Goal: Information Seeking & Learning: Find specific fact

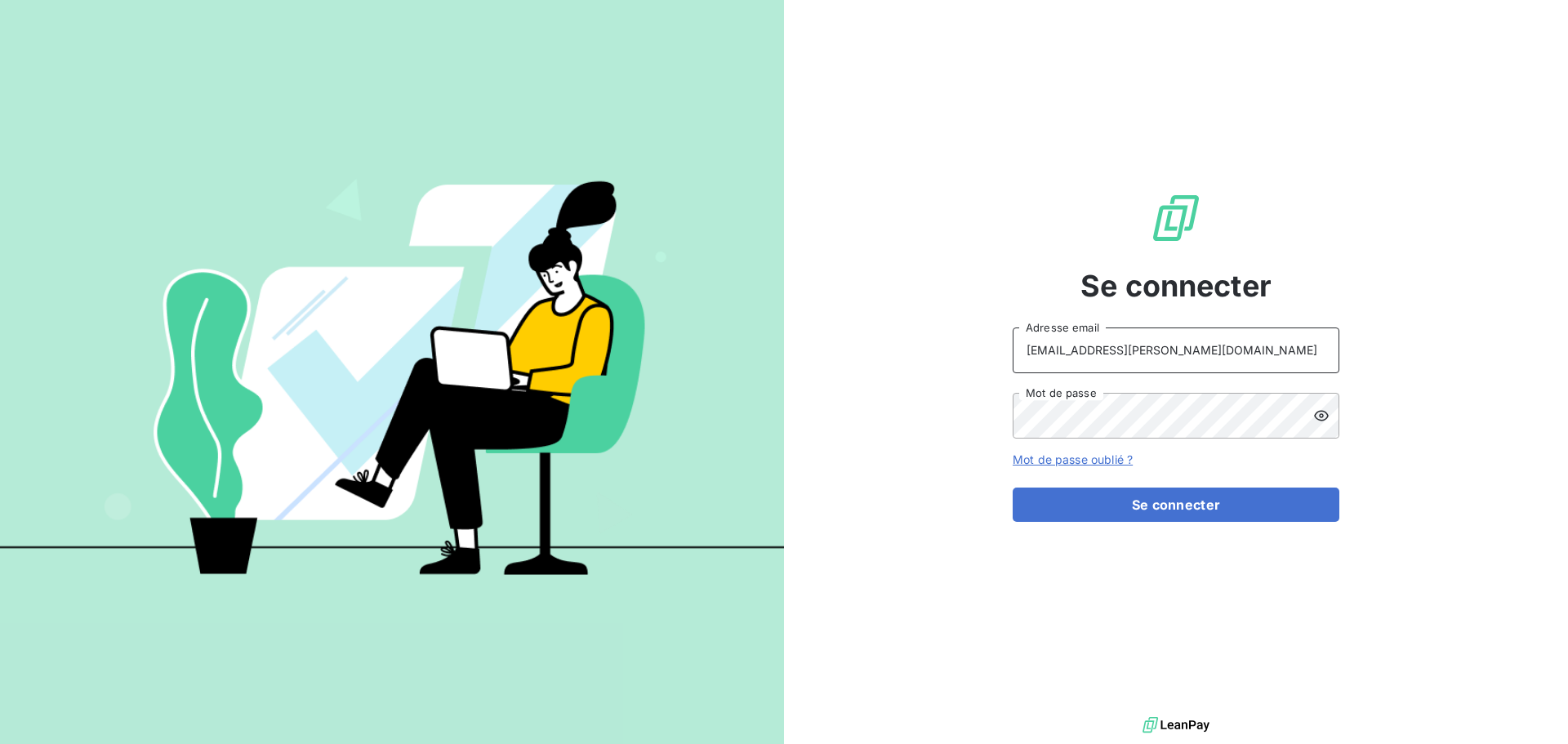
click at [1148, 349] on input "[EMAIL_ADDRESS][PERSON_NAME][DOMAIN_NAME]" at bounding box center [1176, 350] width 327 height 46
type input "[EMAIL_ADDRESS][PERSON_NAME][DOMAIN_NAME]"
click at [1142, 525] on div "Se connecter [EMAIL_ADDRESS][PERSON_NAME][DOMAIN_NAME] Adresse email Mot de pas…" at bounding box center [1176, 356] width 327 height 713
click at [1149, 507] on button "Se connecter" at bounding box center [1176, 504] width 327 height 34
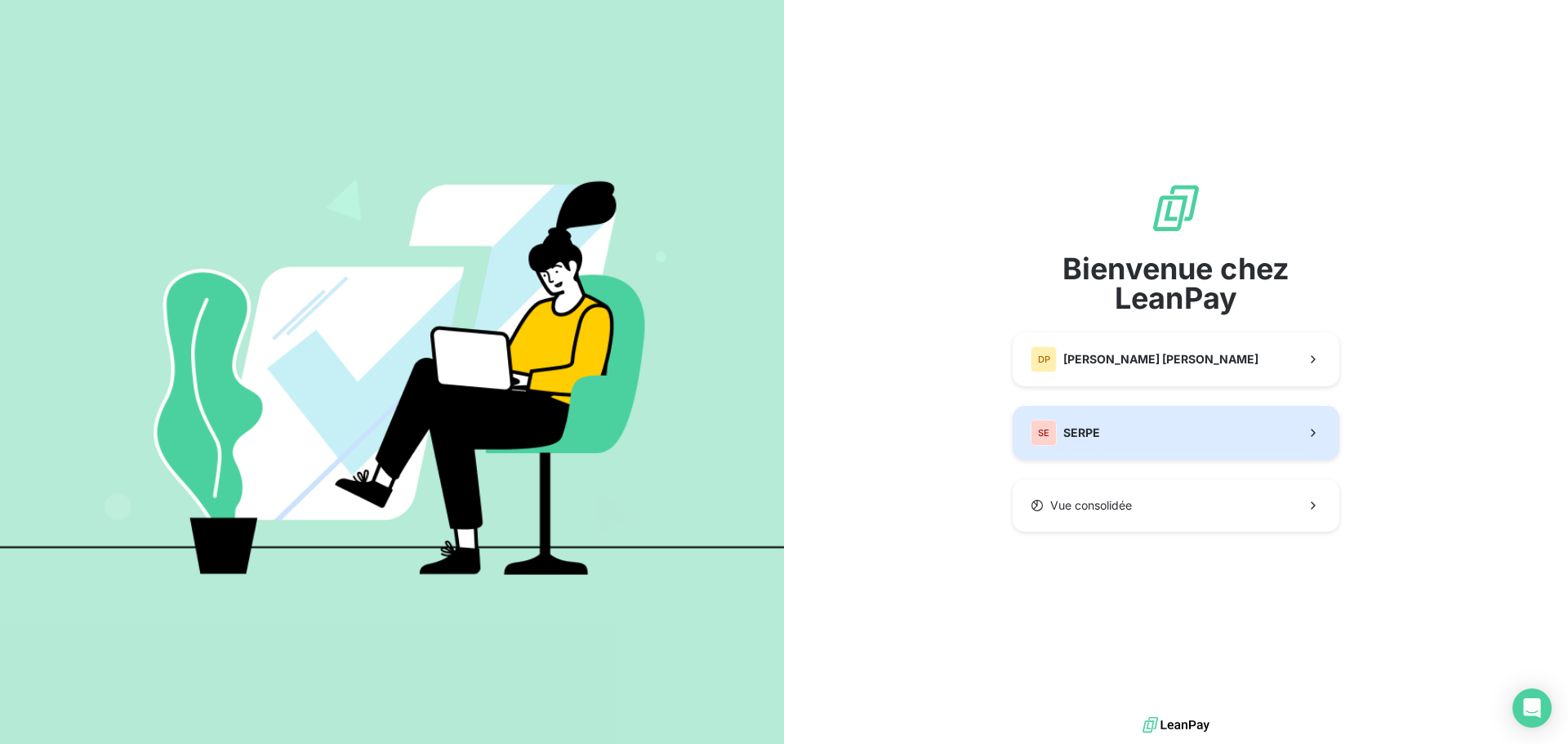
click at [1164, 425] on button "SE SERPE" at bounding box center [1176, 433] width 327 height 54
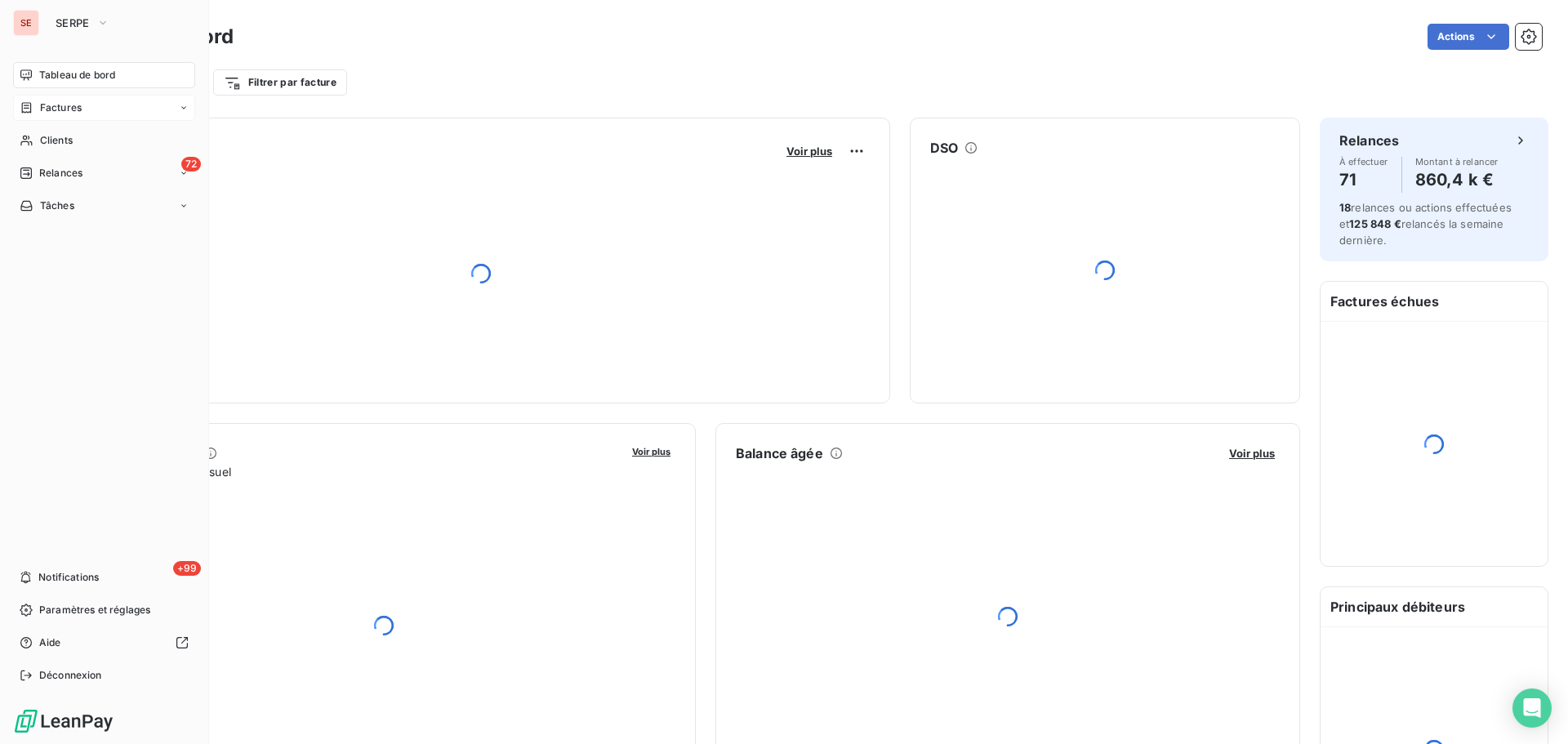
click at [75, 116] on div "Factures" at bounding box center [104, 108] width 182 height 26
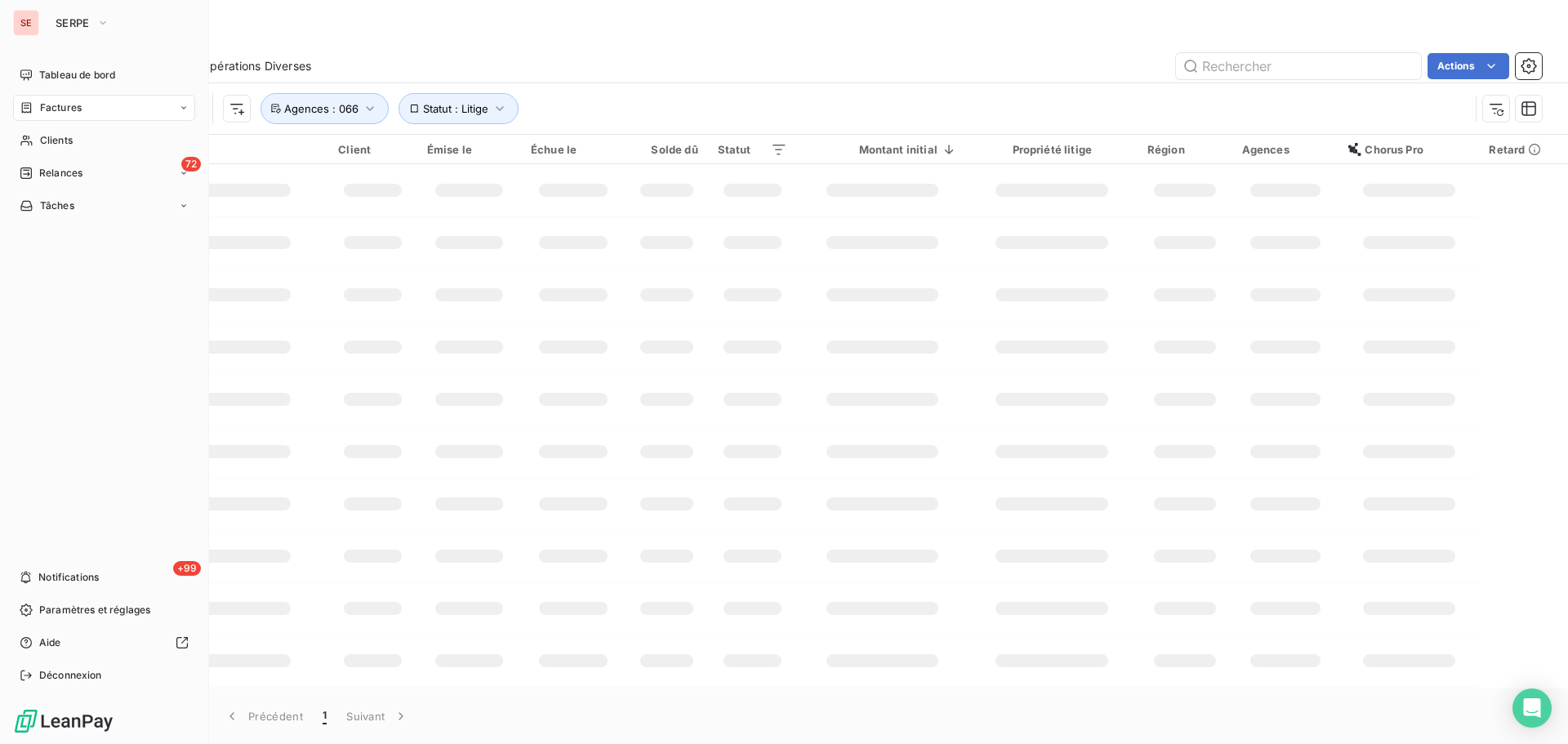
click at [39, 104] on div "Factures" at bounding box center [50, 108] width 62 height 14
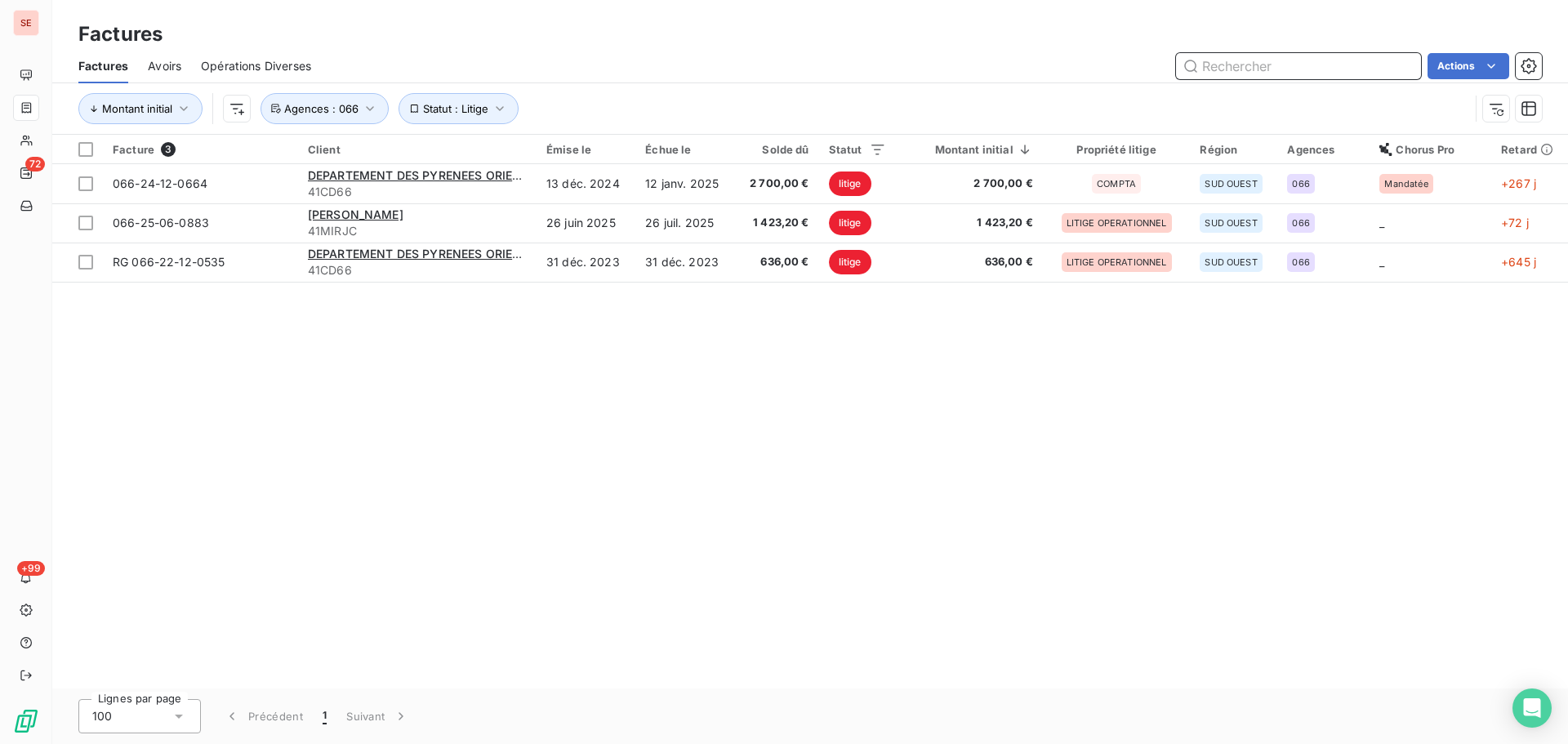
click at [1278, 74] on input "text" at bounding box center [1298, 66] width 245 height 26
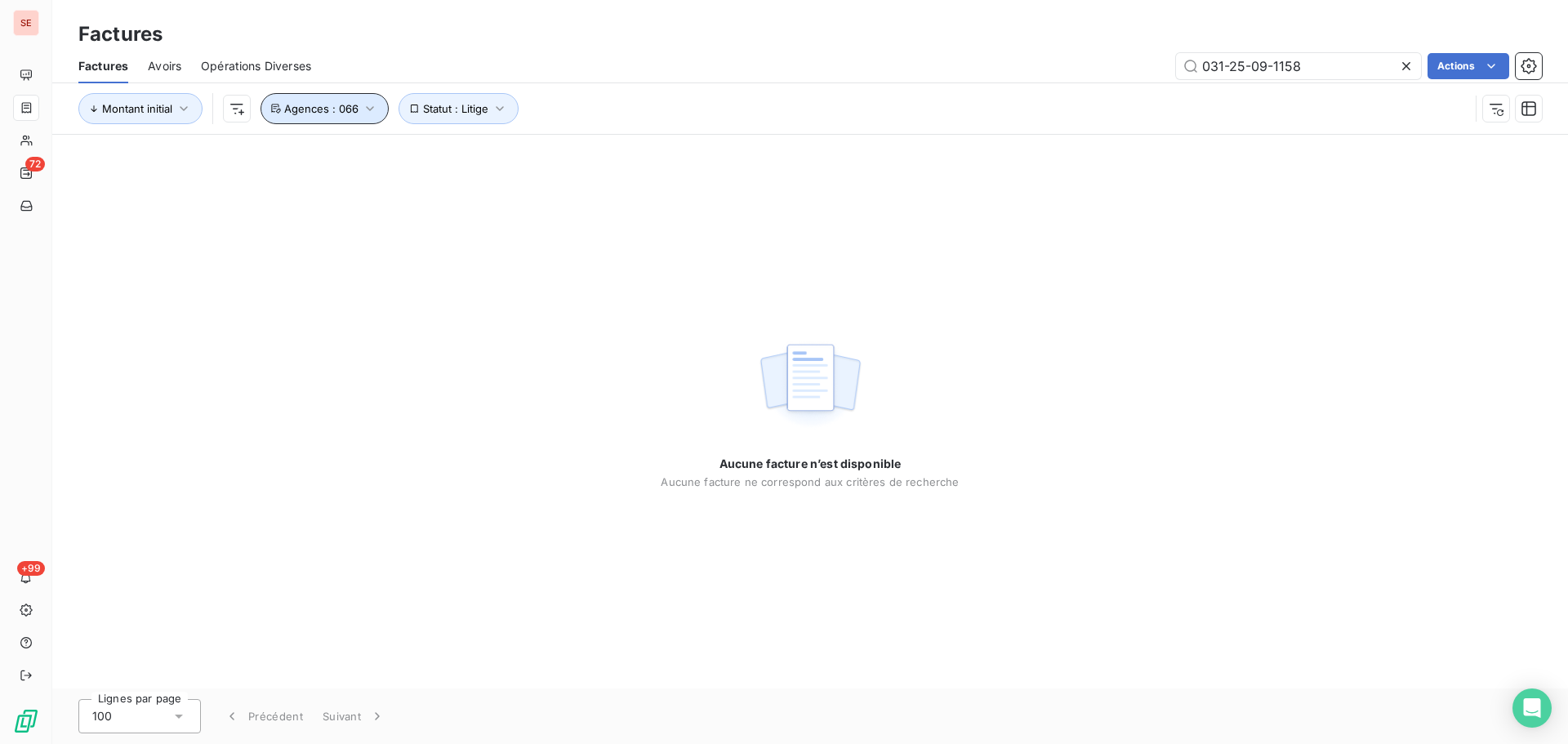
click at [336, 109] on span "Agences : 066" at bounding box center [321, 109] width 74 height 13
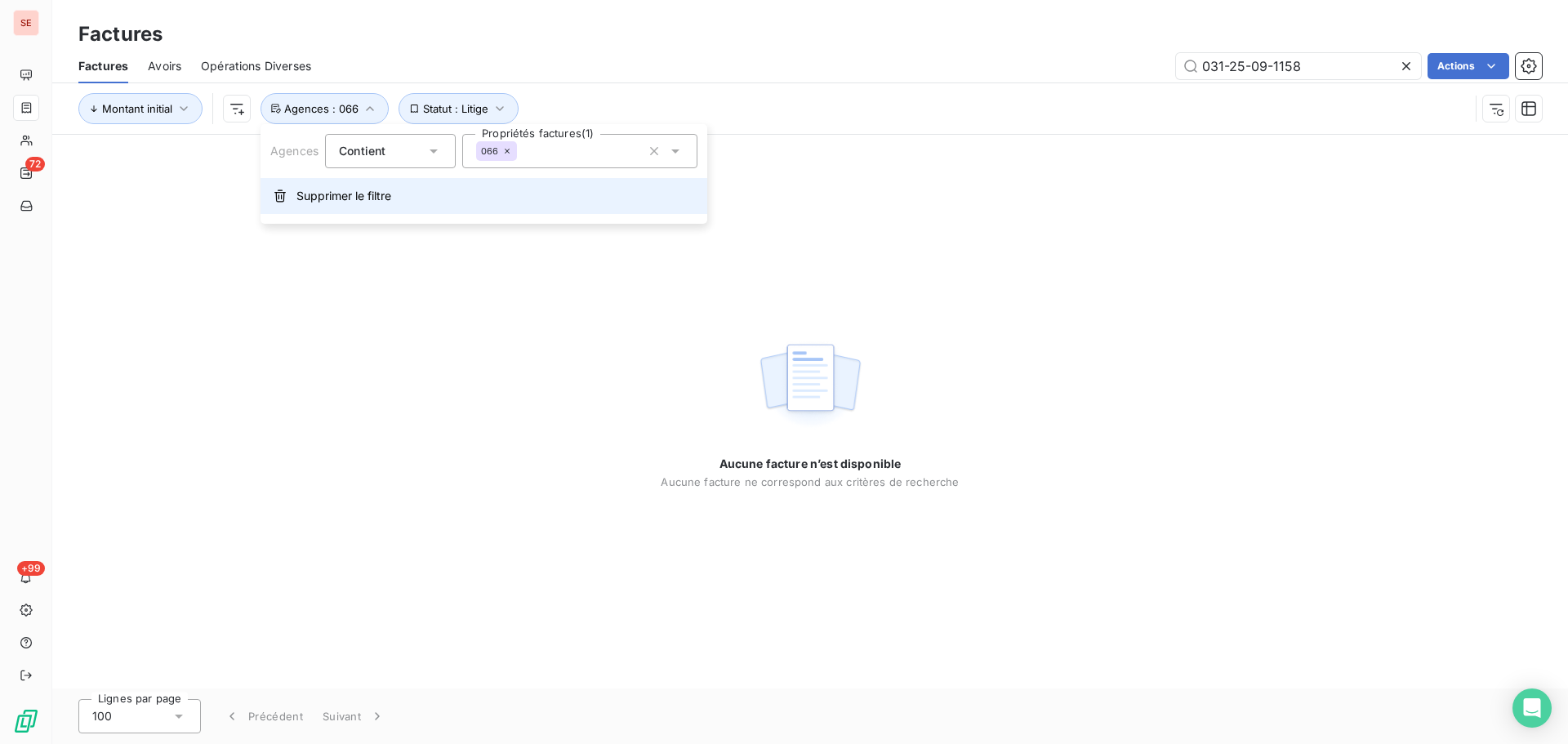
click at [367, 197] on span "Supprimer le filtre" at bounding box center [344, 196] width 95 height 16
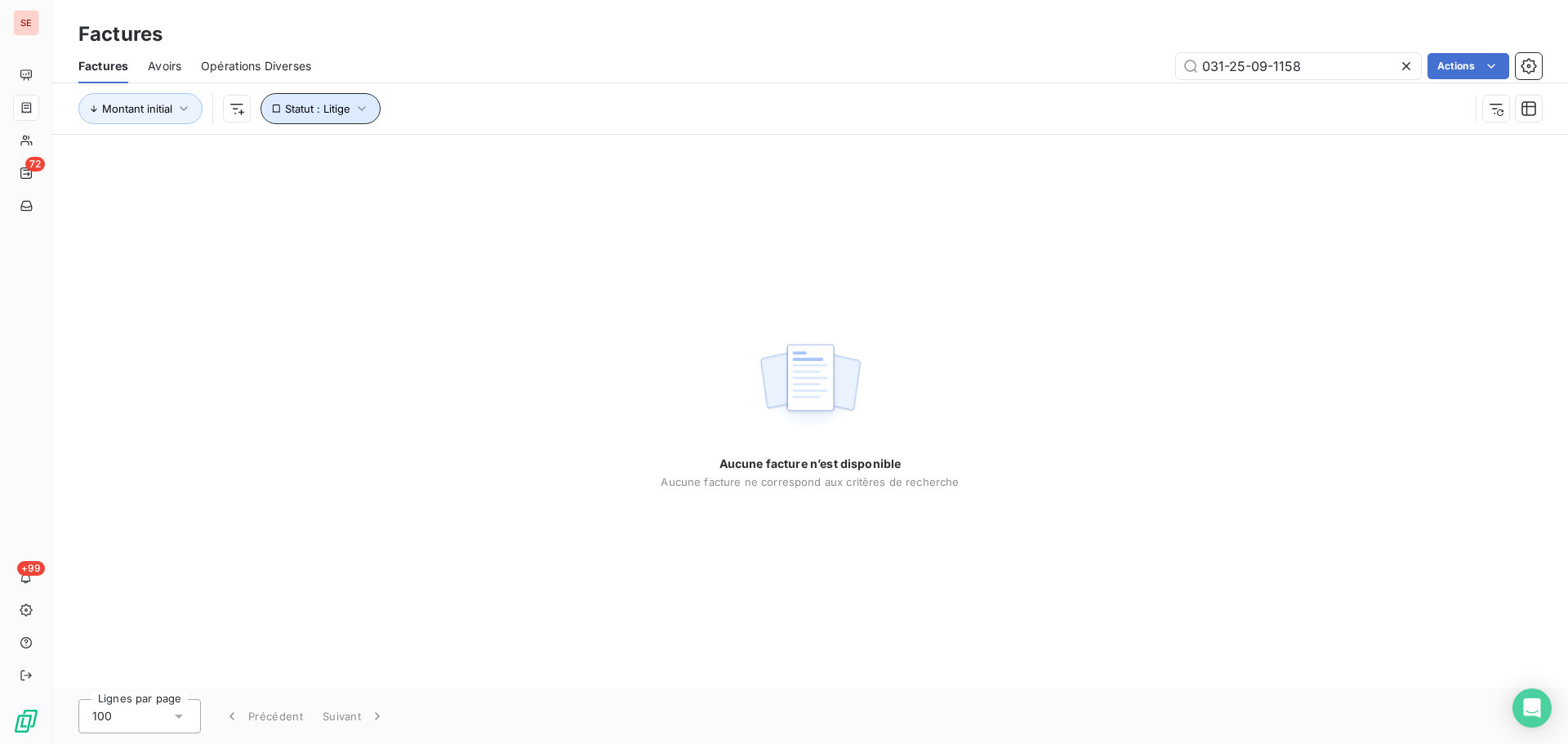
click at [335, 102] on span "Statut : Litige" at bounding box center [318, 109] width 66 height 13
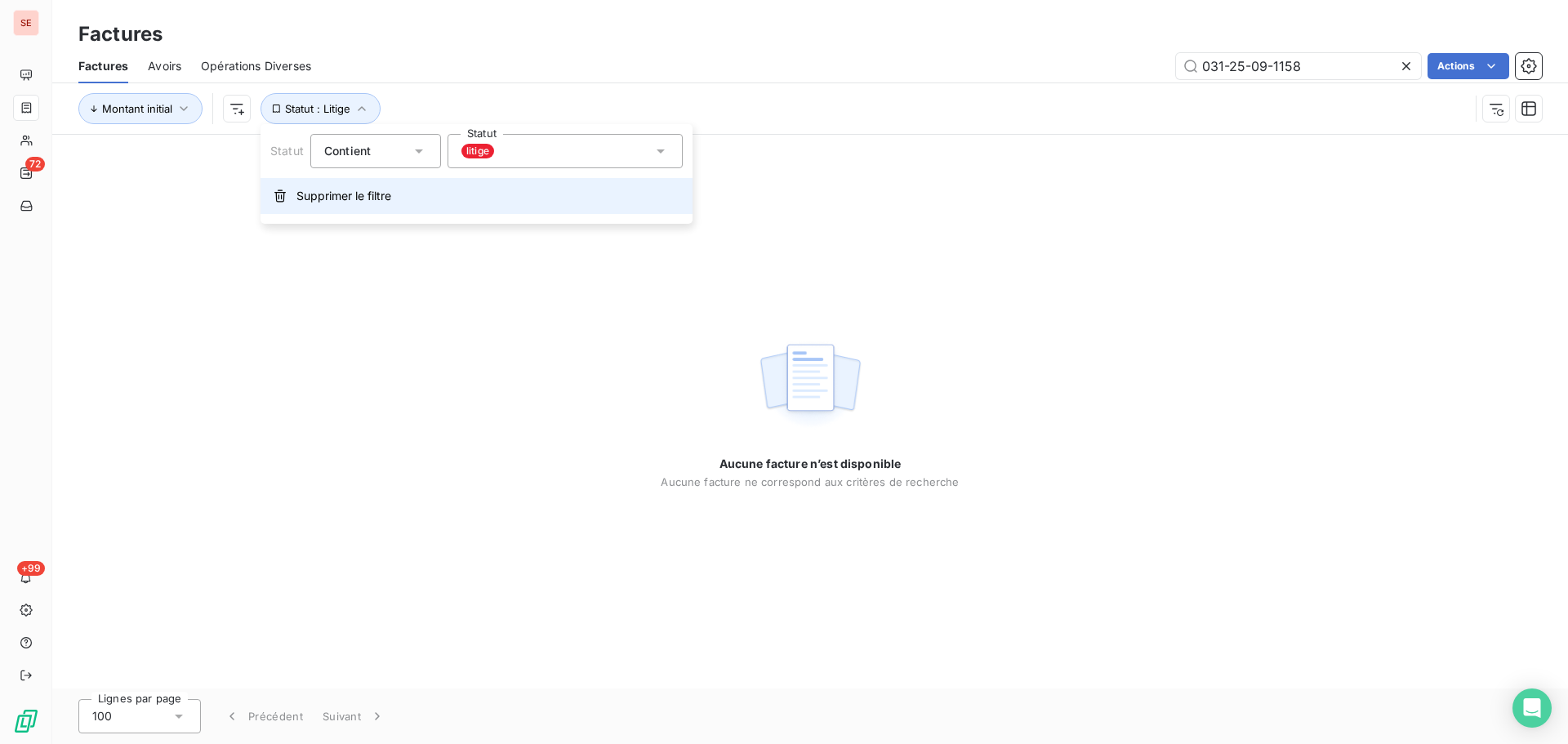
click at [365, 195] on span "Supprimer le filtre" at bounding box center [344, 196] width 95 height 16
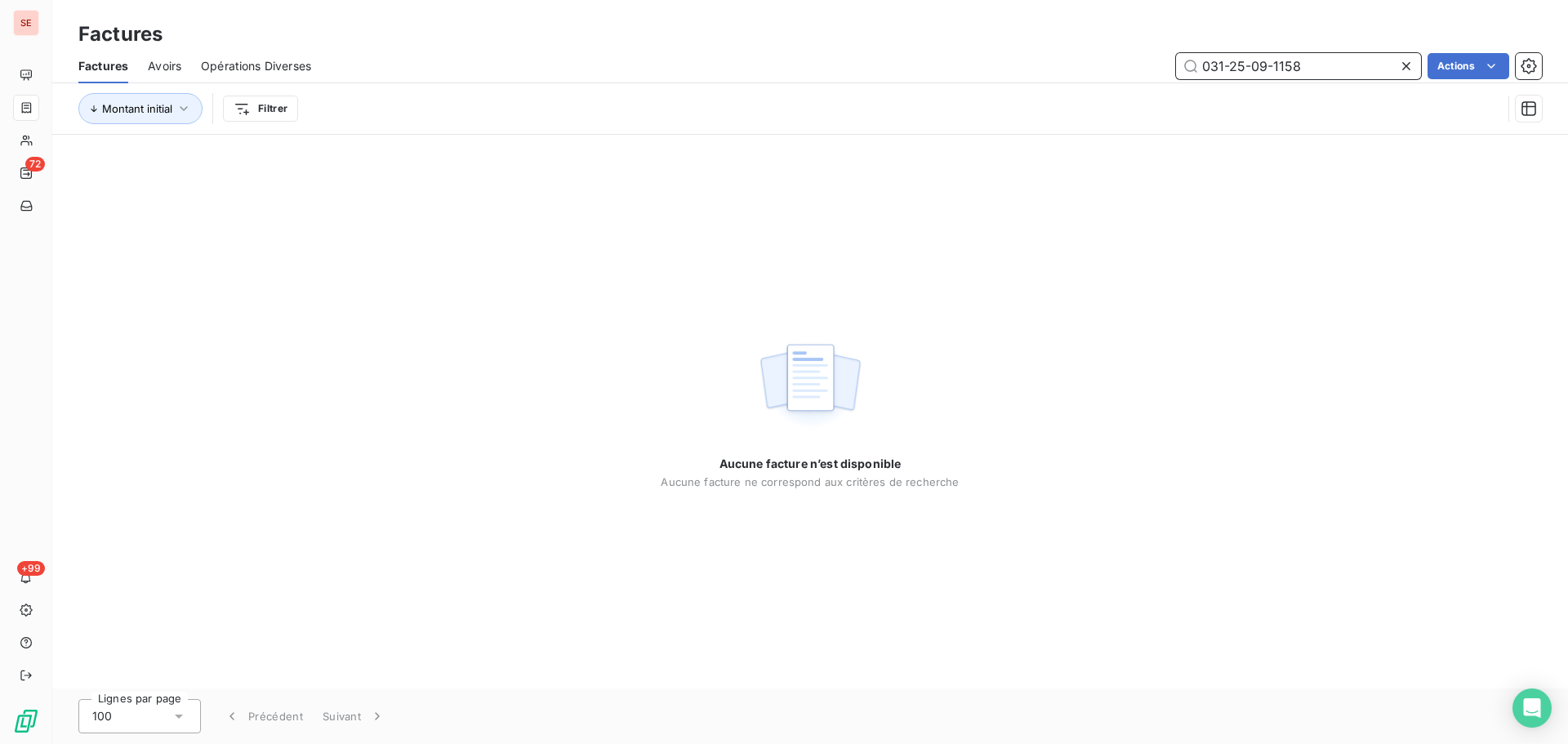
click at [1246, 63] on input "031-25-09-1158" at bounding box center [1298, 66] width 245 height 26
click at [1332, 68] on input "031-25-09-1158" at bounding box center [1298, 66] width 245 height 26
click at [1313, 68] on input "031-25-09-1159" at bounding box center [1298, 66] width 245 height 26
click at [1336, 68] on input "031-25-09-1075" at bounding box center [1298, 66] width 245 height 26
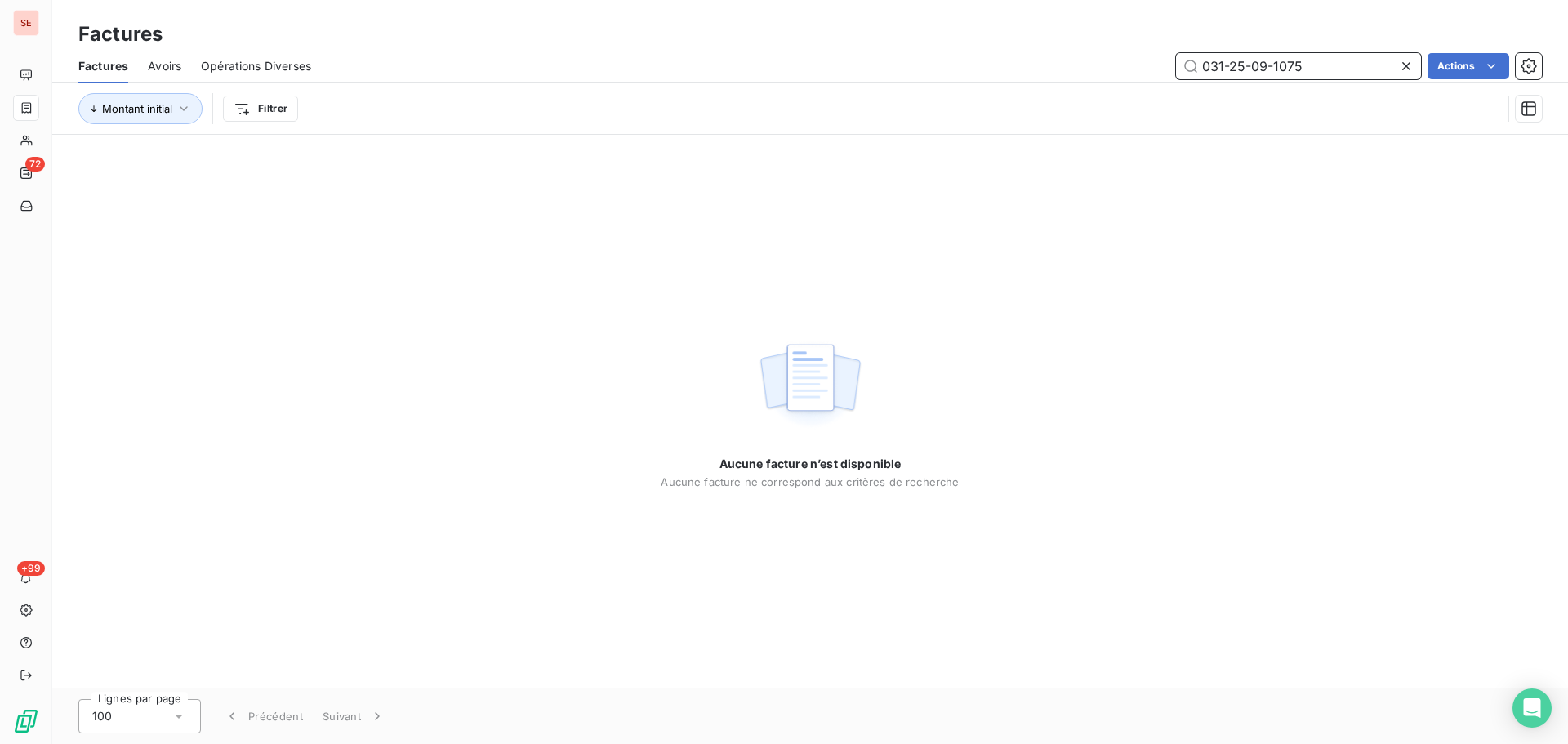
click at [1336, 68] on input "031-25-09-1075" at bounding box center [1298, 66] width 245 height 26
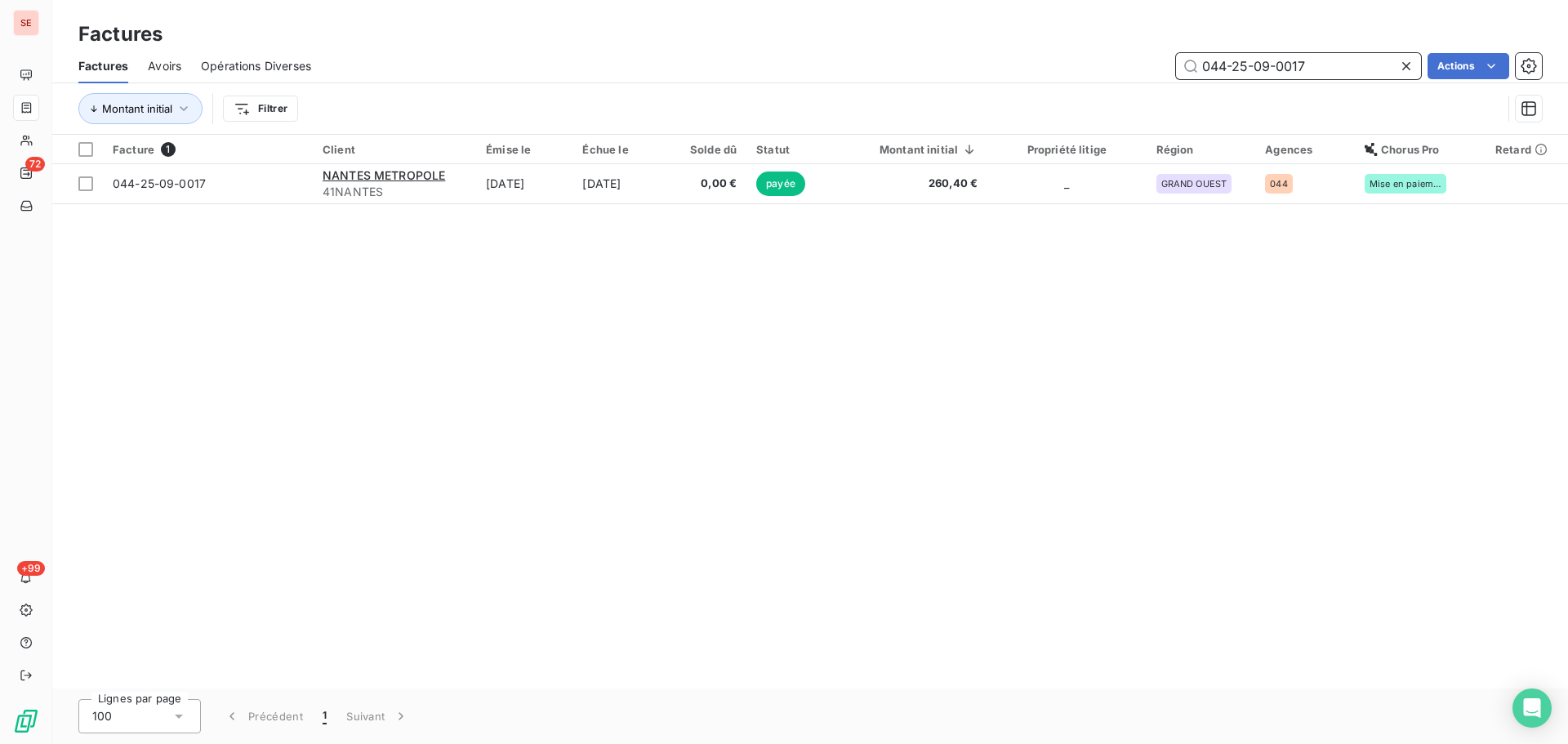
type input "044-25-09-0017"
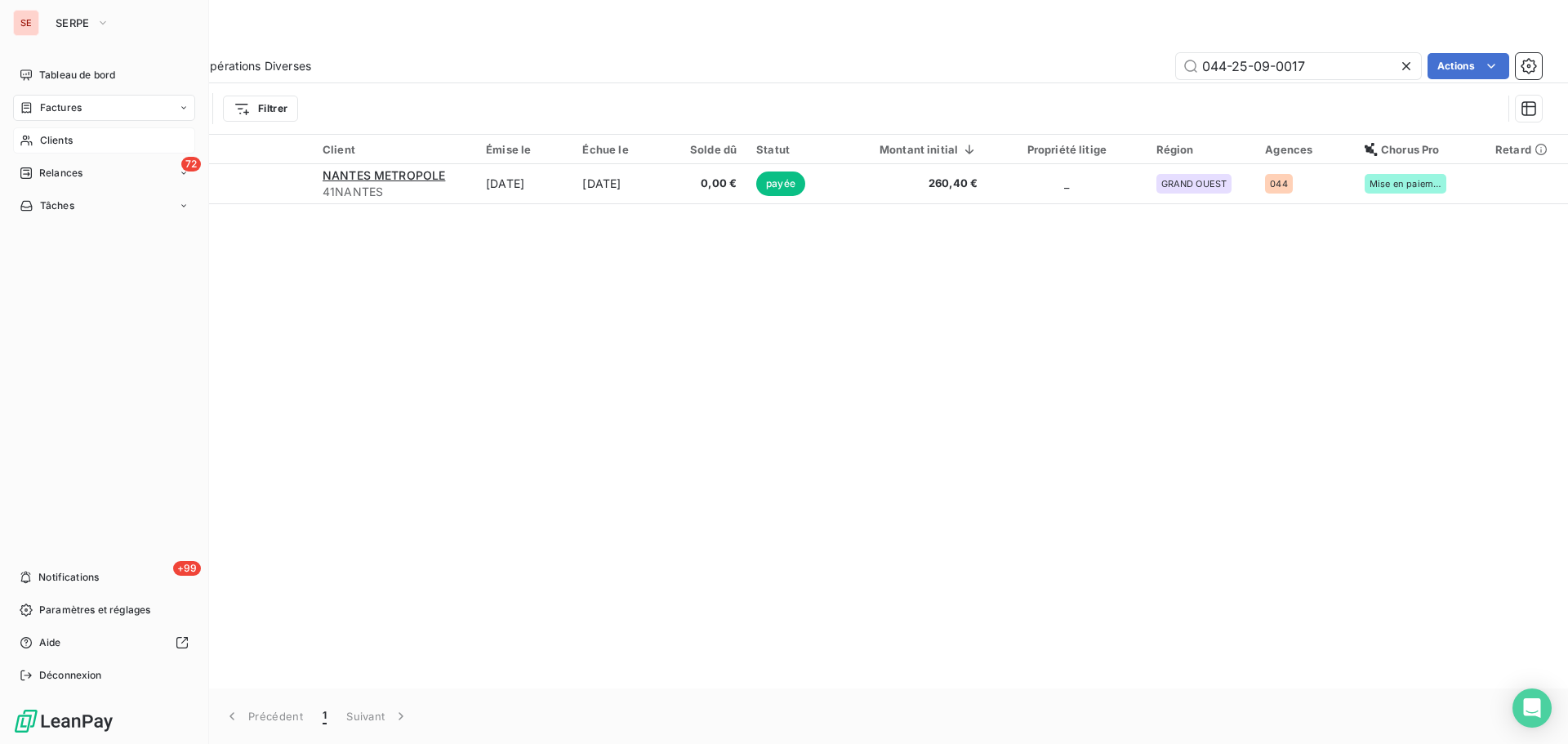
click at [39, 144] on div "Clients" at bounding box center [104, 140] width 182 height 26
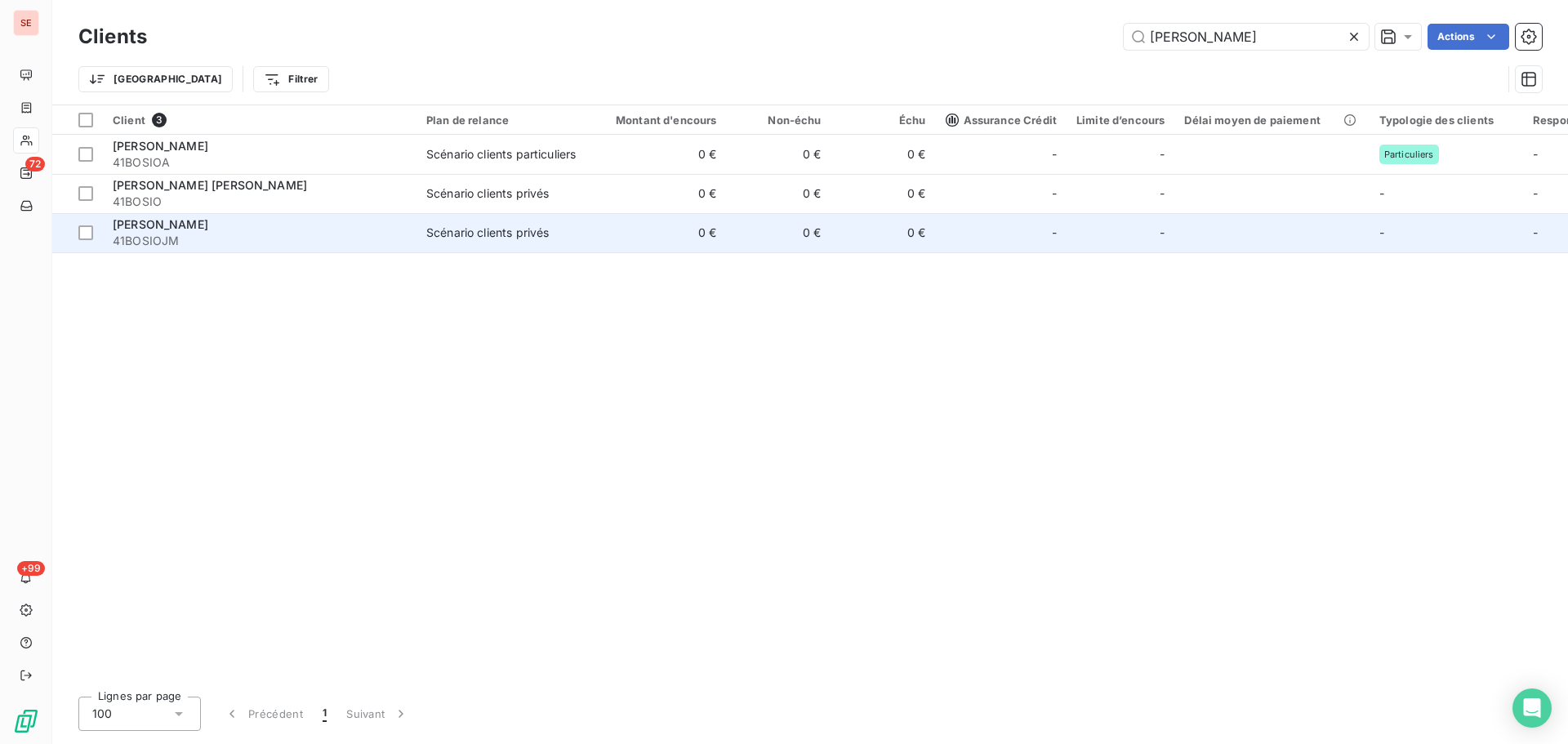
type input "[PERSON_NAME]"
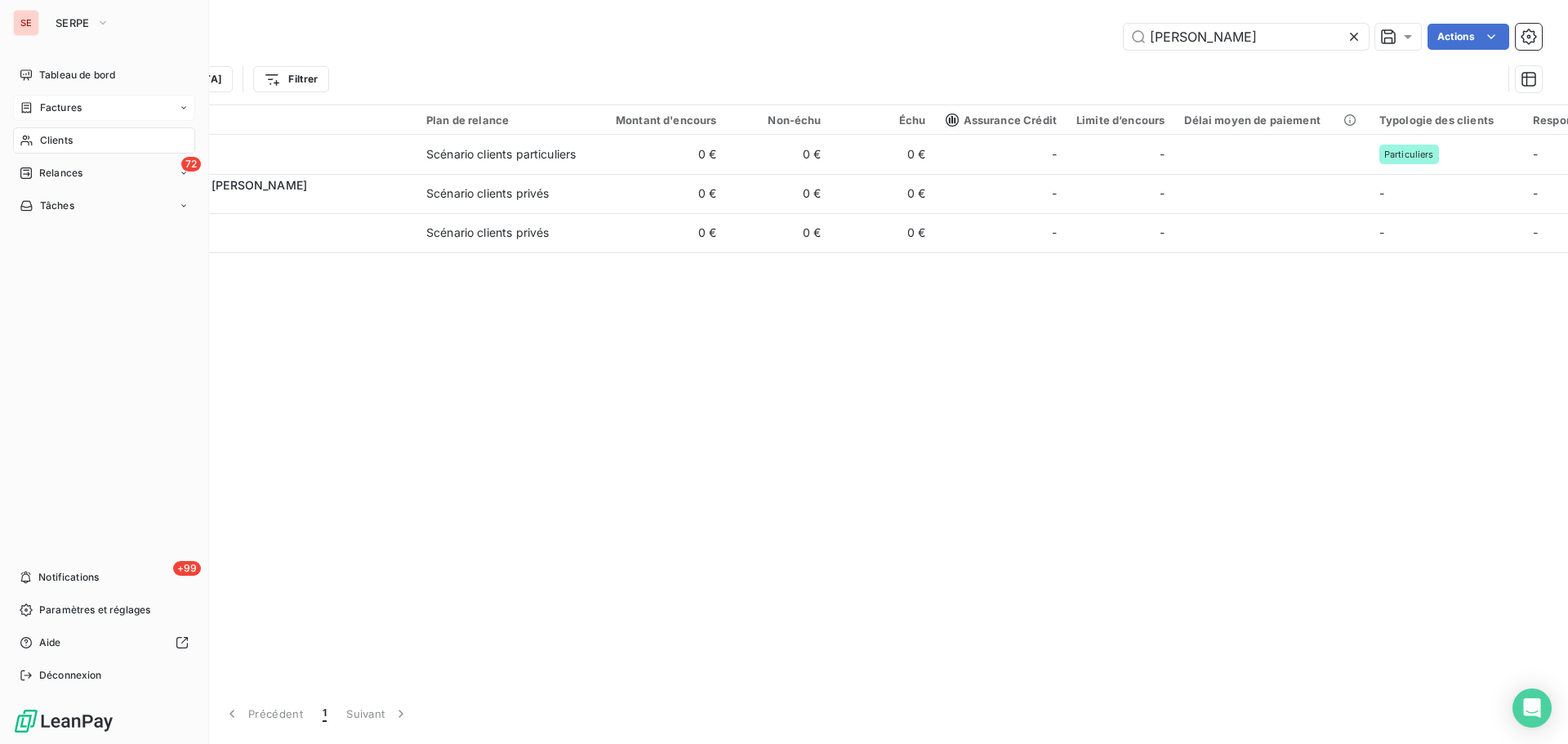
click at [47, 111] on span "Factures" at bounding box center [61, 108] width 41 height 14
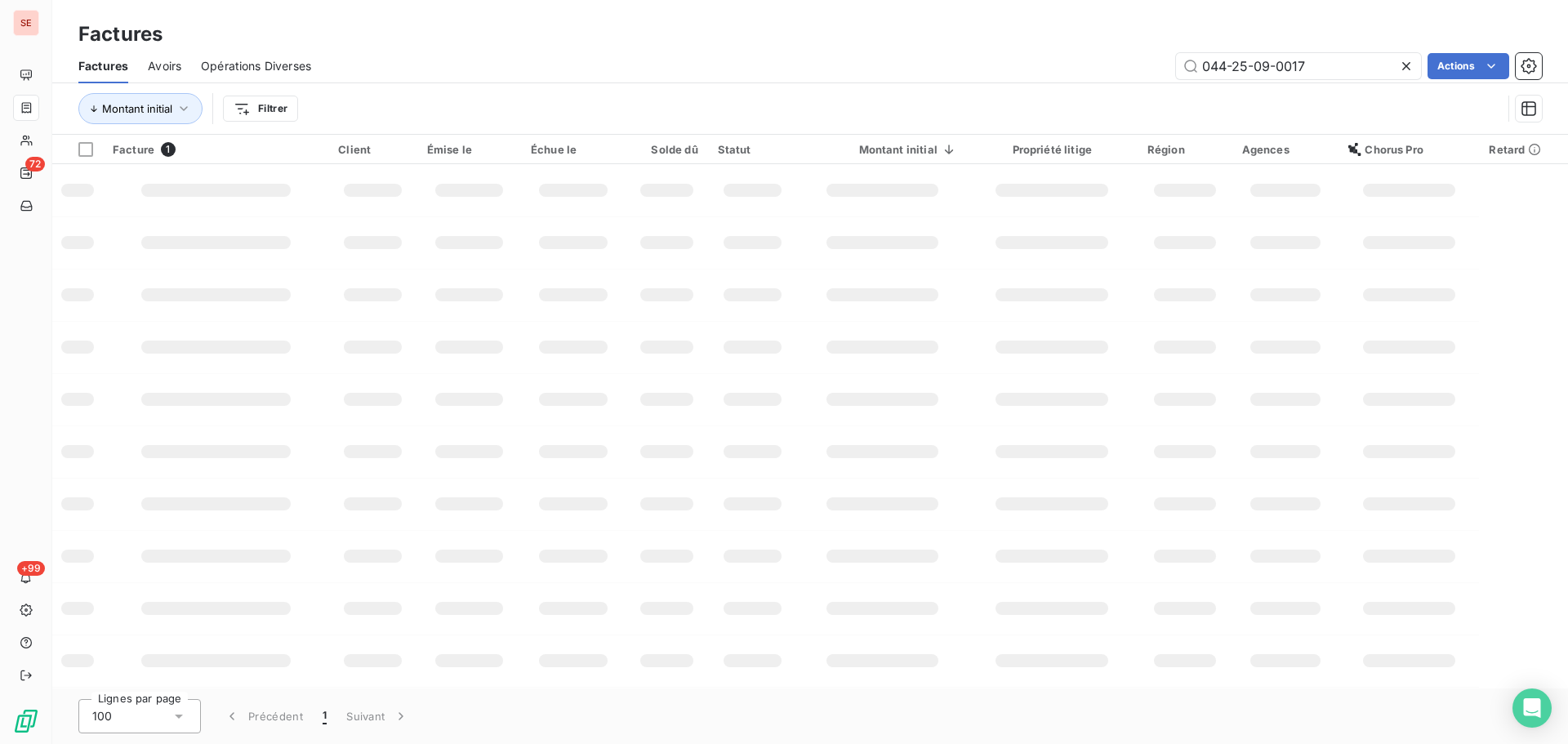
drag, startPoint x: 1323, startPoint y: 65, endPoint x: 972, endPoint y: 48, distance: 351.4
click at [972, 48] on div "Factures Factures Avoirs Opérations Diverses 044-25-09-0017 Actions Montant ini…" at bounding box center [810, 67] width 1516 height 135
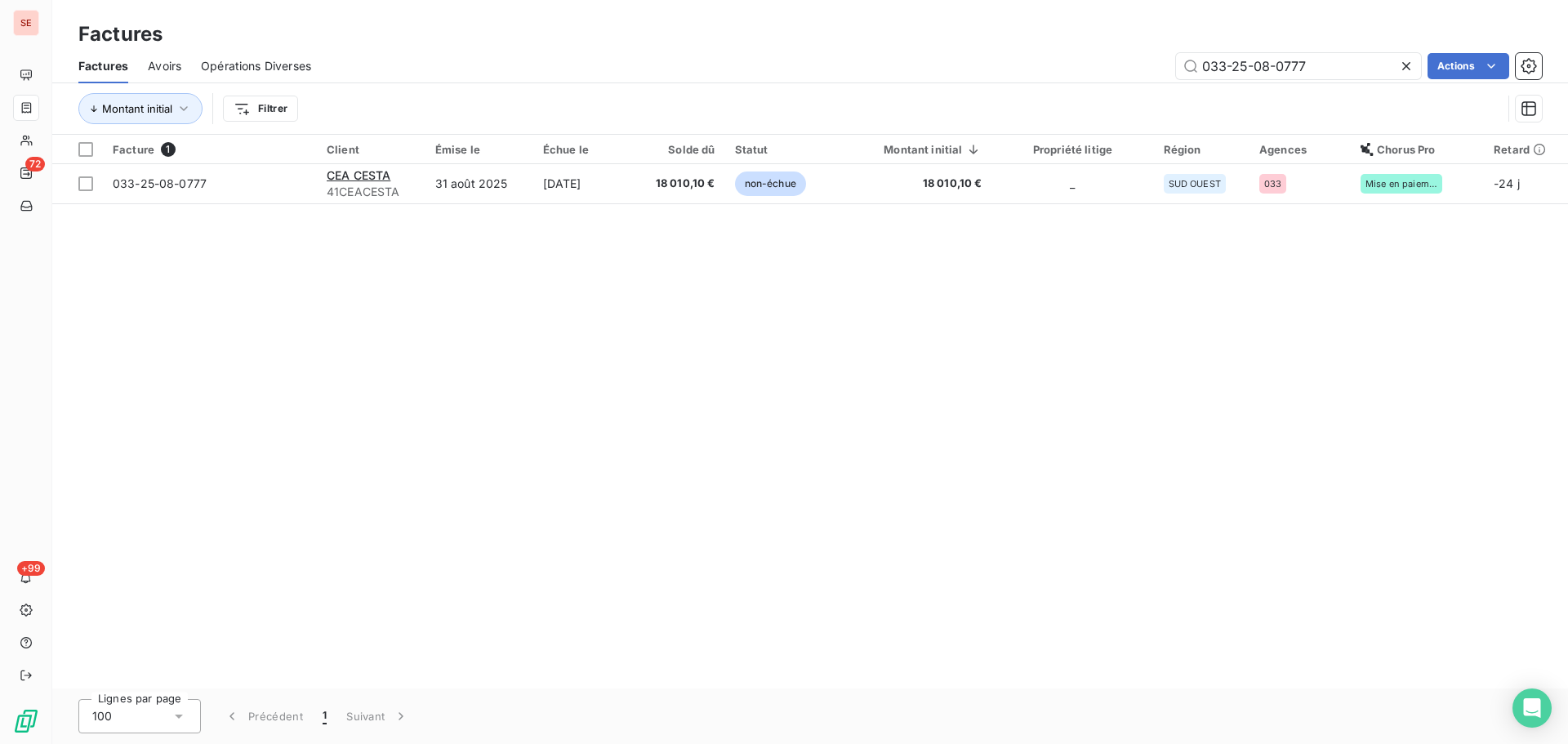
type input "033-25-08-0777"
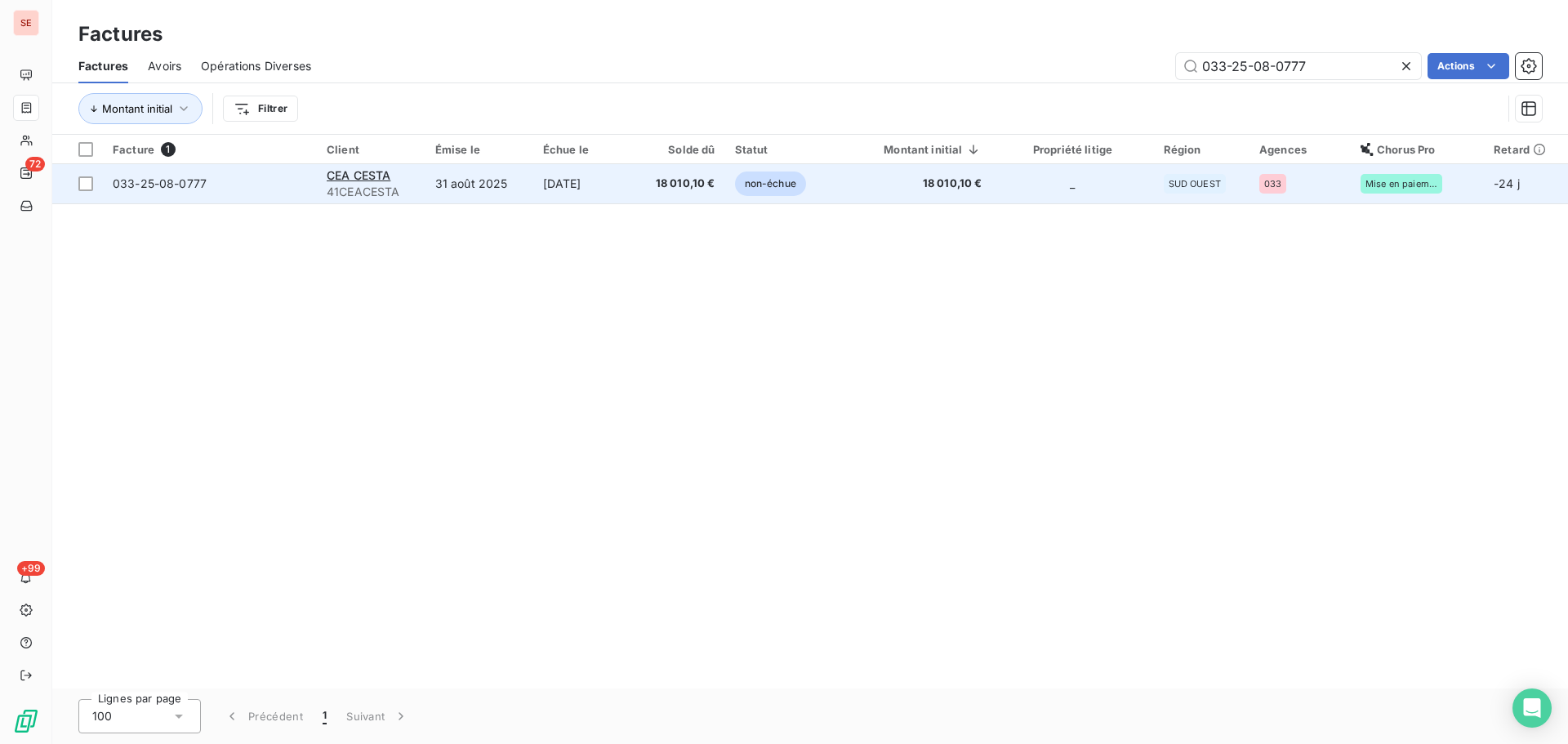
click at [359, 193] on span "41CEACESTA" at bounding box center [371, 192] width 89 height 16
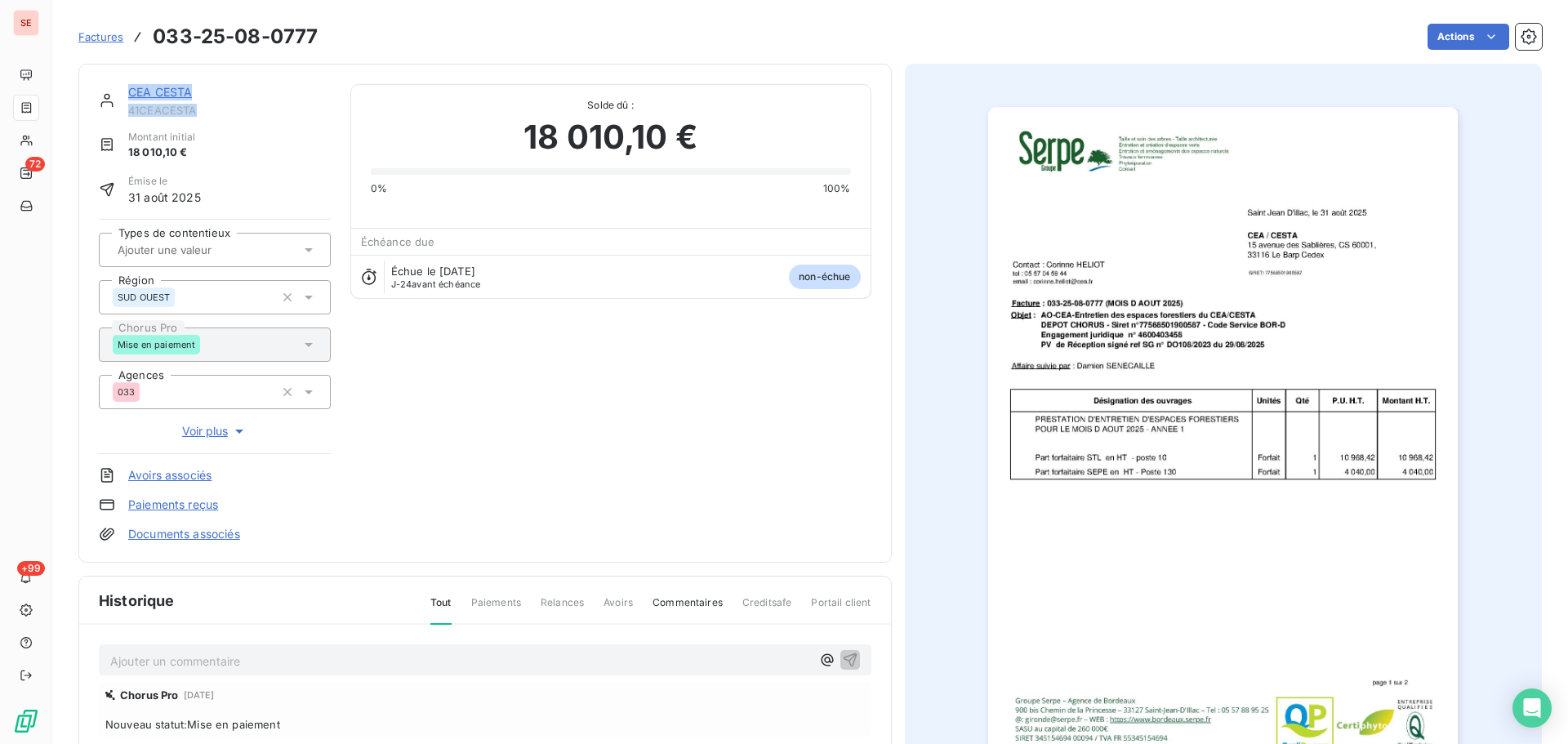
drag, startPoint x: 218, startPoint y: 110, endPoint x: 118, endPoint y: 109, distance: 100.0
click at [118, 109] on div "CEA CESTA 41CEACESTA" at bounding box center [215, 101] width 232 height 32
click at [172, 113] on span "41CEACESTA" at bounding box center [230, 110] width 203 height 13
click at [172, 111] on span "41CEACESTA" at bounding box center [230, 110] width 203 height 13
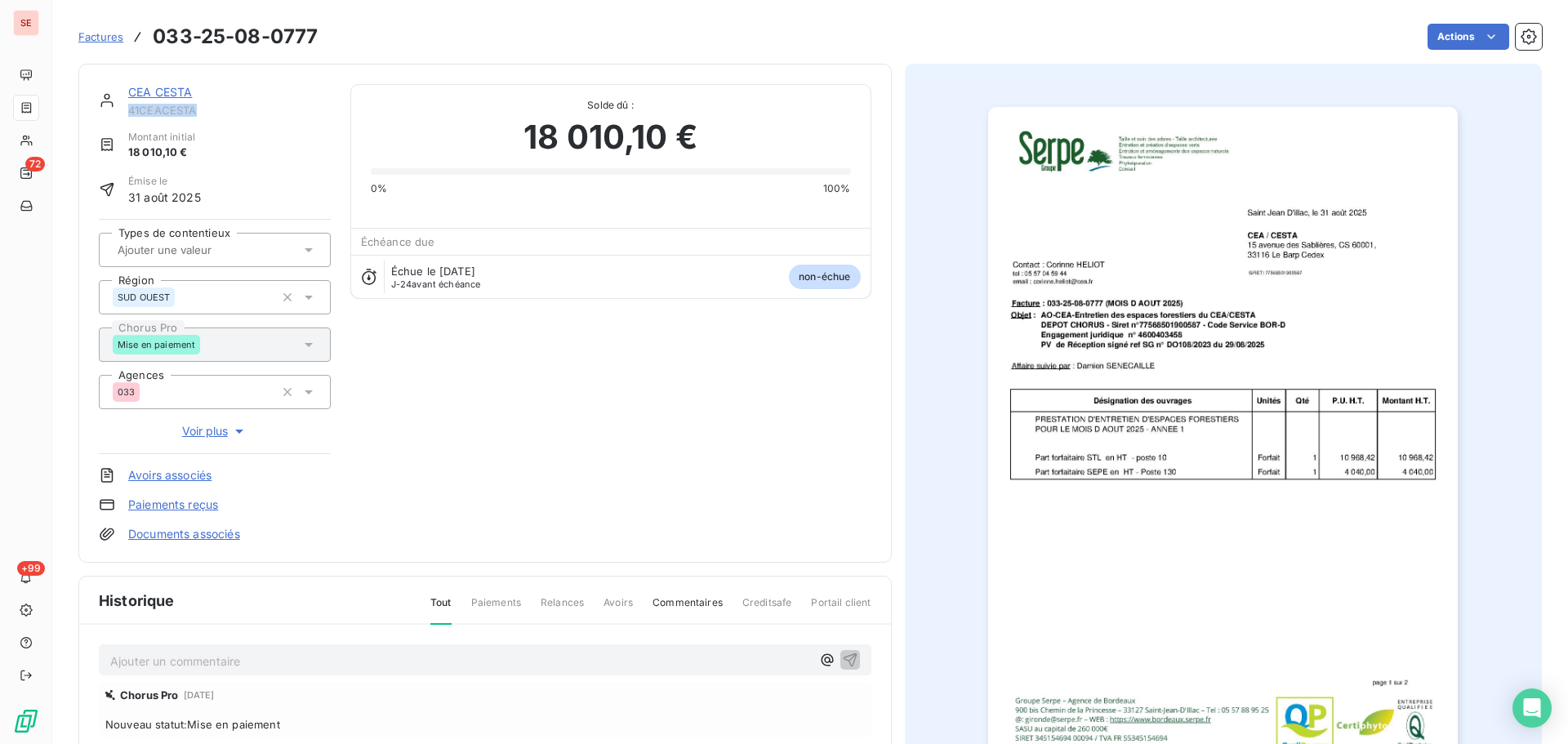
copy span "41CEACESTA"
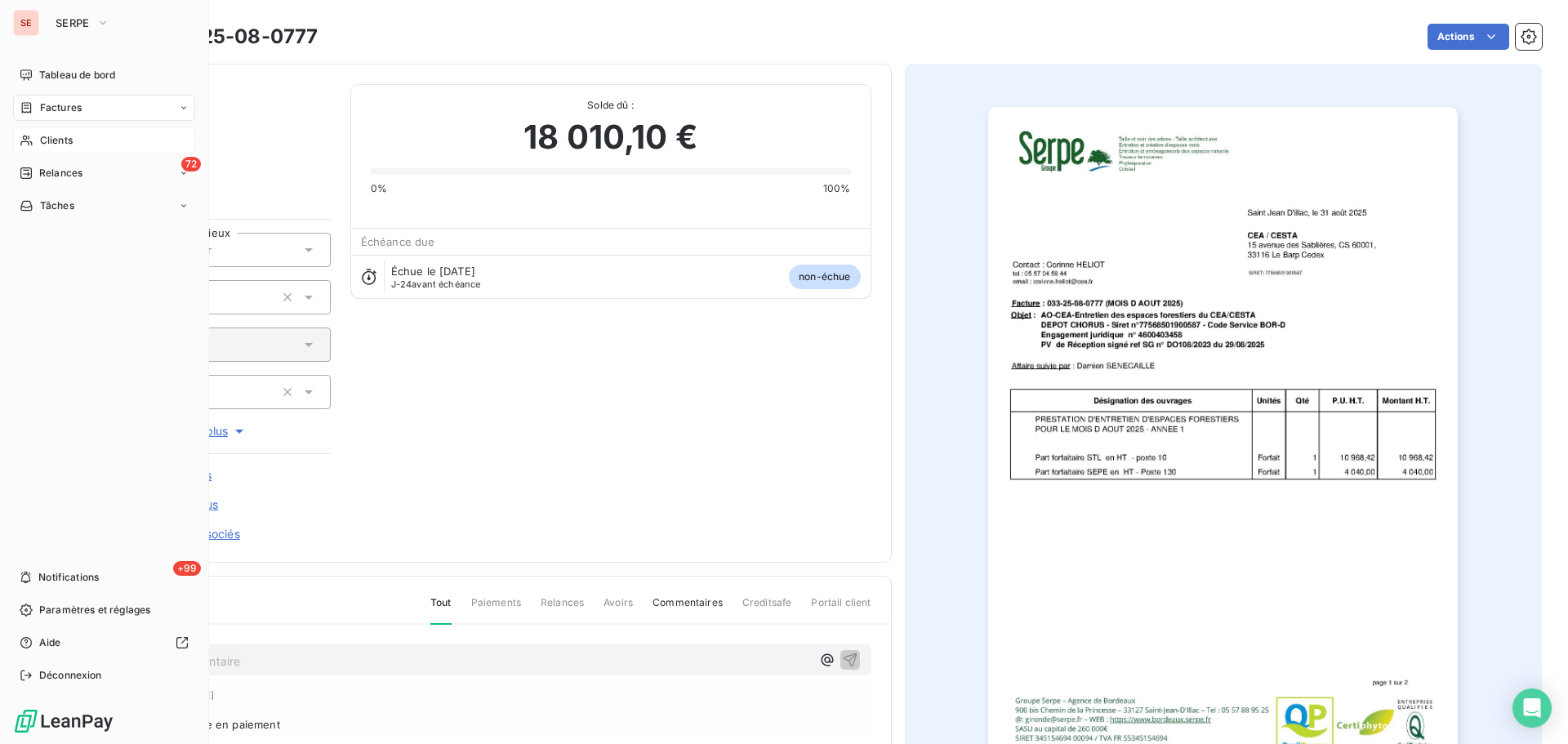
click at [45, 141] on span "Clients" at bounding box center [57, 140] width 32 height 14
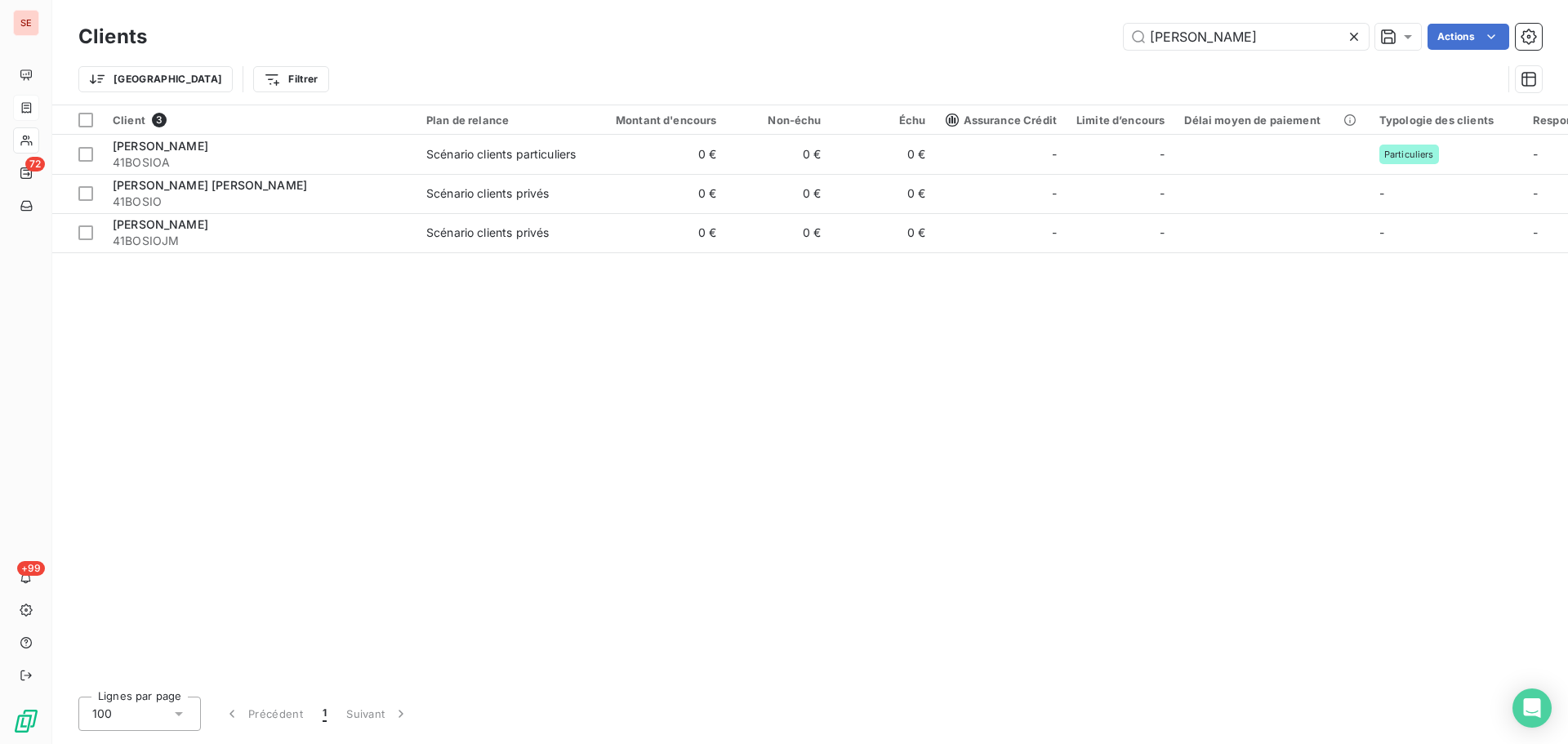
drag, startPoint x: 1207, startPoint y: 37, endPoint x: 951, endPoint y: 39, distance: 256.0
click at [954, 39] on div "[PERSON_NAME] Actions" at bounding box center [854, 36] width 1375 height 26
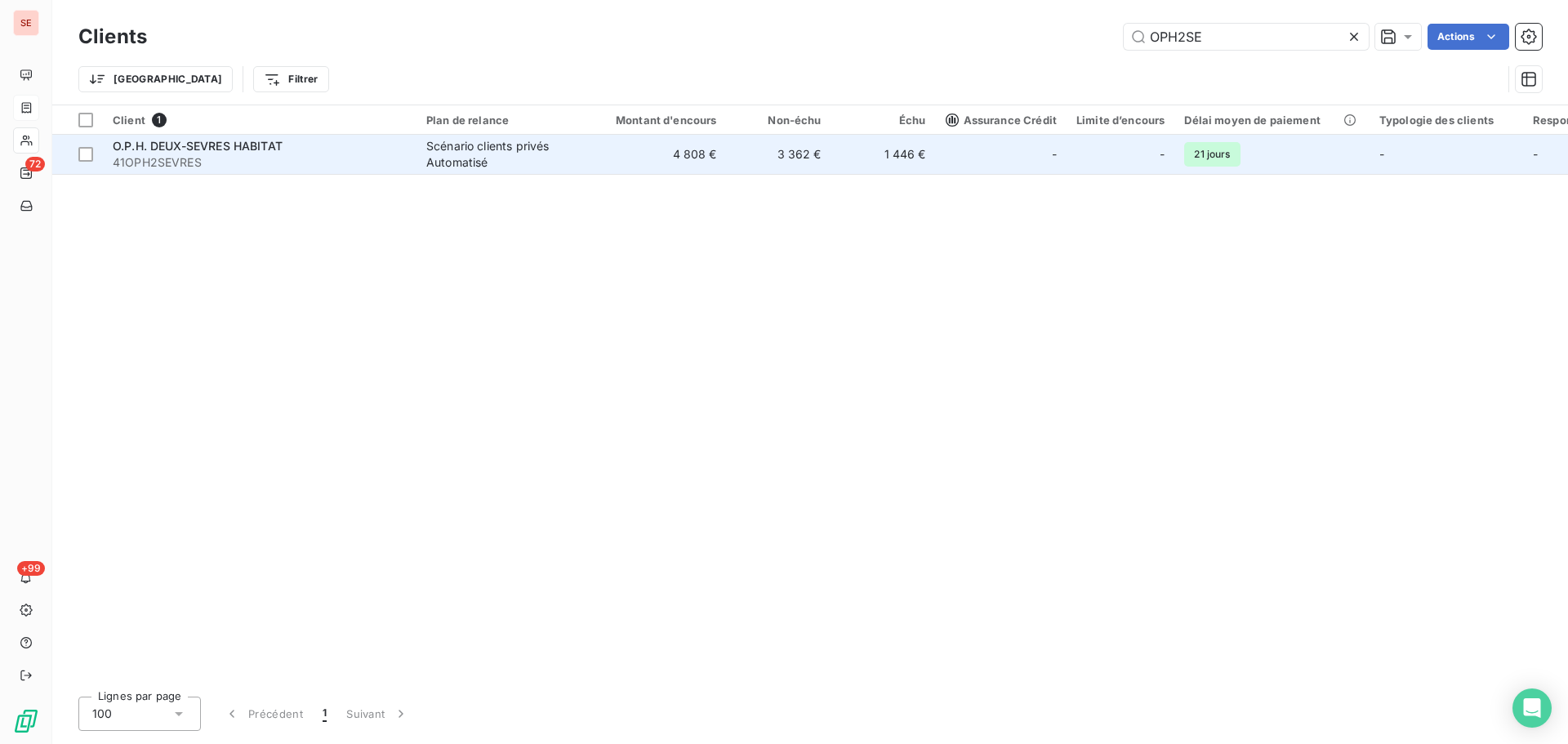
type input "OPH2SE"
click at [506, 158] on div "Scénario clients privés Automatisé" at bounding box center [501, 154] width 150 height 32
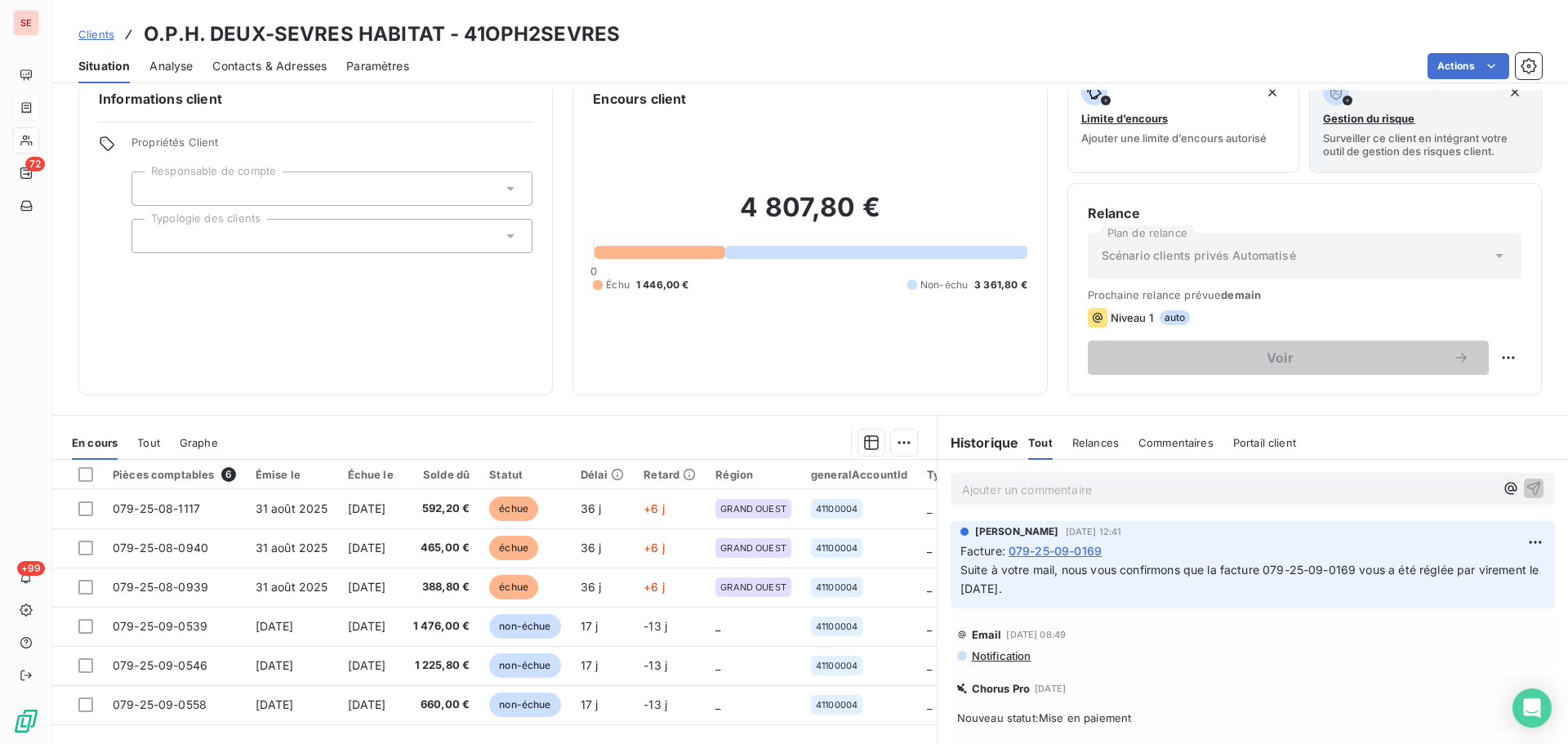
scroll to position [110, 0]
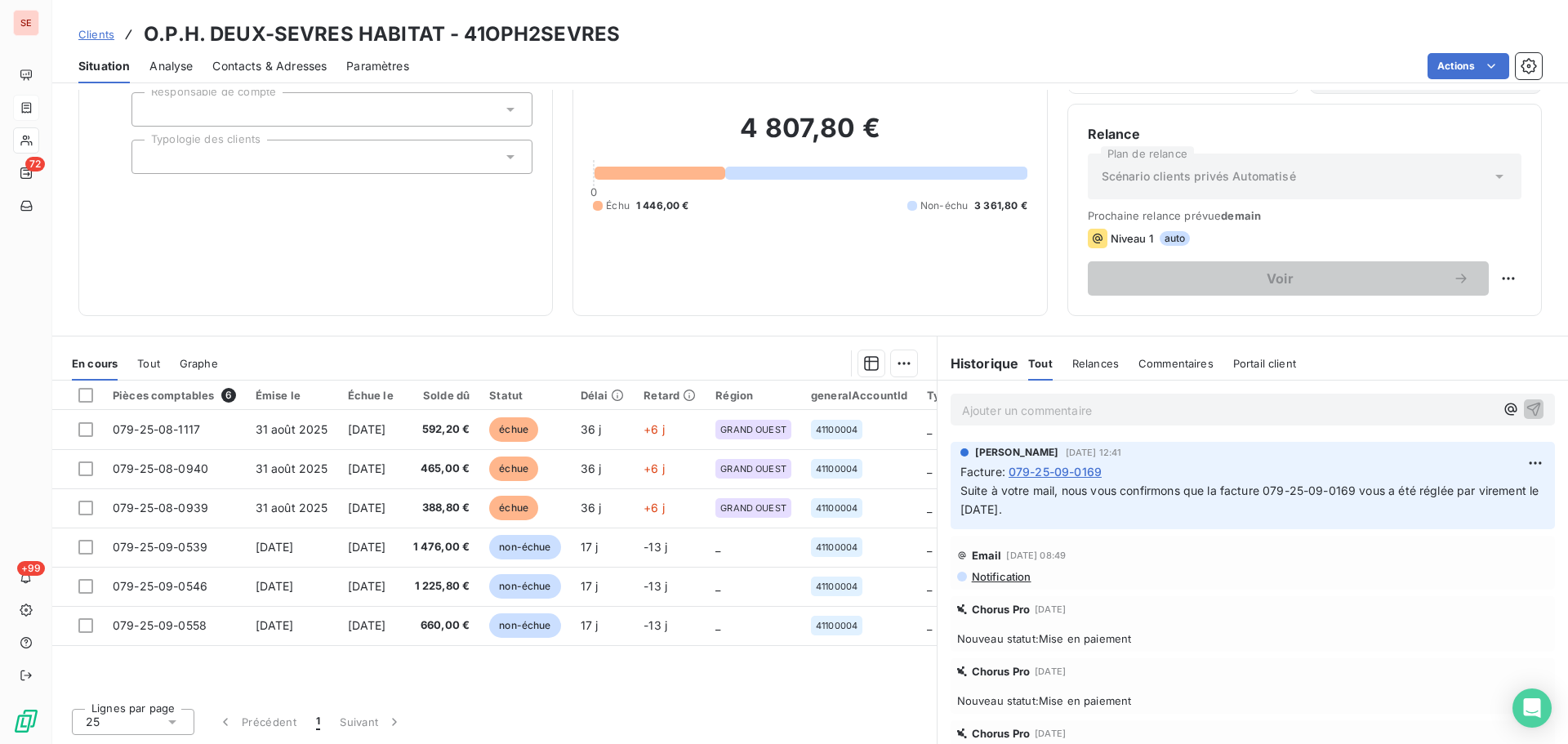
click at [504, 33] on h3 "O.P.H. DEUX-SEVRES HABITAT - 41OPH2SEVRES" at bounding box center [381, 34] width 477 height 30
copy h3 "41OPH2SEVRES"
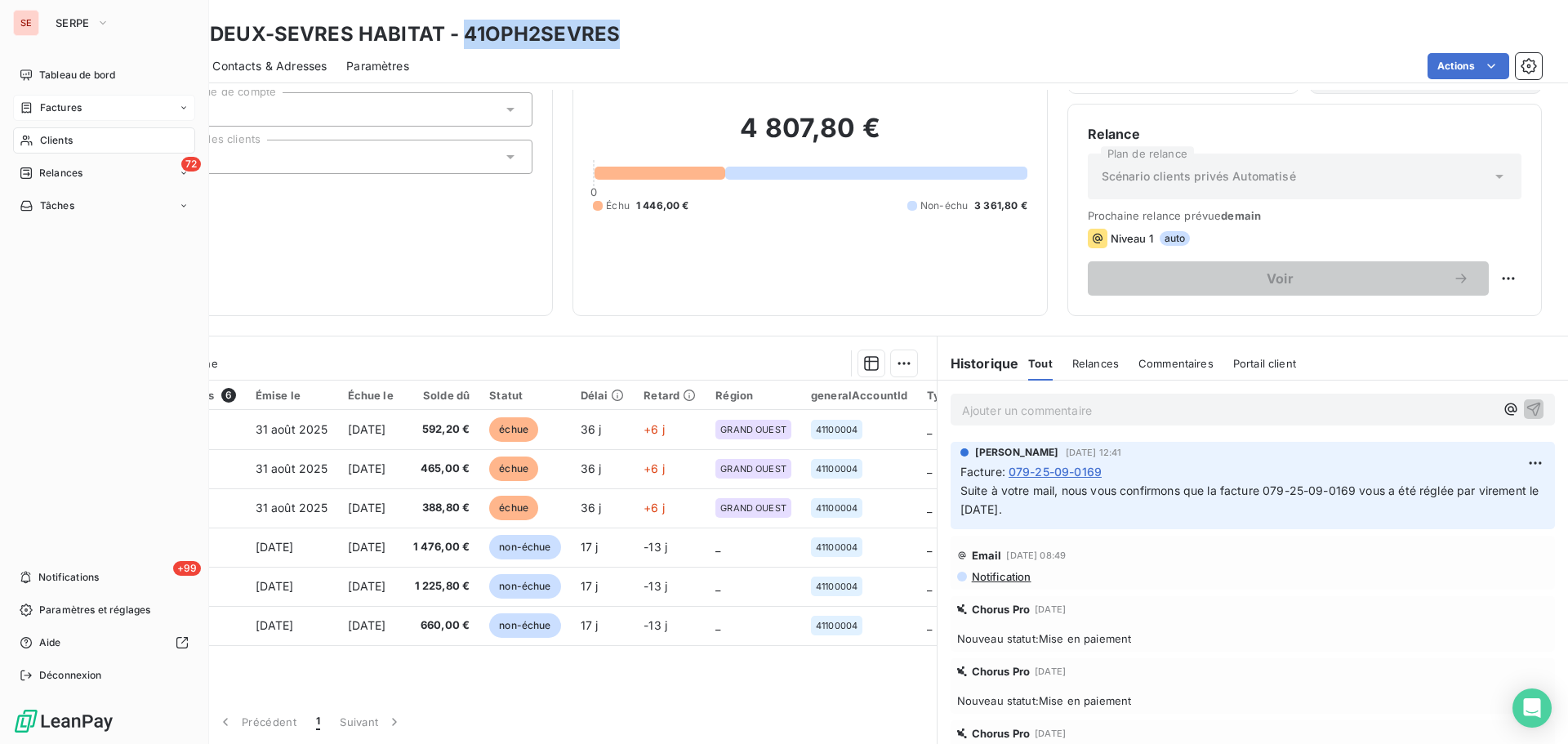
click at [50, 112] on span "Factures" at bounding box center [61, 108] width 41 height 14
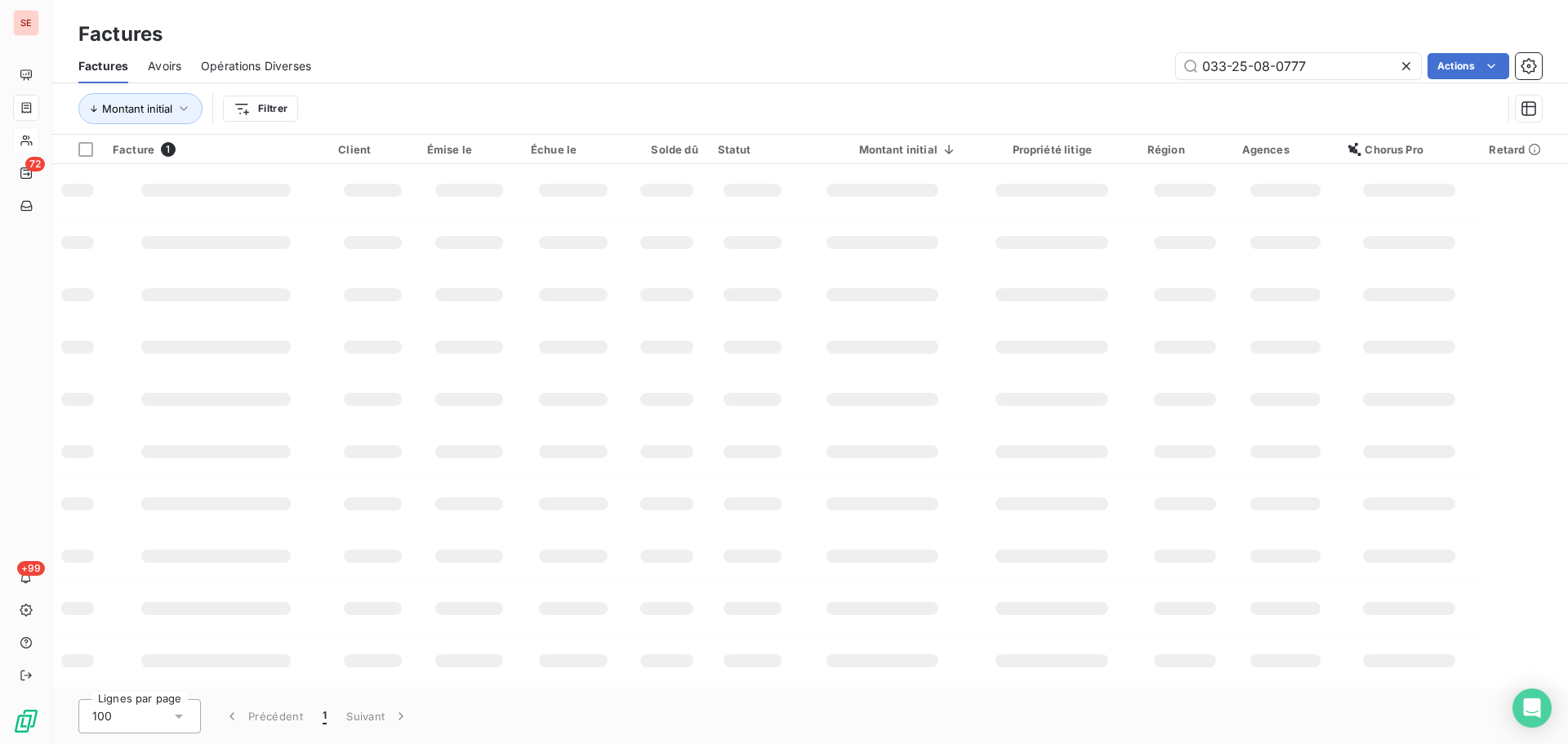
drag, startPoint x: 1342, startPoint y: 67, endPoint x: 944, endPoint y: 71, distance: 398.0
click at [944, 70] on div "033-25-08-0777 Actions" at bounding box center [937, 66] width 1212 height 26
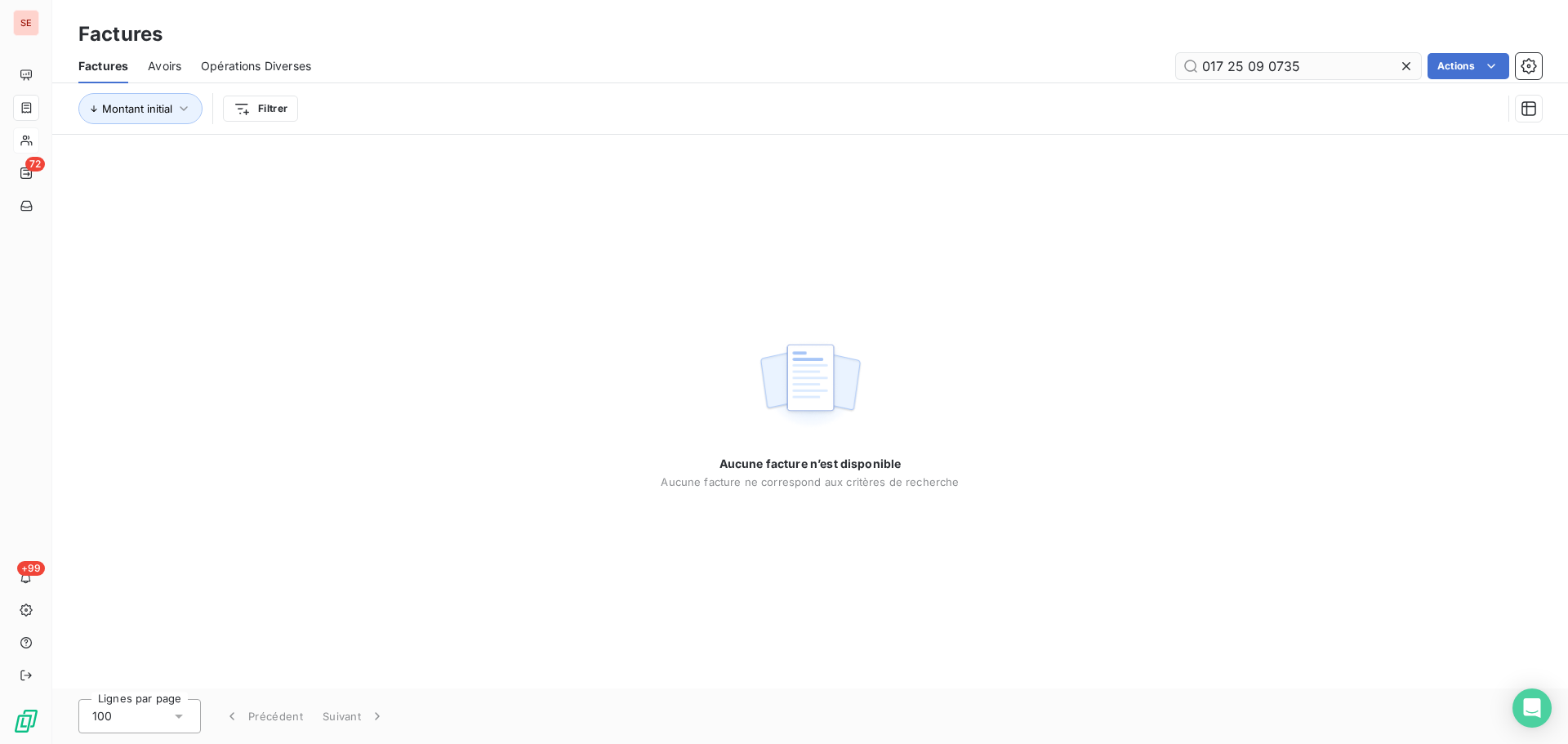
click at [1231, 69] on input "017 25 09 0735" at bounding box center [1298, 66] width 245 height 26
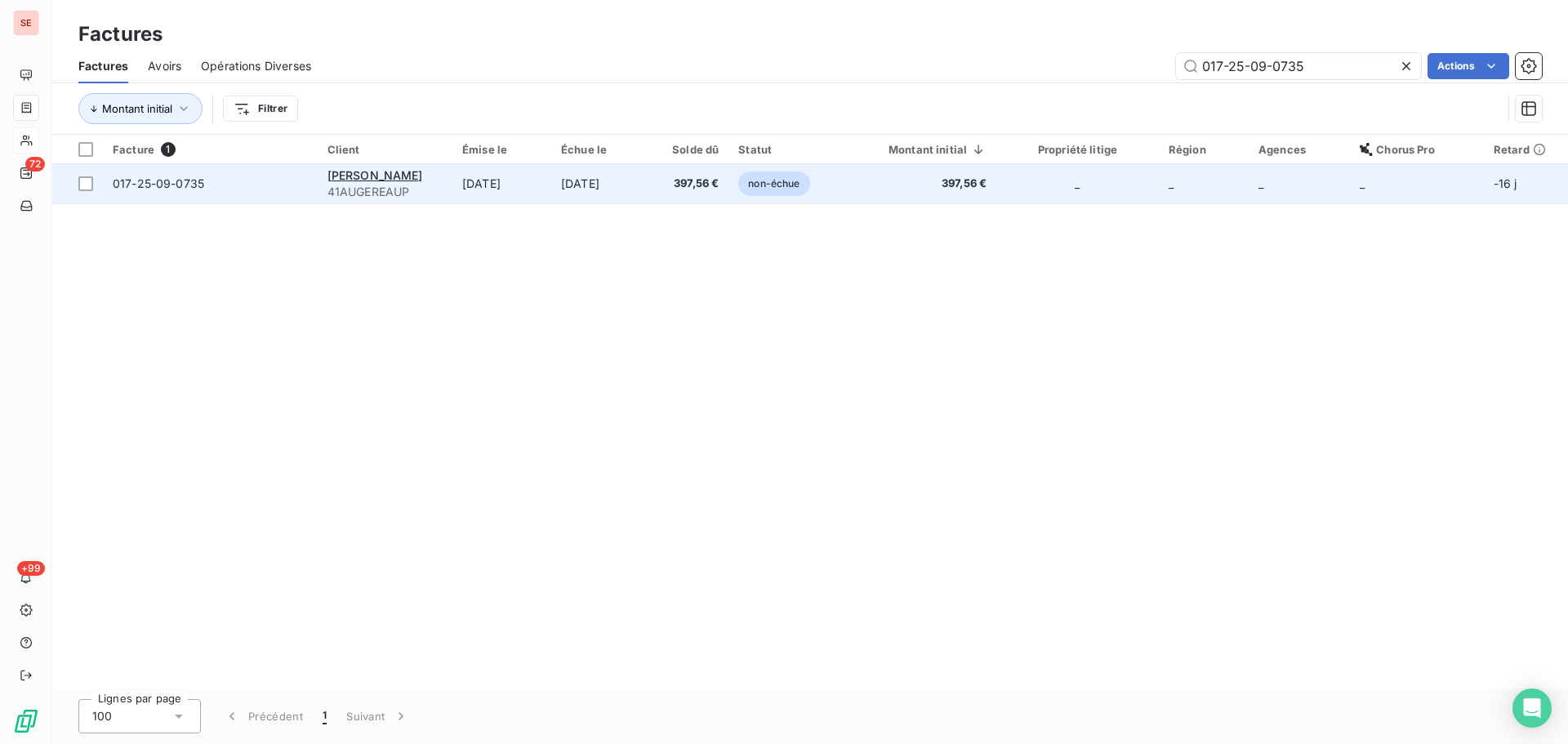
type input "017-25-09-0735"
click at [469, 180] on td "[DATE]" at bounding box center [502, 184] width 99 height 39
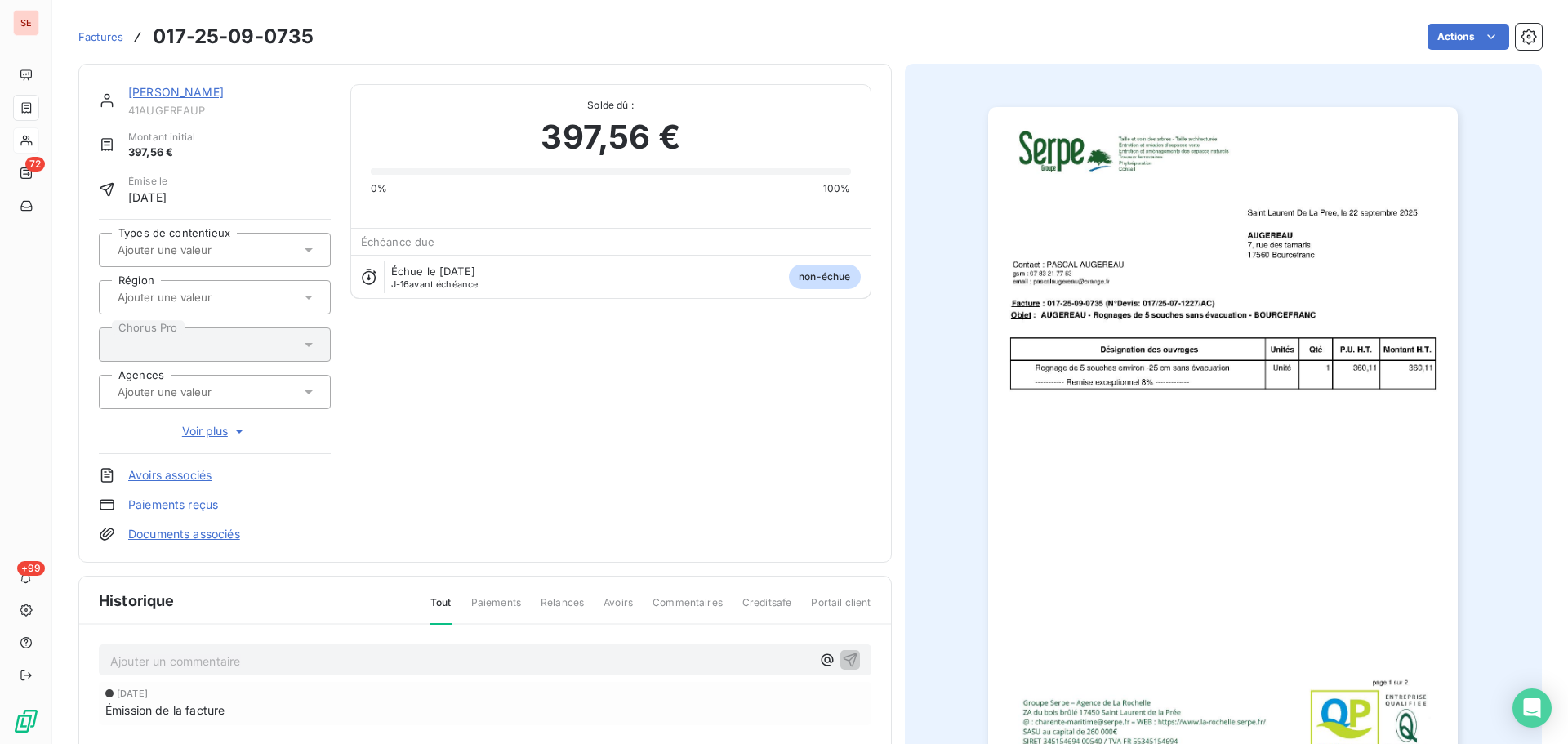
click at [187, 89] on link "[PERSON_NAME]" at bounding box center [176, 92] width 95 height 13
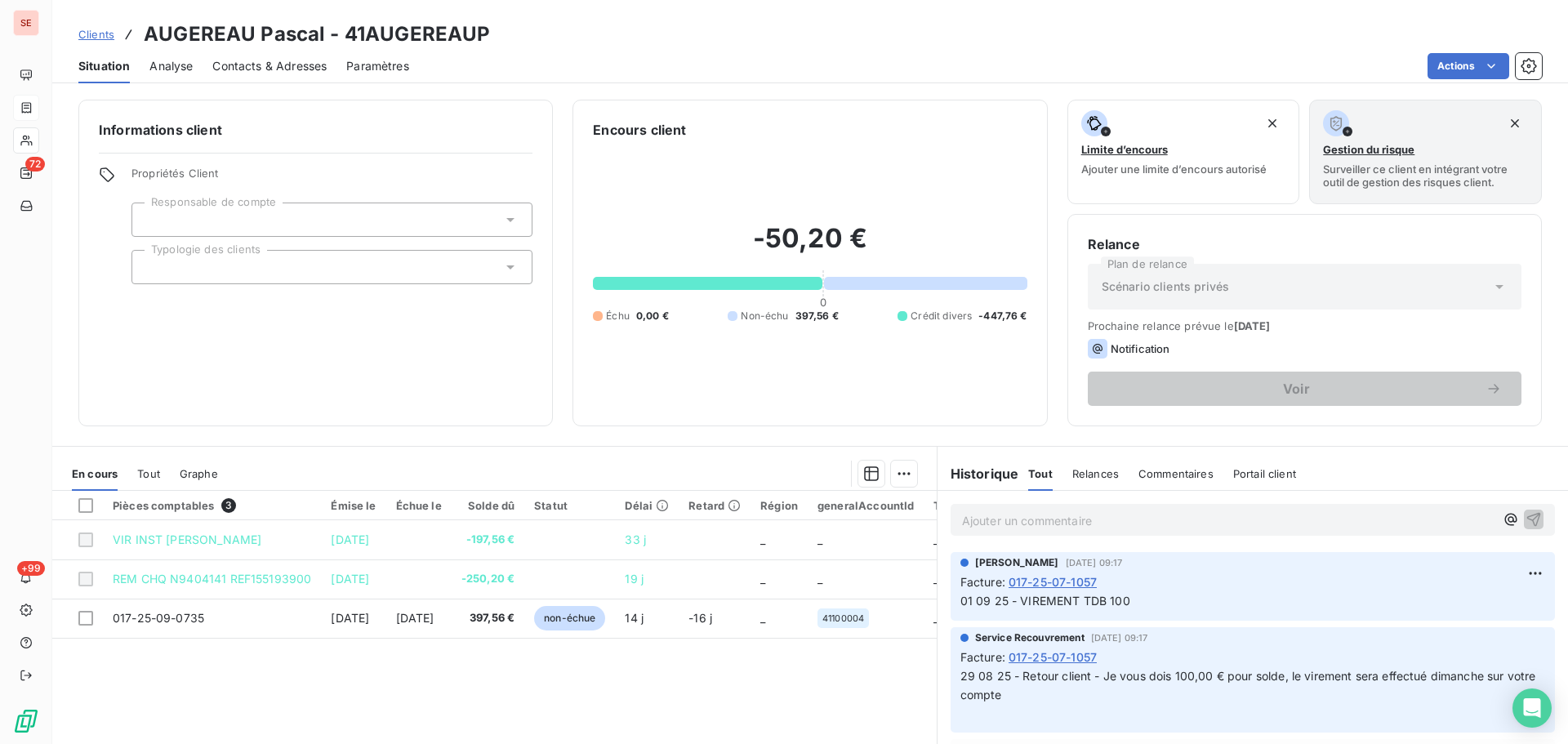
click at [462, 23] on h3 "AUGEREAU Pascal - 41AUGEREAUP" at bounding box center [317, 34] width 346 height 30
copy h3 "41AUGEREAUP"
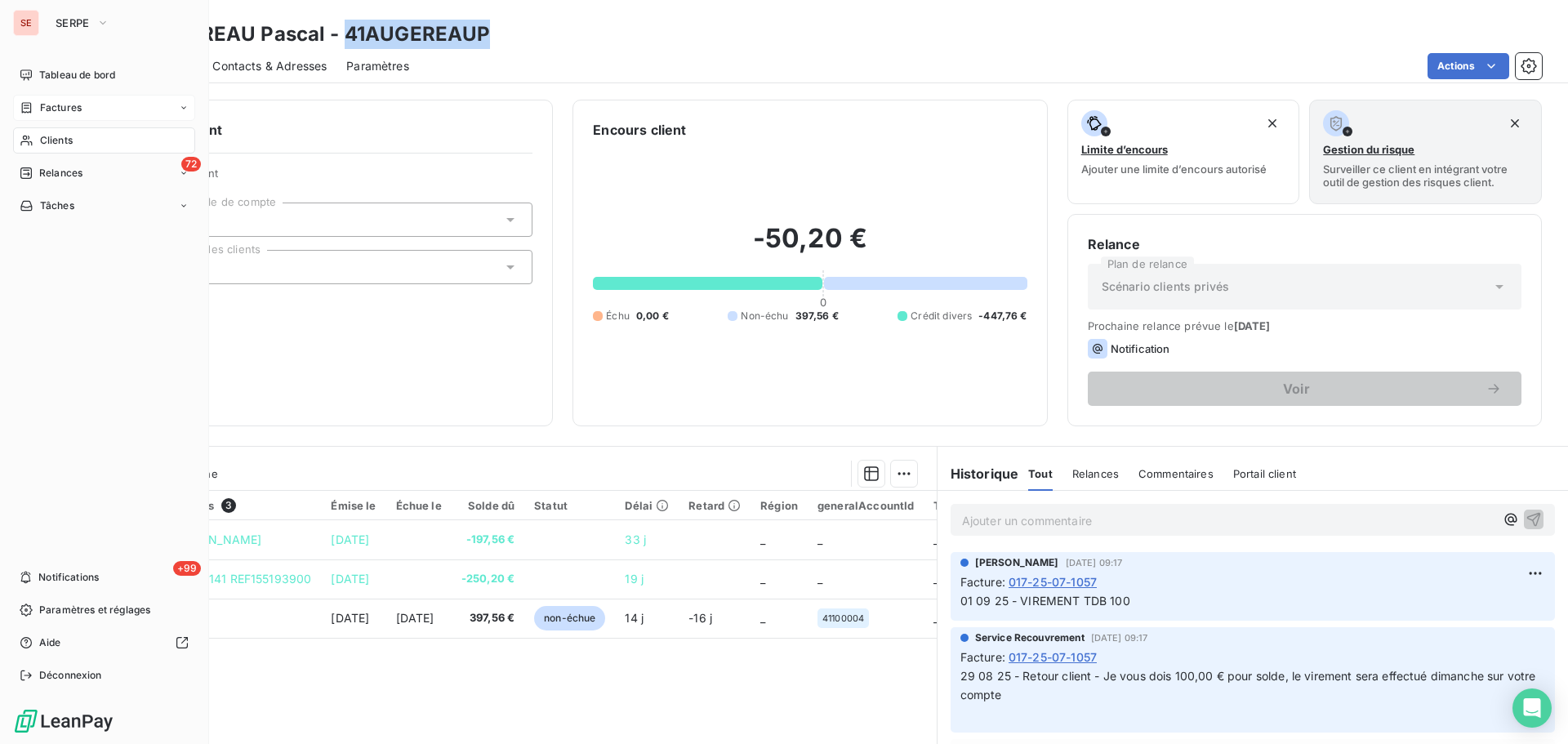
click at [25, 121] on nav "Tableau de bord Factures Clients 72 Relances Tâches" at bounding box center [104, 140] width 182 height 157
click at [40, 110] on span "Factures" at bounding box center [61, 108] width 41 height 14
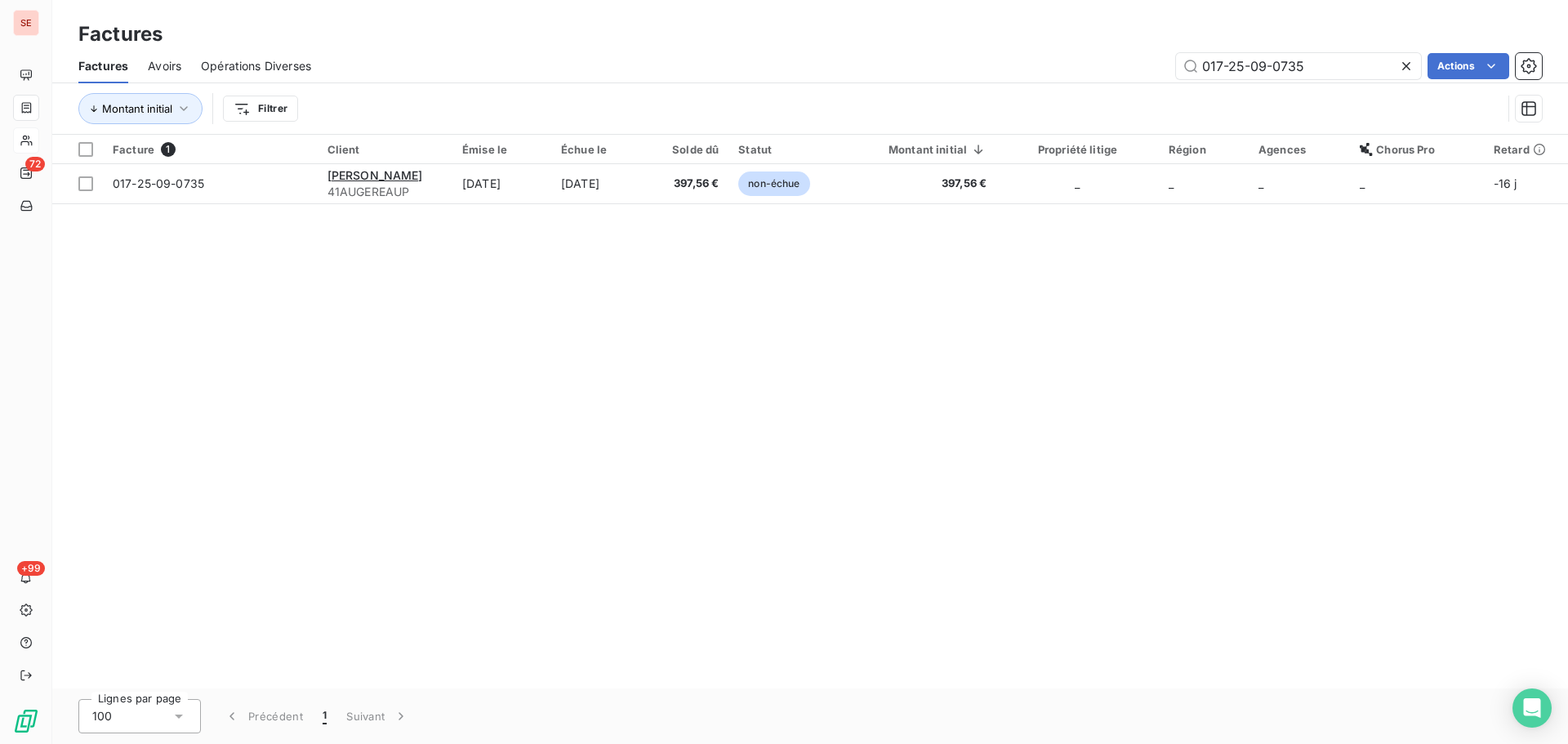
drag, startPoint x: 1325, startPoint y: 66, endPoint x: 1121, endPoint y: 68, distance: 204.0
click at [1123, 68] on div "017-25-09-0735 Actions" at bounding box center [937, 66] width 1212 height 26
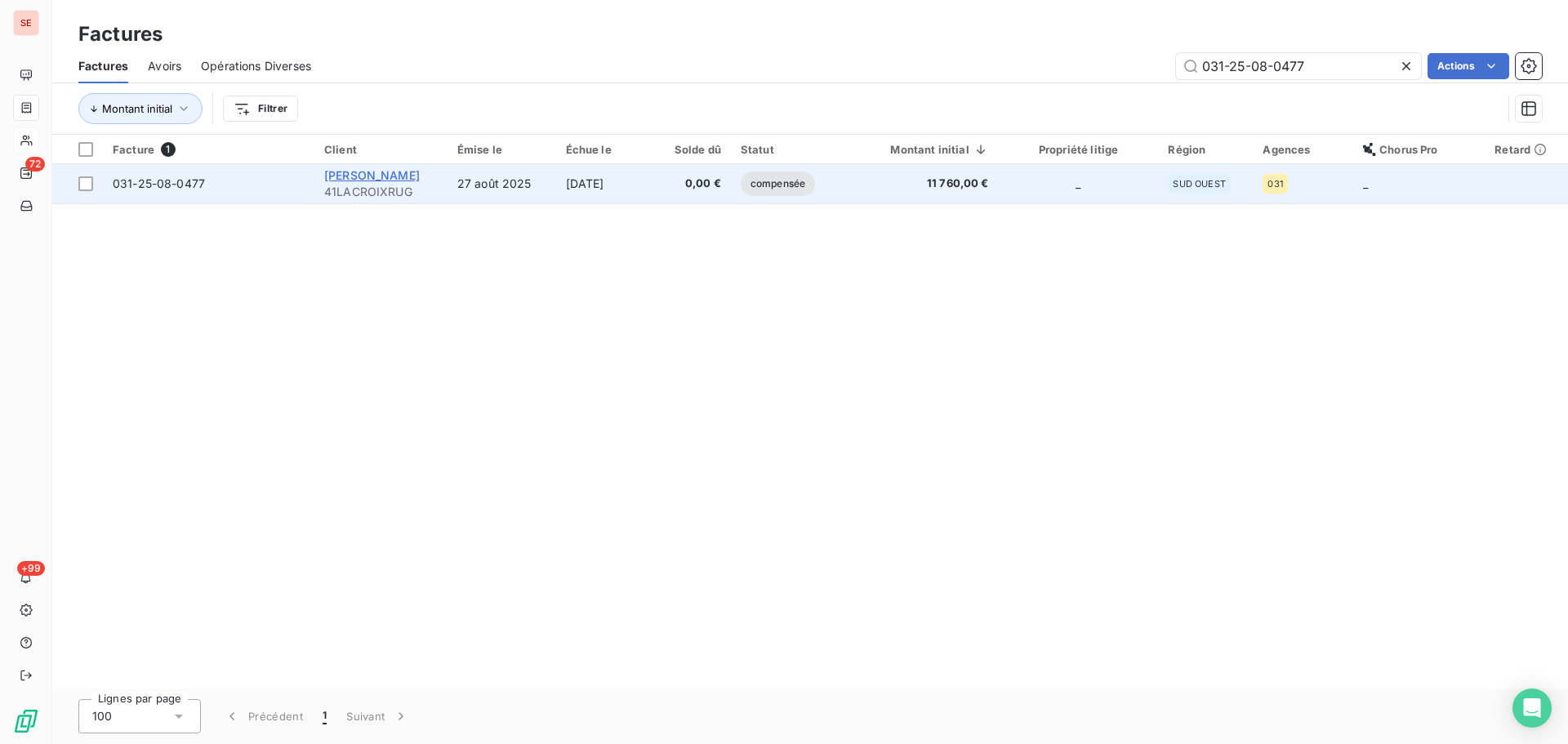
type input "031-25-08-0477"
click at [407, 172] on span "[PERSON_NAME]" at bounding box center [372, 174] width 95 height 13
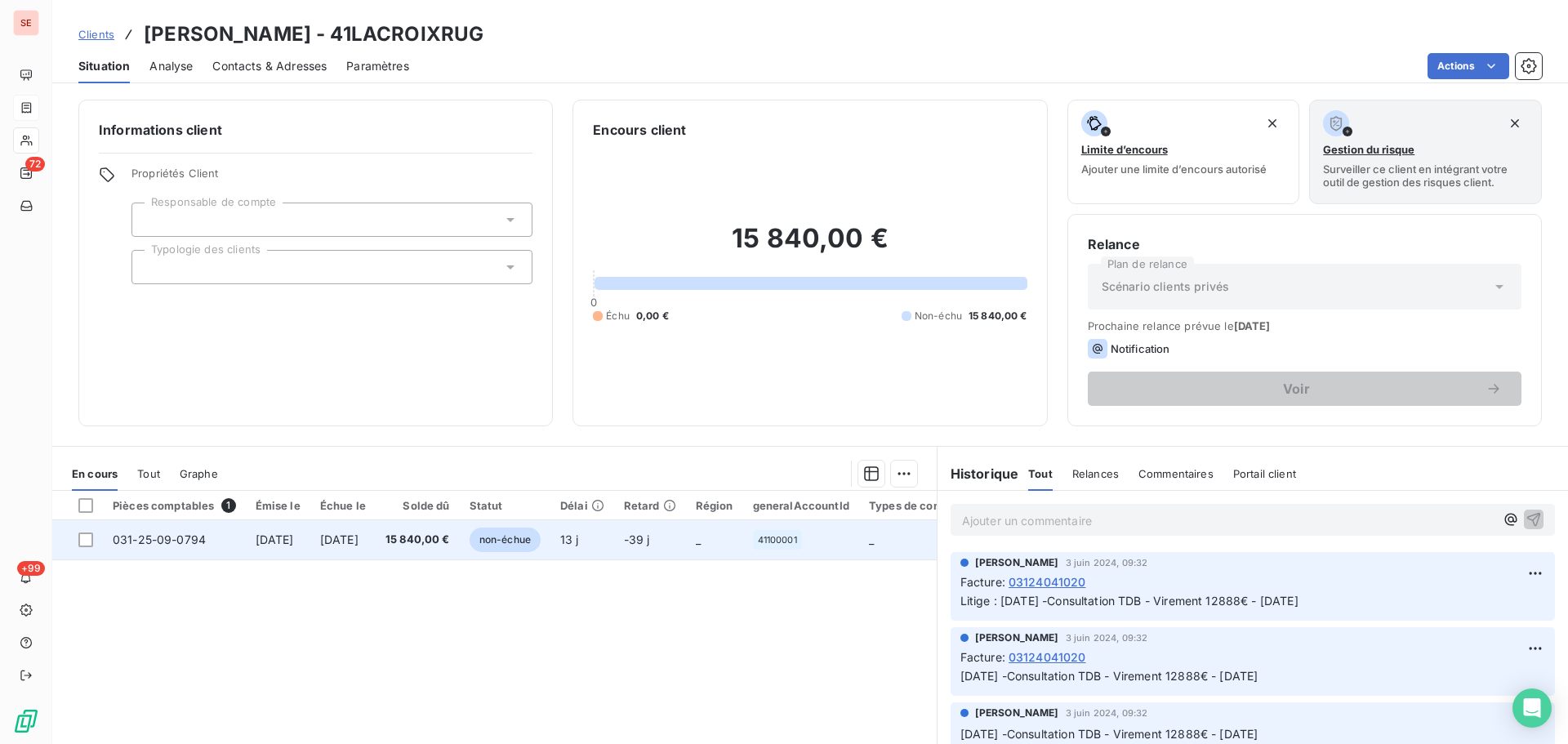
click at [359, 544] on span "[DATE]" at bounding box center [339, 538] width 39 height 13
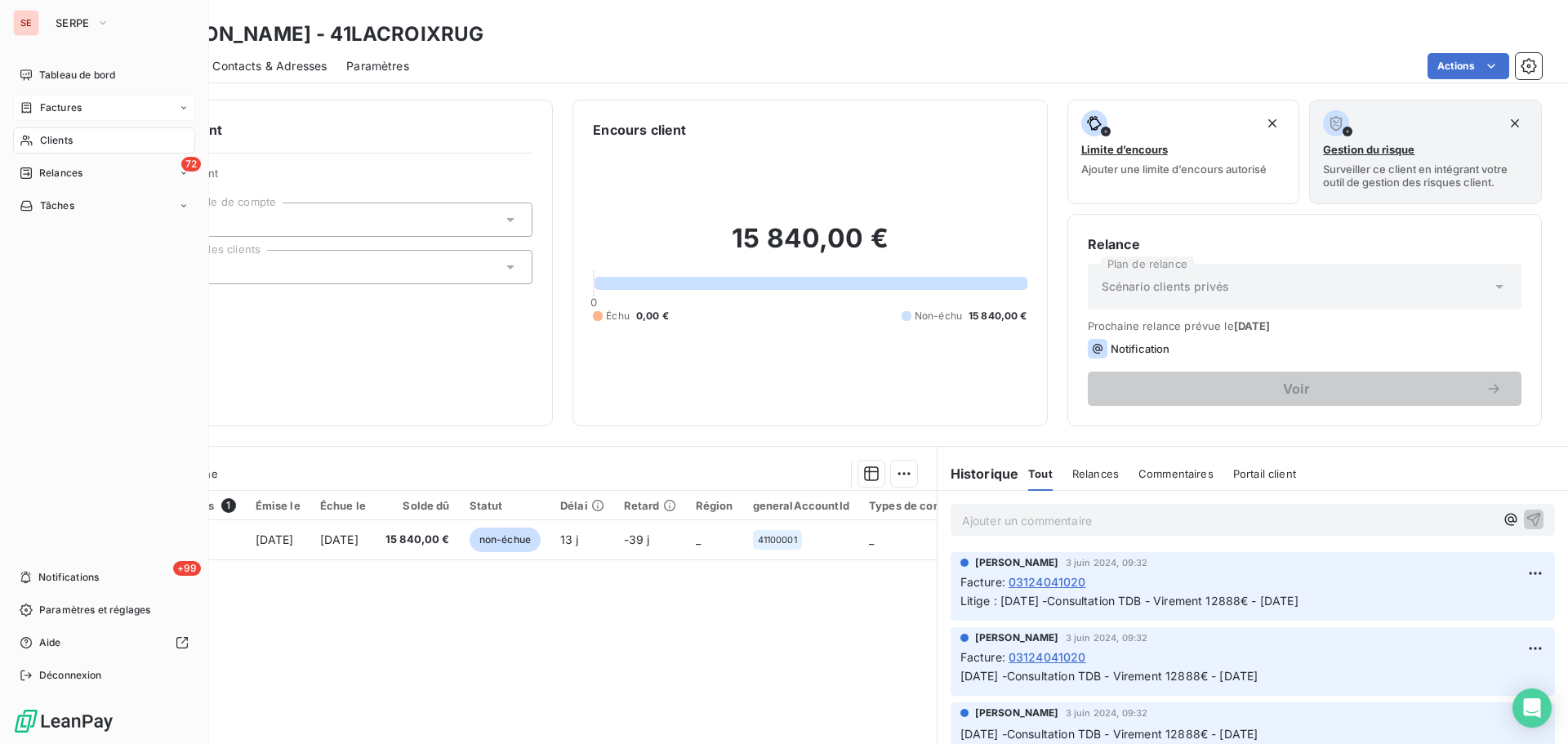
click at [62, 105] on span "Factures" at bounding box center [61, 108] width 41 height 14
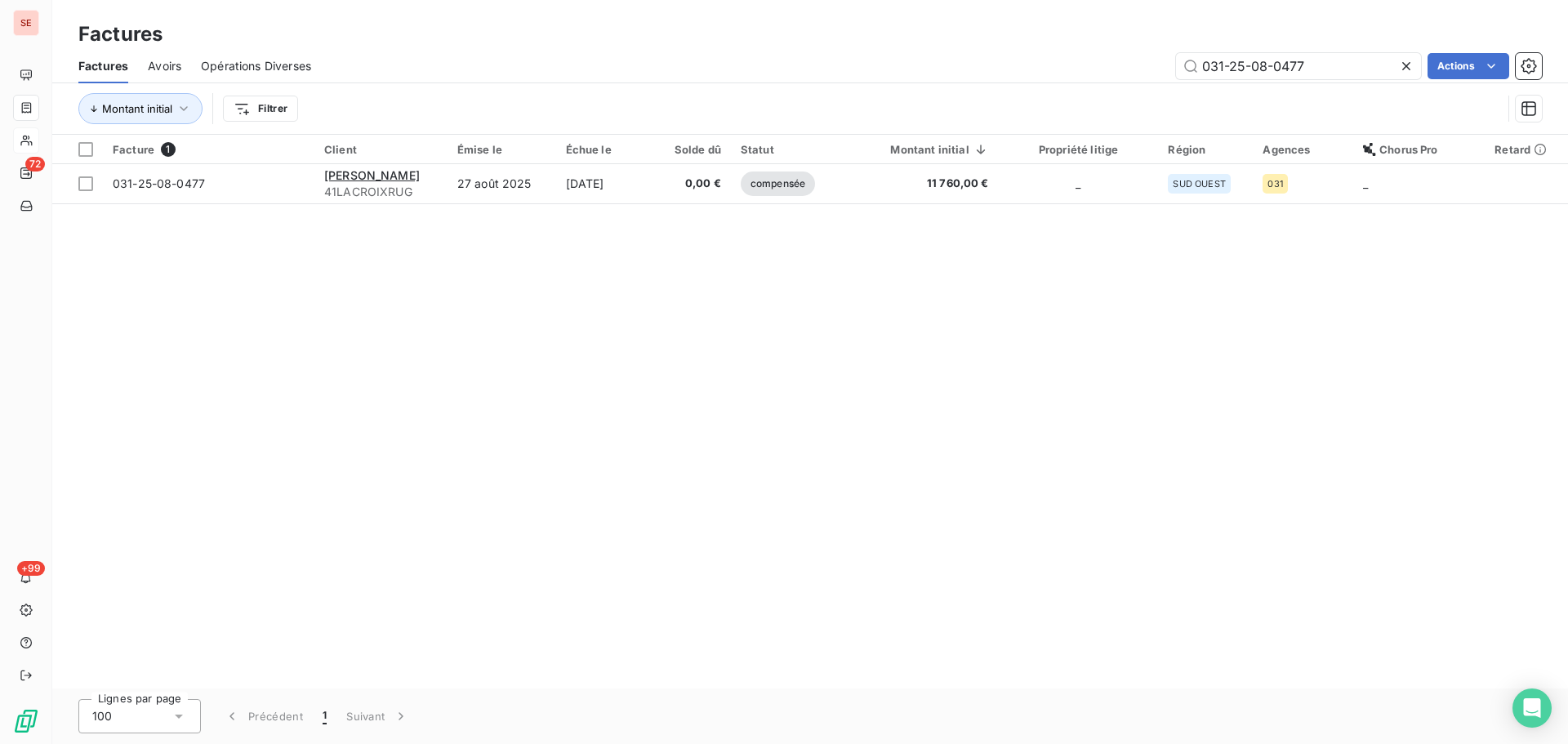
drag, startPoint x: 1321, startPoint y: 61, endPoint x: 1121, endPoint y: 61, distance: 200.0
click at [1134, 61] on div "031-25-08-0477 Actions" at bounding box center [937, 66] width 1212 height 26
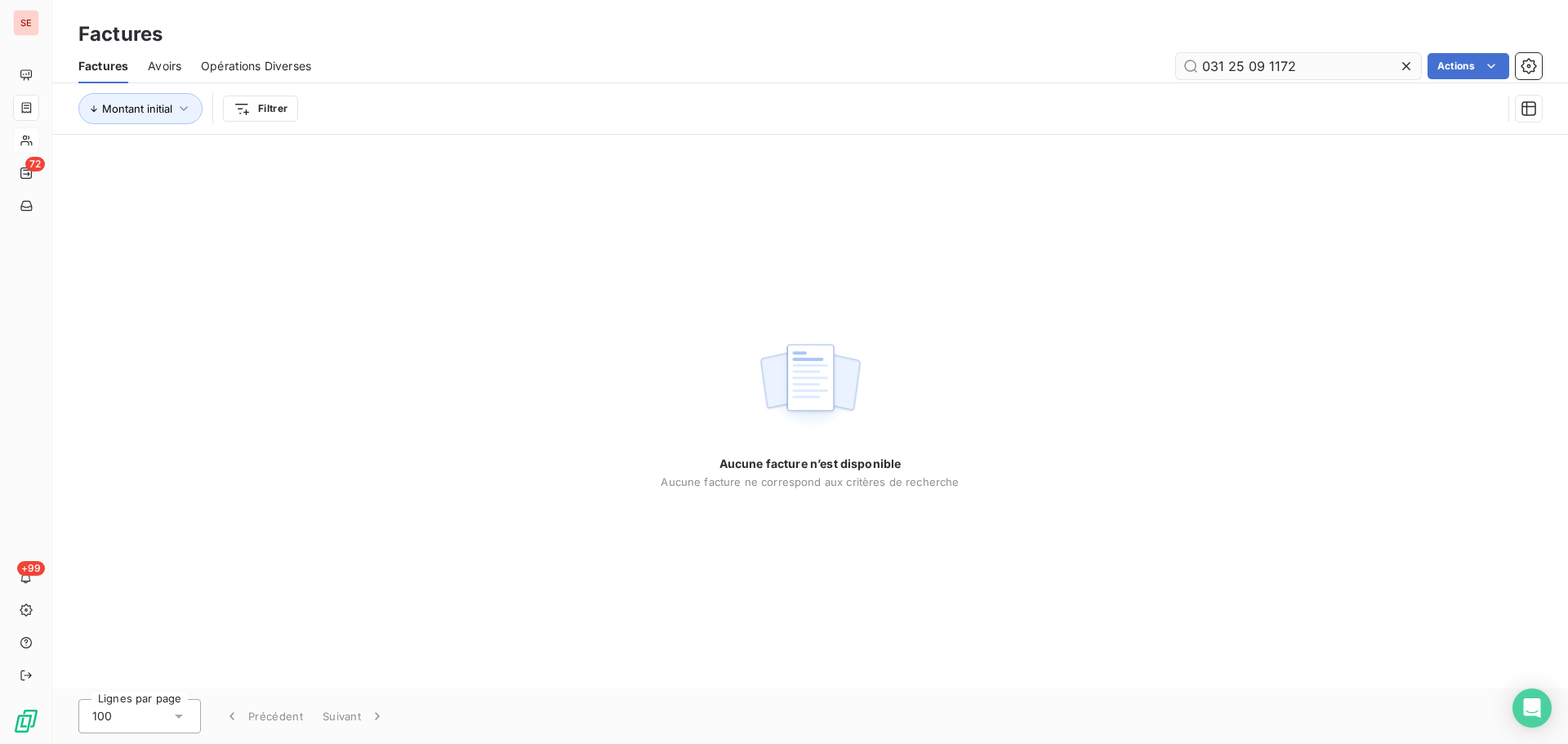
click at [1231, 65] on input "031 25 09 1172" at bounding box center [1298, 66] width 245 height 26
type input "031-25-09-1172"
click at [1356, 59] on input "031-25-09-1172" at bounding box center [1298, 66] width 245 height 26
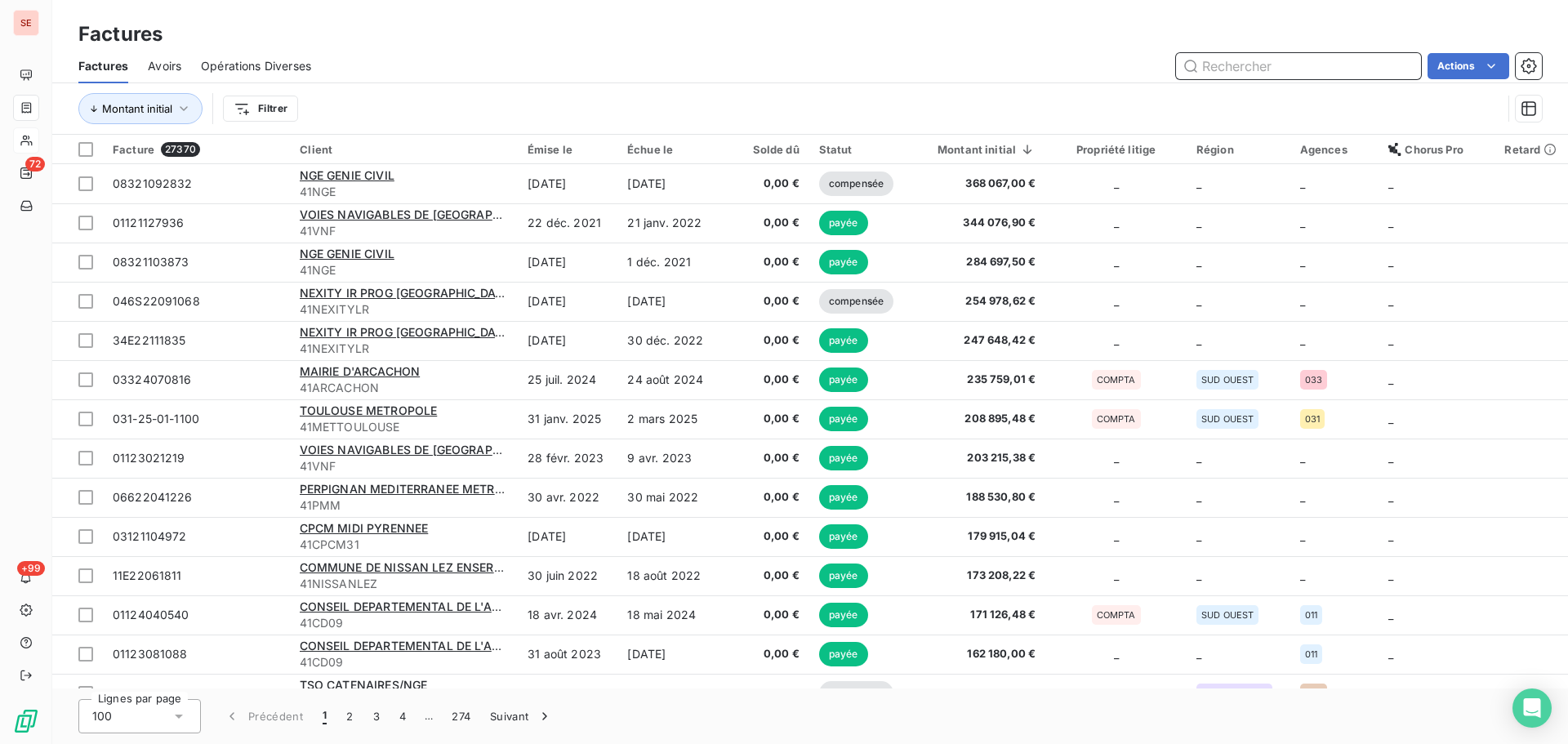
paste input "085-25-09-0083"
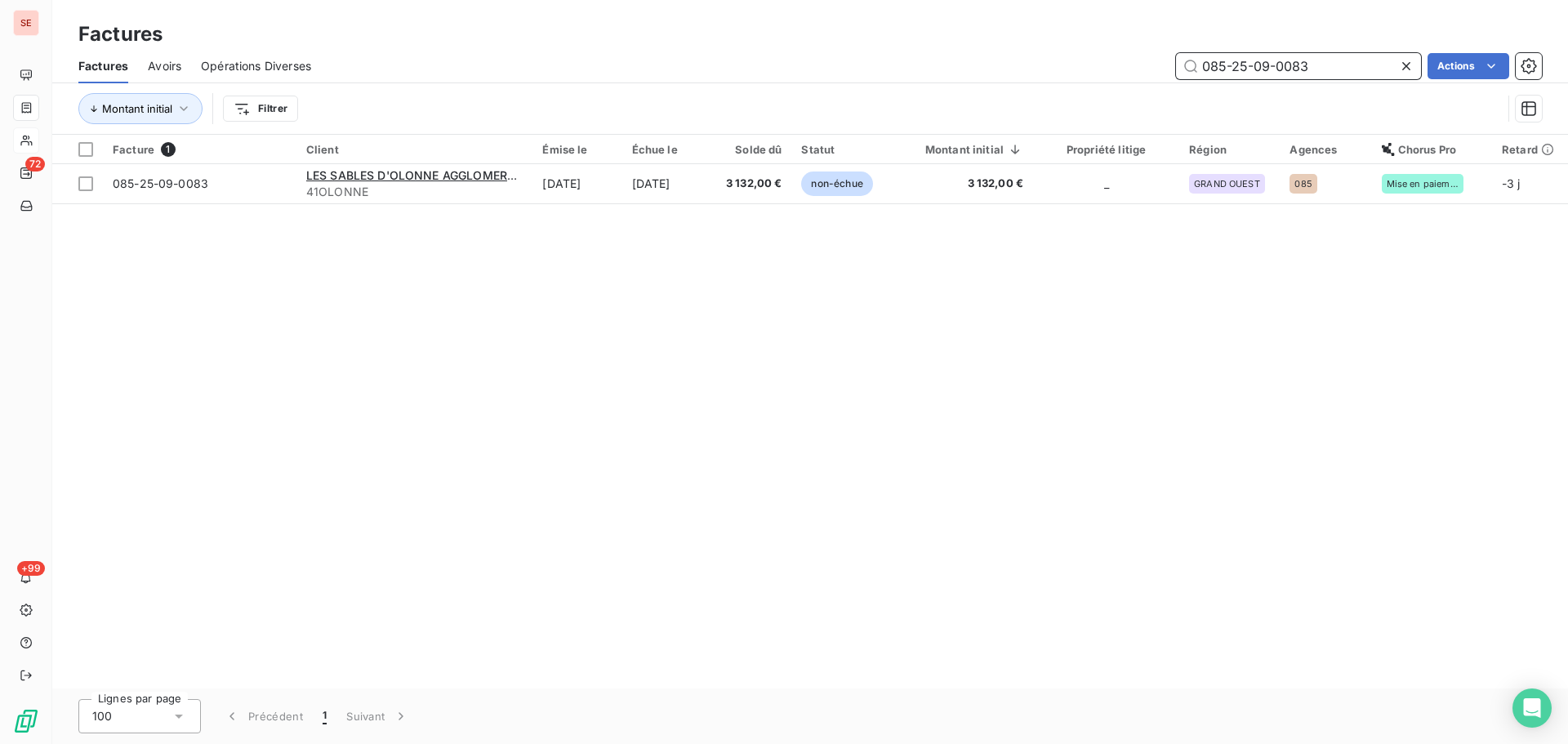
type input "085-25-09-0083"
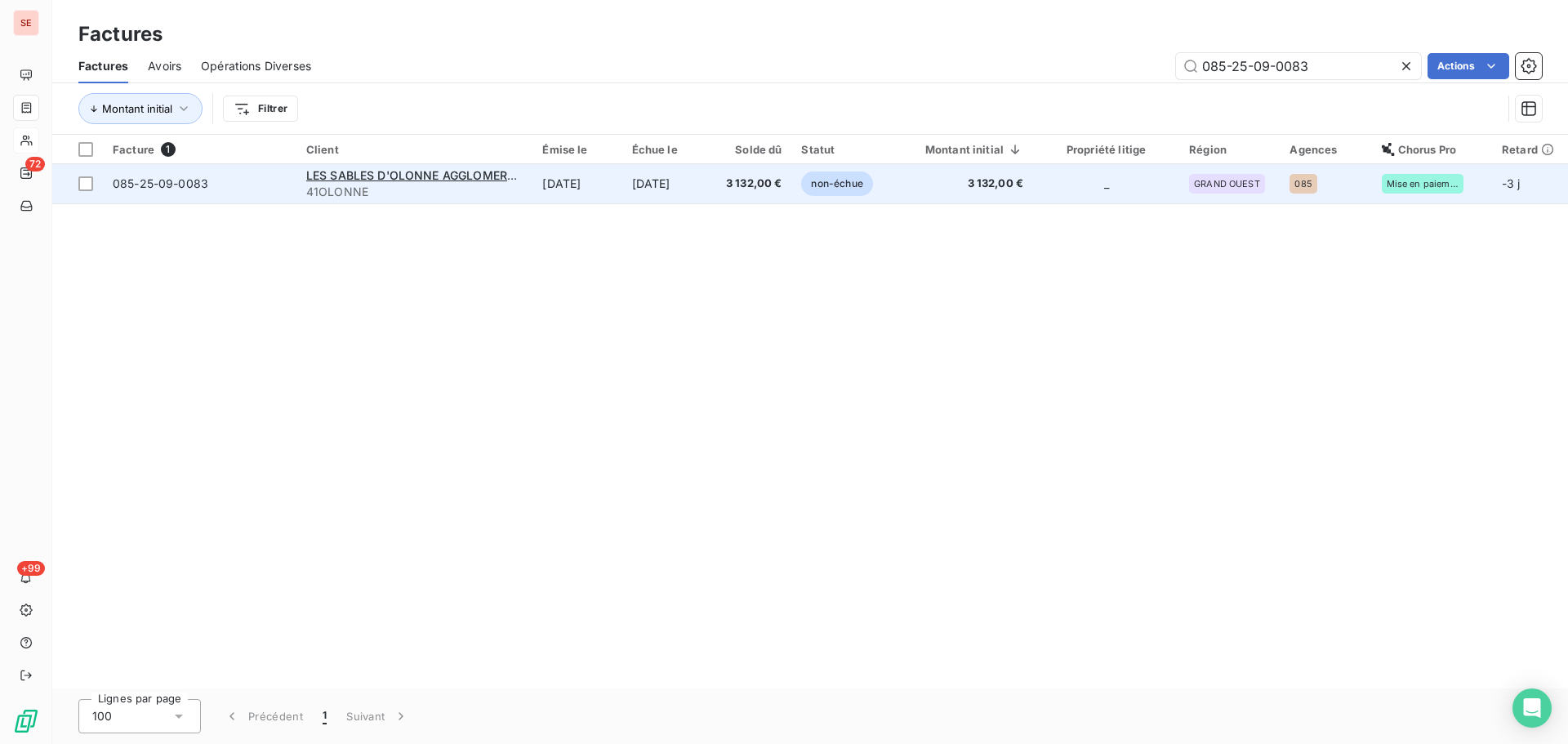
click at [459, 188] on span "41OLONNE" at bounding box center [415, 192] width 217 height 16
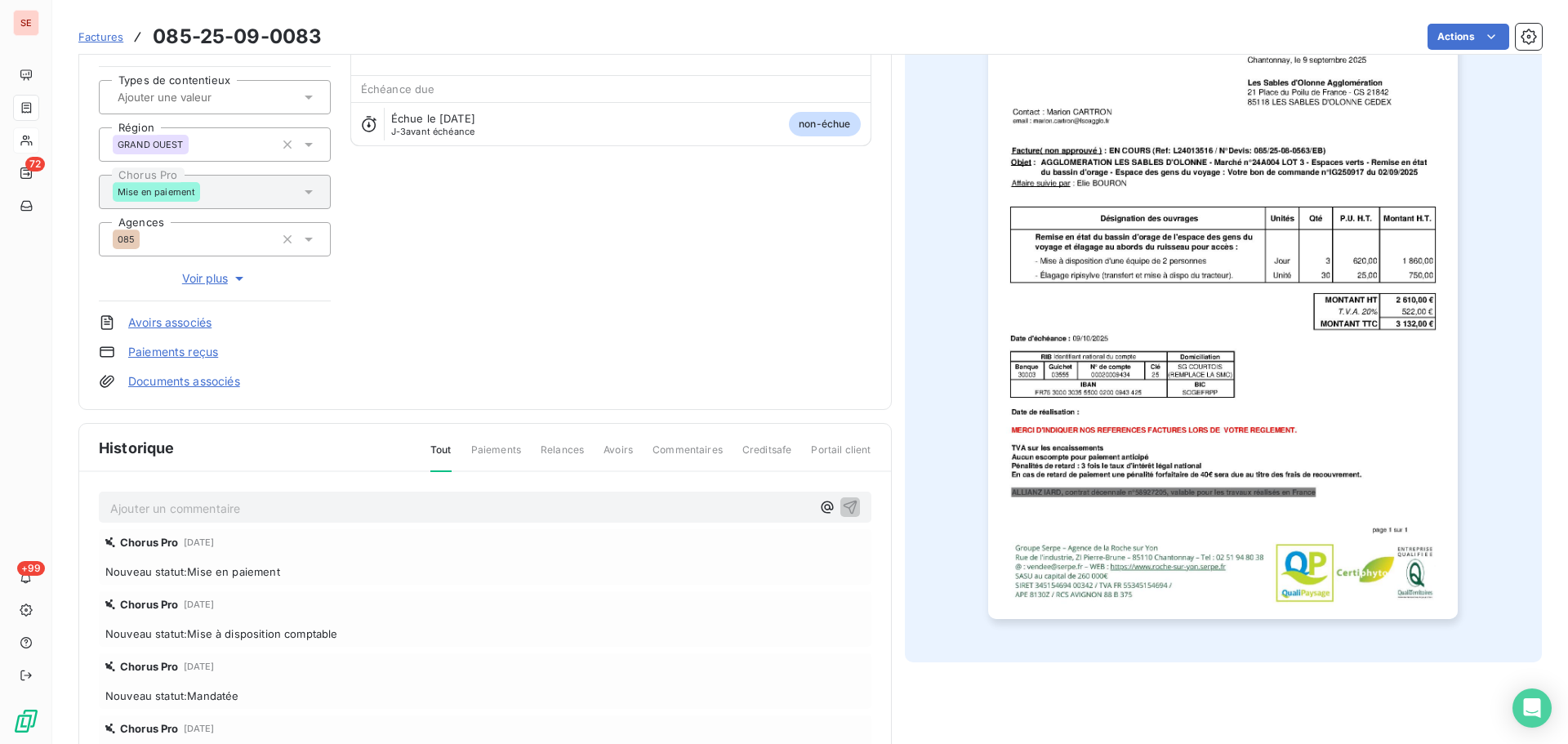
scroll to position [239, 0]
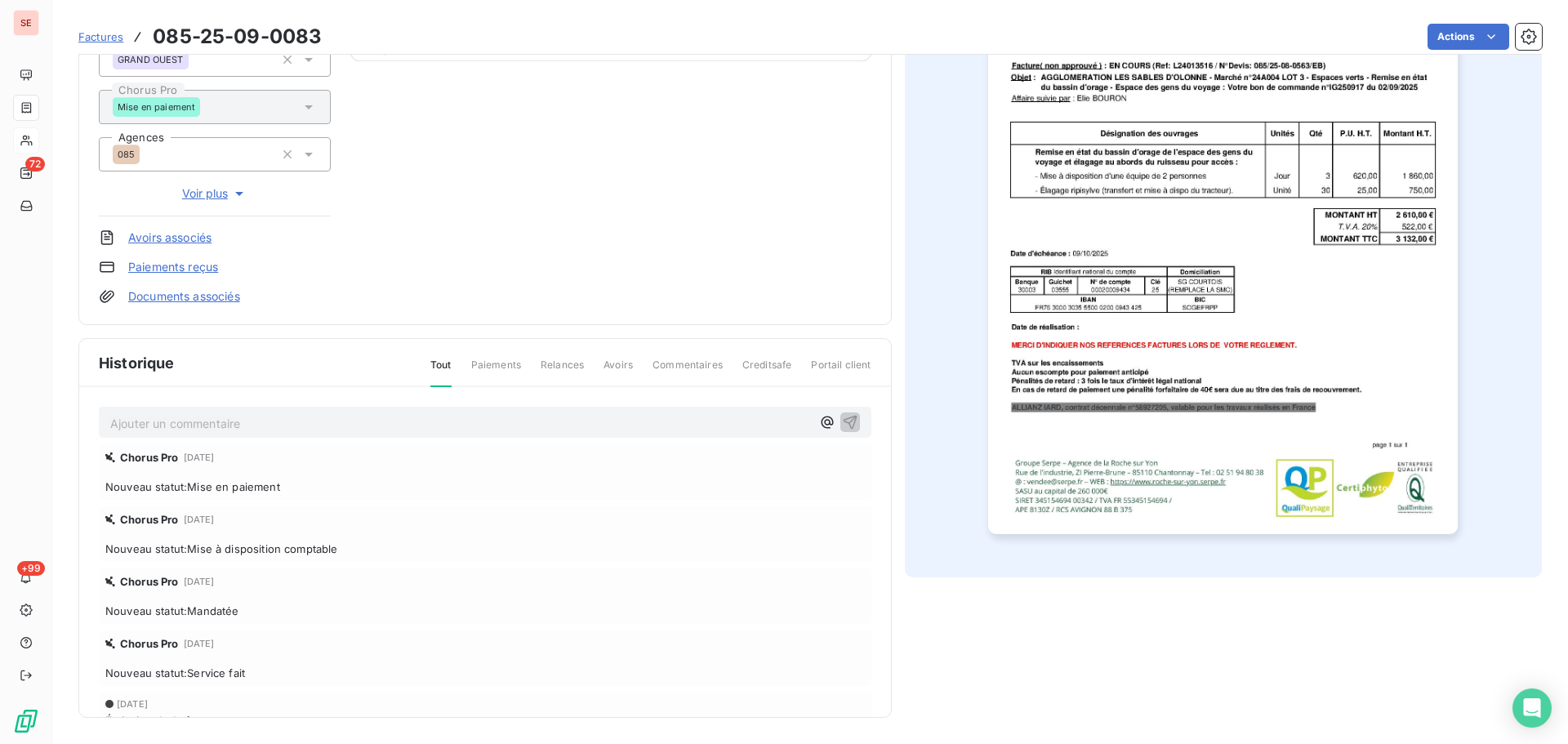
click at [237, 422] on p "Ajouter un commentaire ﻿" at bounding box center [460, 423] width 701 height 21
click at [366, 430] on p "Ajouter un commentaire ﻿" at bounding box center [460, 423] width 701 height 21
click at [842, 422] on icon "button" at bounding box center [850, 421] width 16 height 16
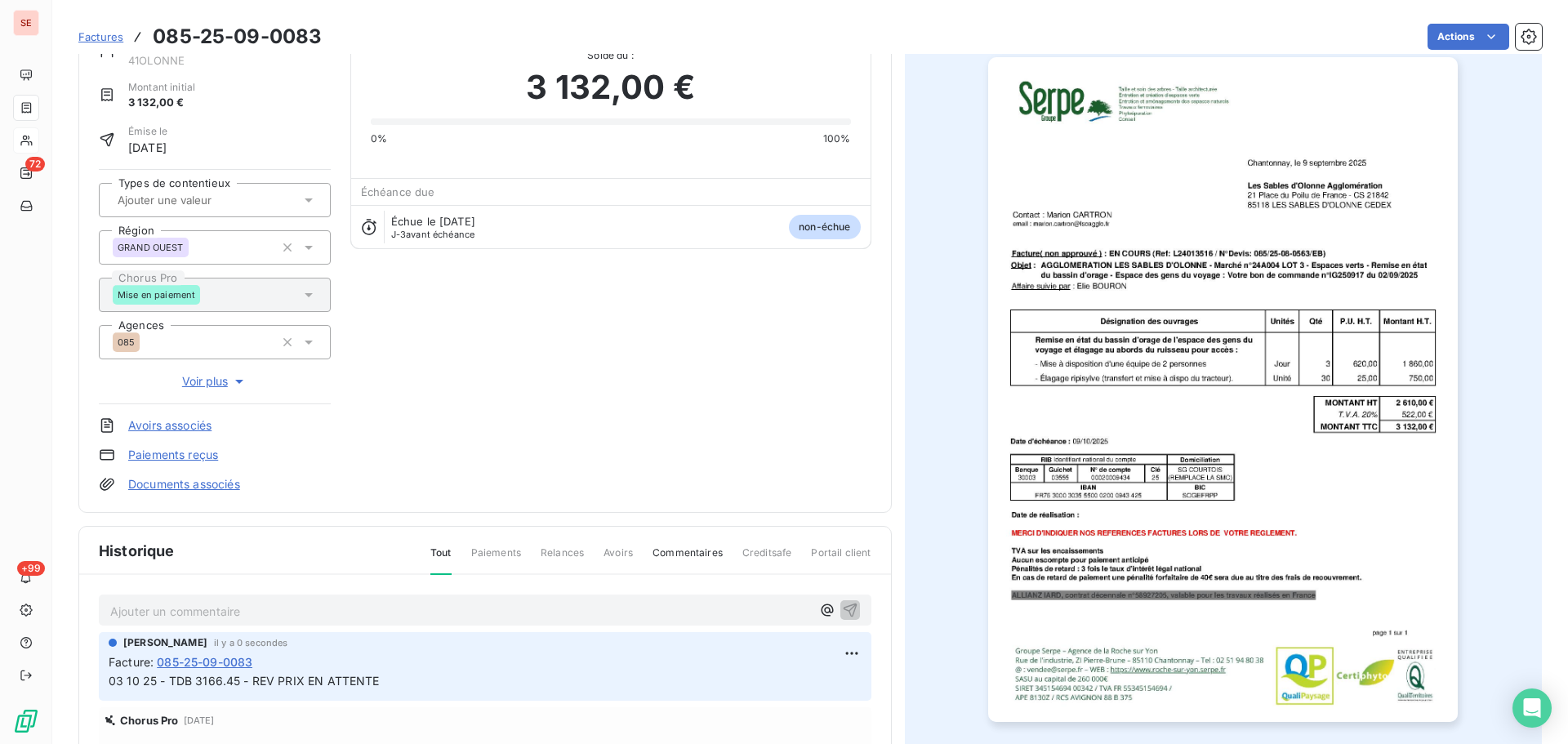
scroll to position [0, 0]
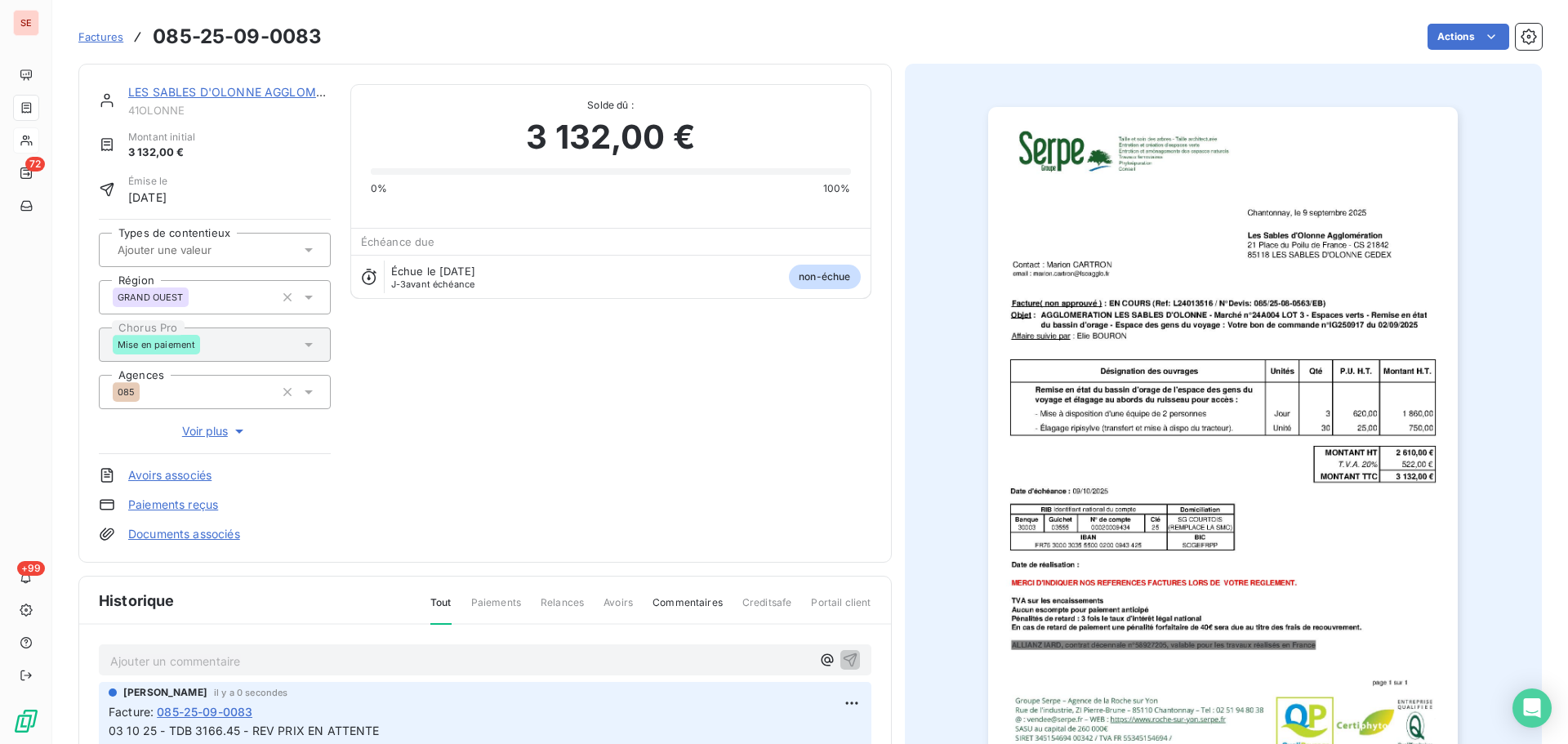
click at [153, 109] on span "41OLONNE" at bounding box center [230, 110] width 203 height 13
copy div "41OLONNE"
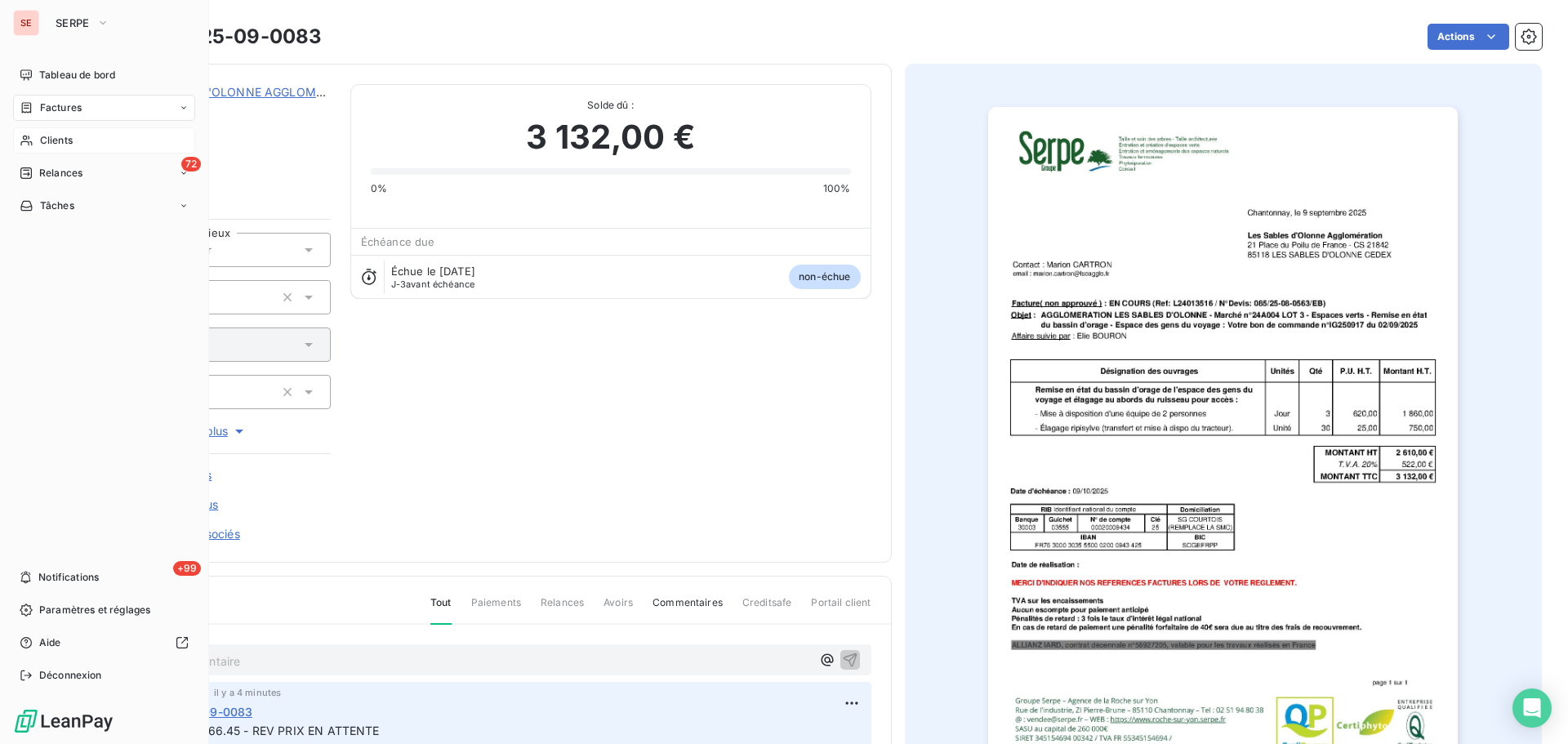
drag, startPoint x: 58, startPoint y: 101, endPoint x: 85, endPoint y: 95, distance: 27.7
click at [58, 101] on span "Factures" at bounding box center [61, 108] width 41 height 14
click at [22, 167] on icon at bounding box center [26, 173] width 13 height 13
click at [54, 112] on span "Factures" at bounding box center [61, 108] width 41 height 14
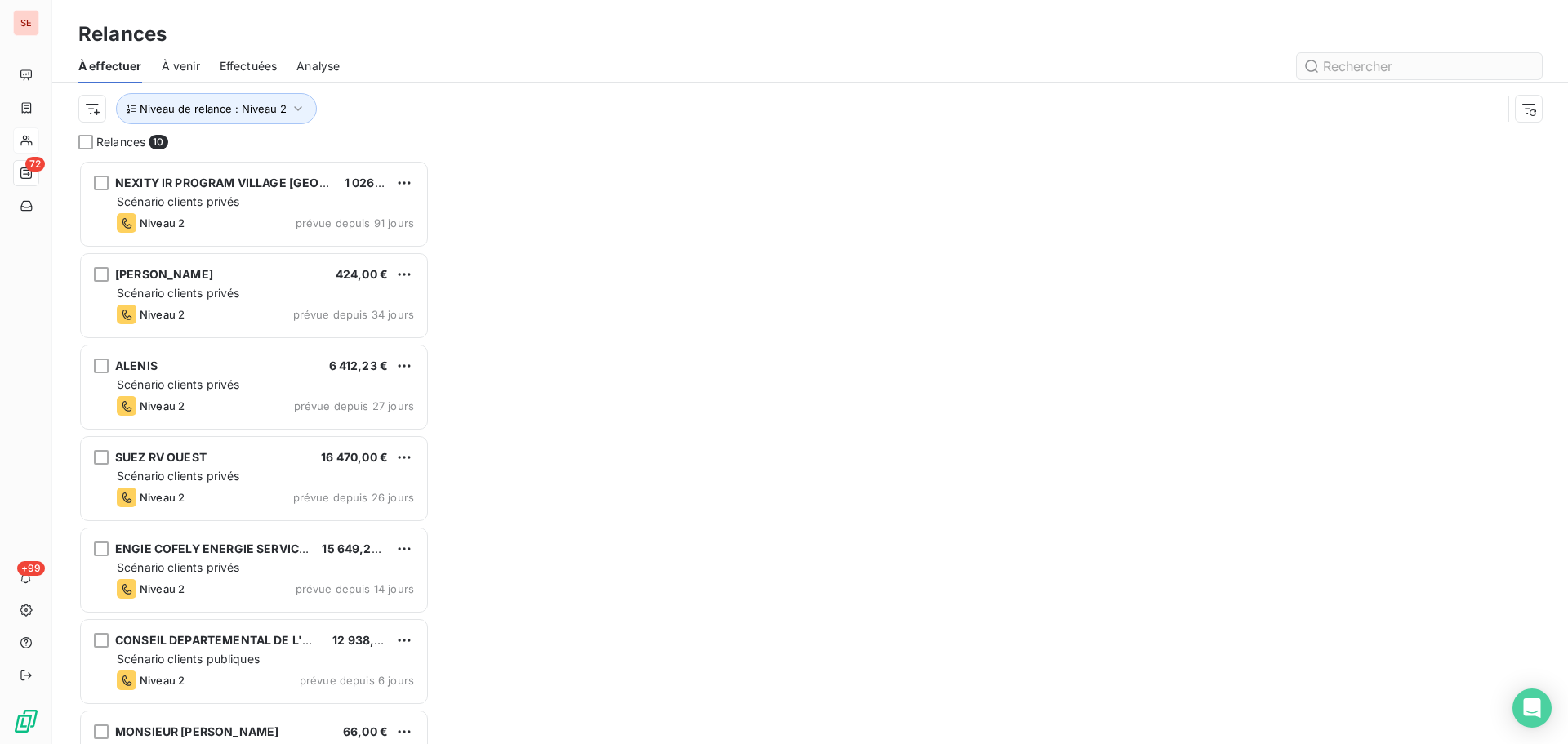
scroll to position [572, 339]
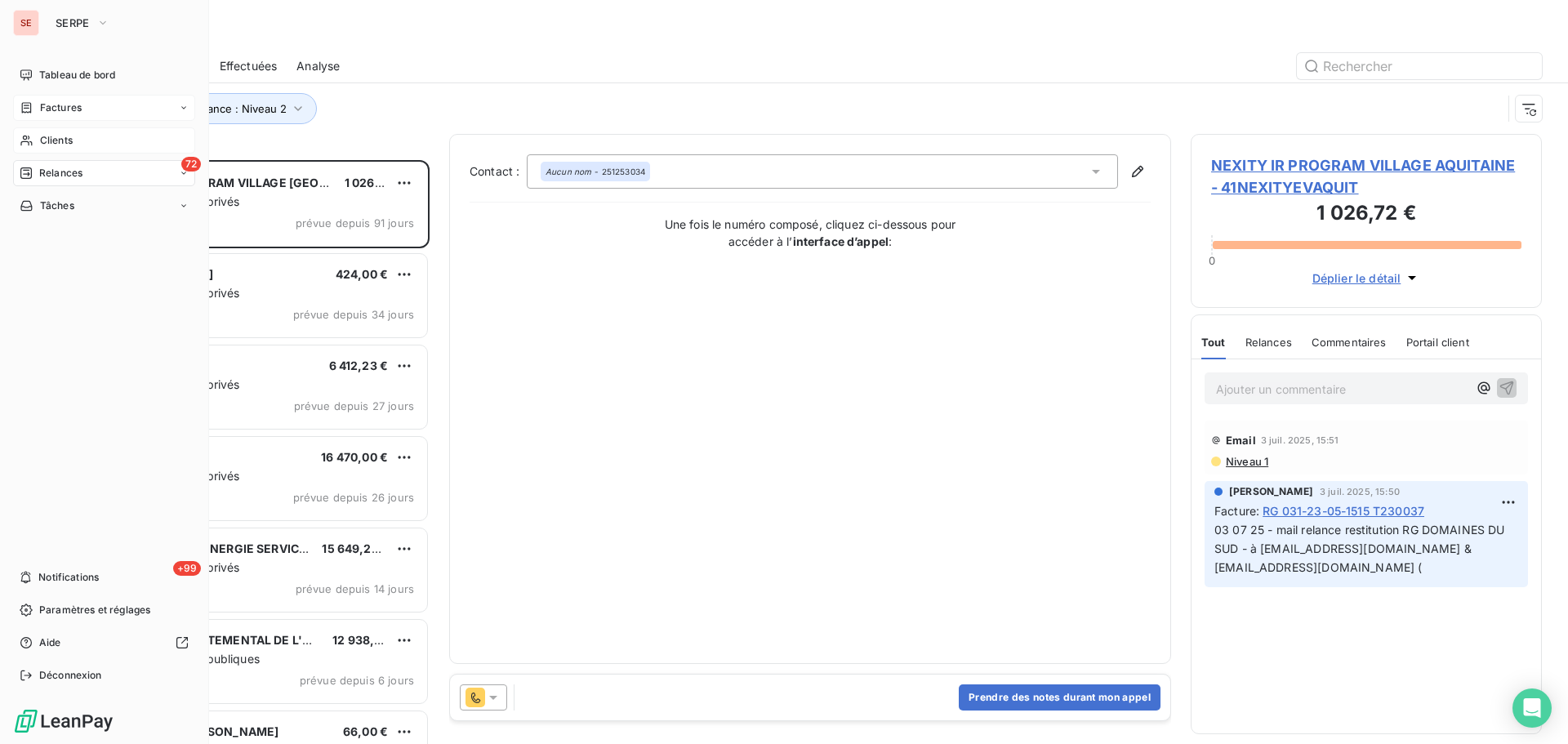
click at [79, 101] on span "Factures" at bounding box center [61, 108] width 41 height 14
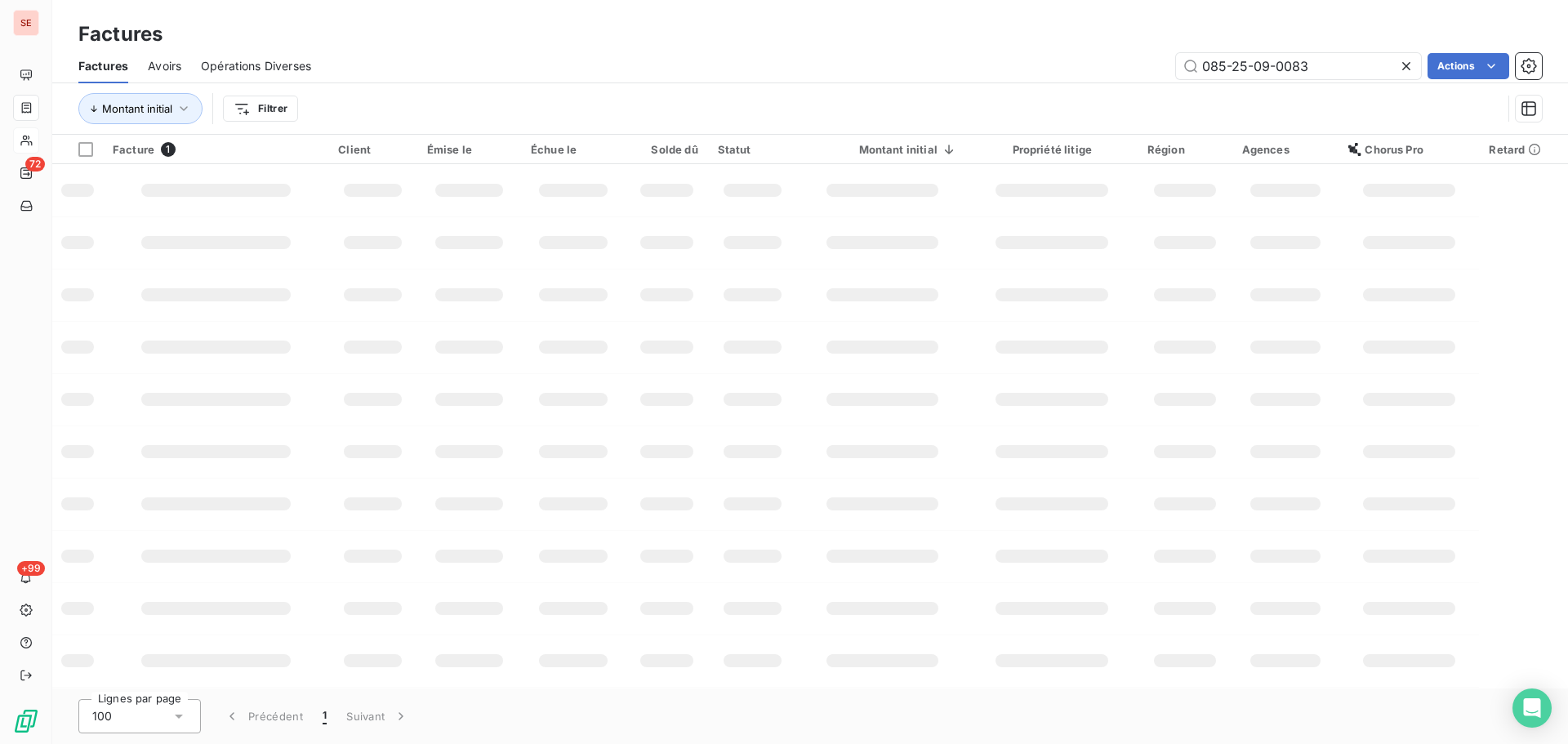
drag, startPoint x: 1339, startPoint y: 66, endPoint x: 1053, endPoint y: 57, distance: 286.1
click at [1053, 57] on div "085-25-09-0083 Actions" at bounding box center [937, 66] width 1212 height 26
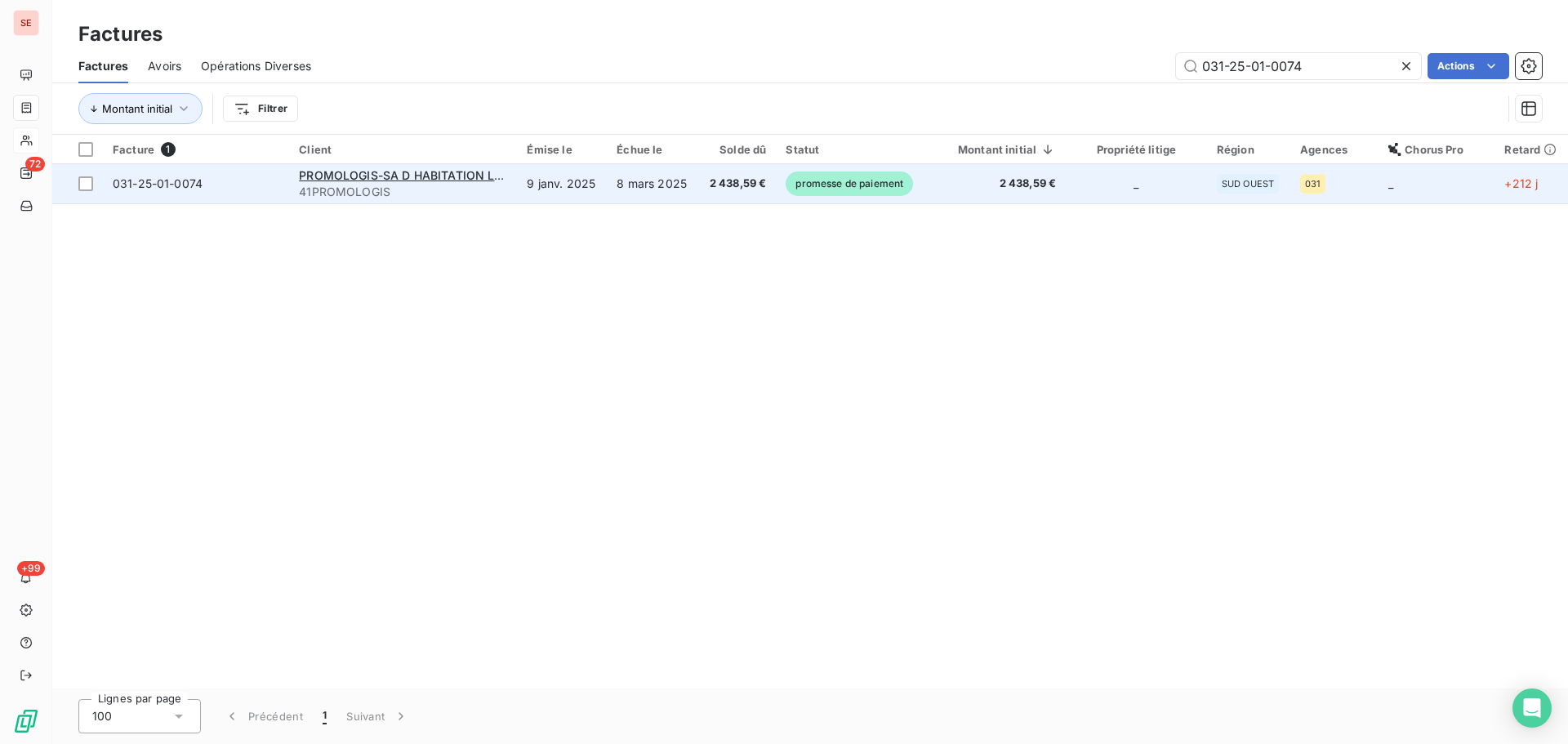
type input "031-25-01-0074"
click at [705, 186] on td "2 438,59 €" at bounding box center [737, 184] width 77 height 39
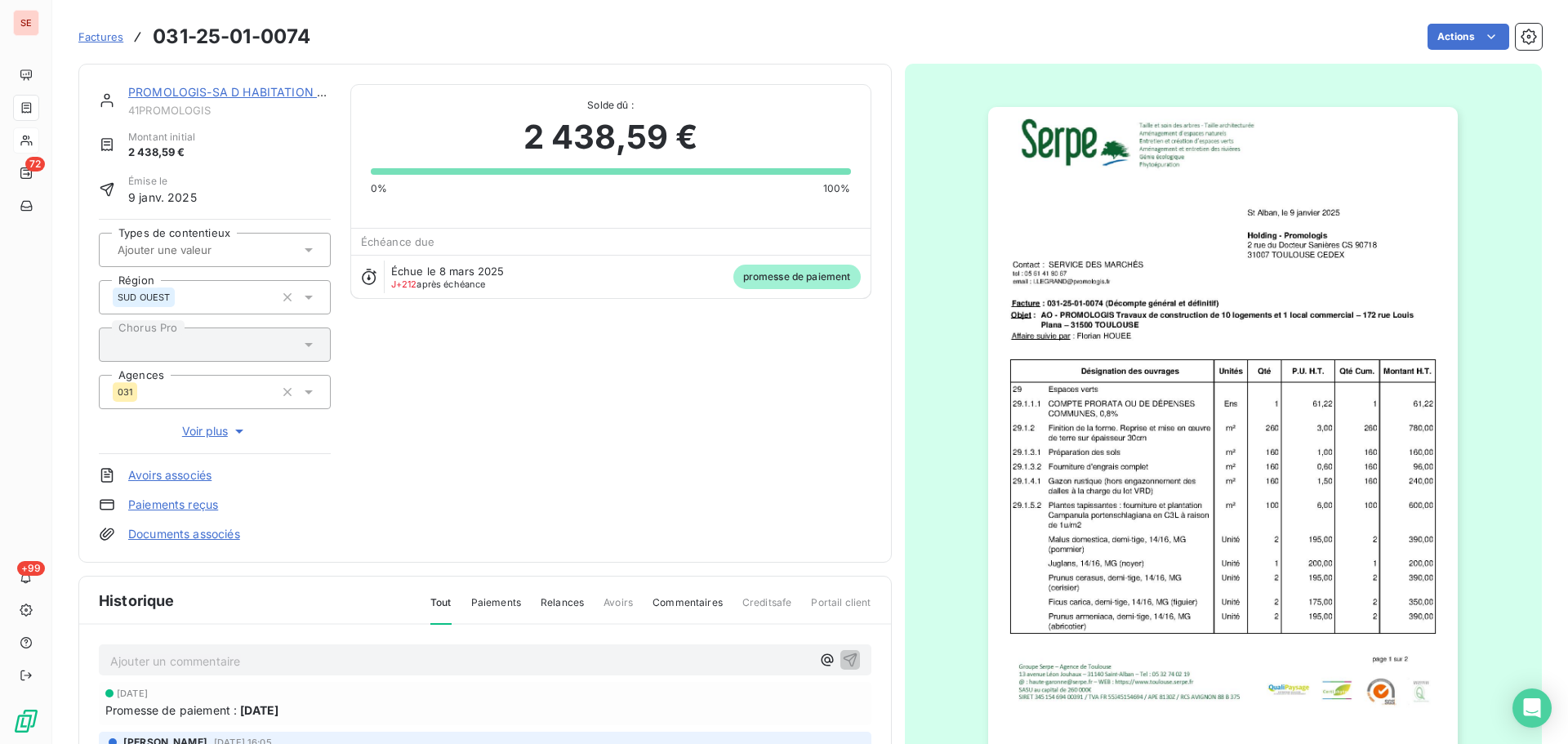
click at [1230, 208] on img "button" at bounding box center [1222, 439] width 469 height 665
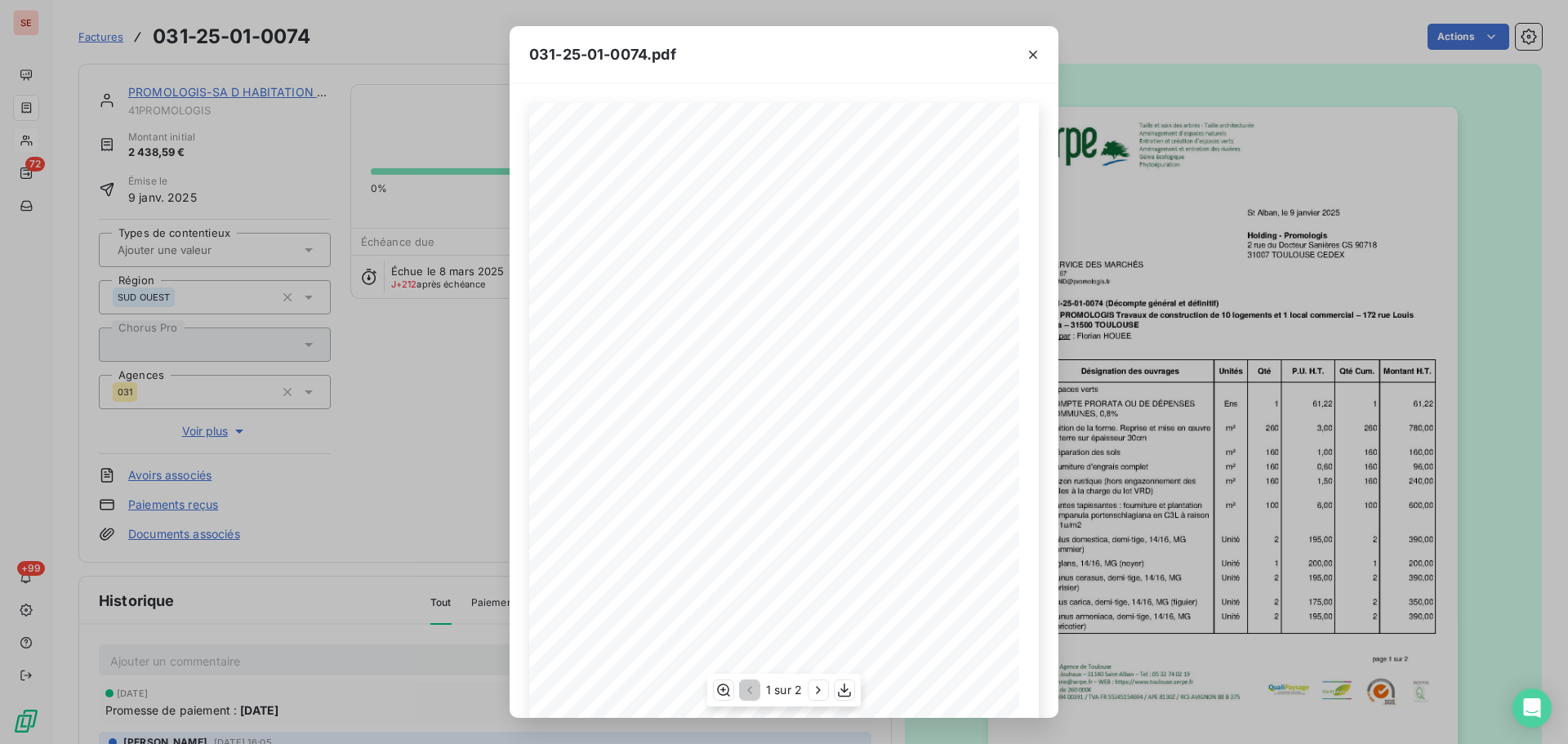
scroll to position [97, 0]
click at [819, 689] on icon "button" at bounding box center [818, 690] width 4 height 7
click at [1041, 47] on button "button" at bounding box center [1033, 54] width 26 height 26
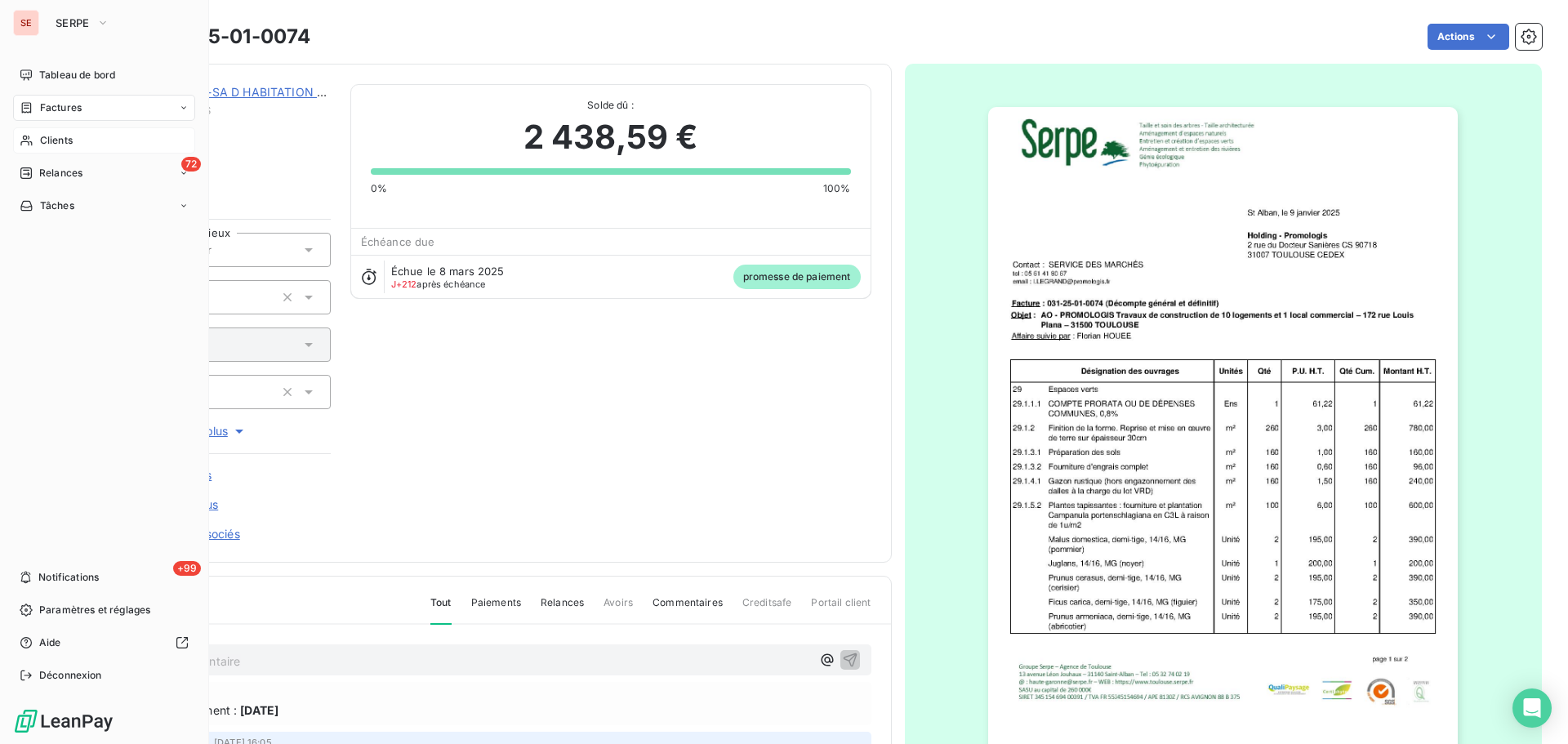
click at [50, 105] on span "Factures" at bounding box center [61, 108] width 41 height 14
click at [88, 113] on div "Factures" at bounding box center [104, 108] width 182 height 26
click at [80, 236] on div "Clients" at bounding box center [104, 238] width 182 height 26
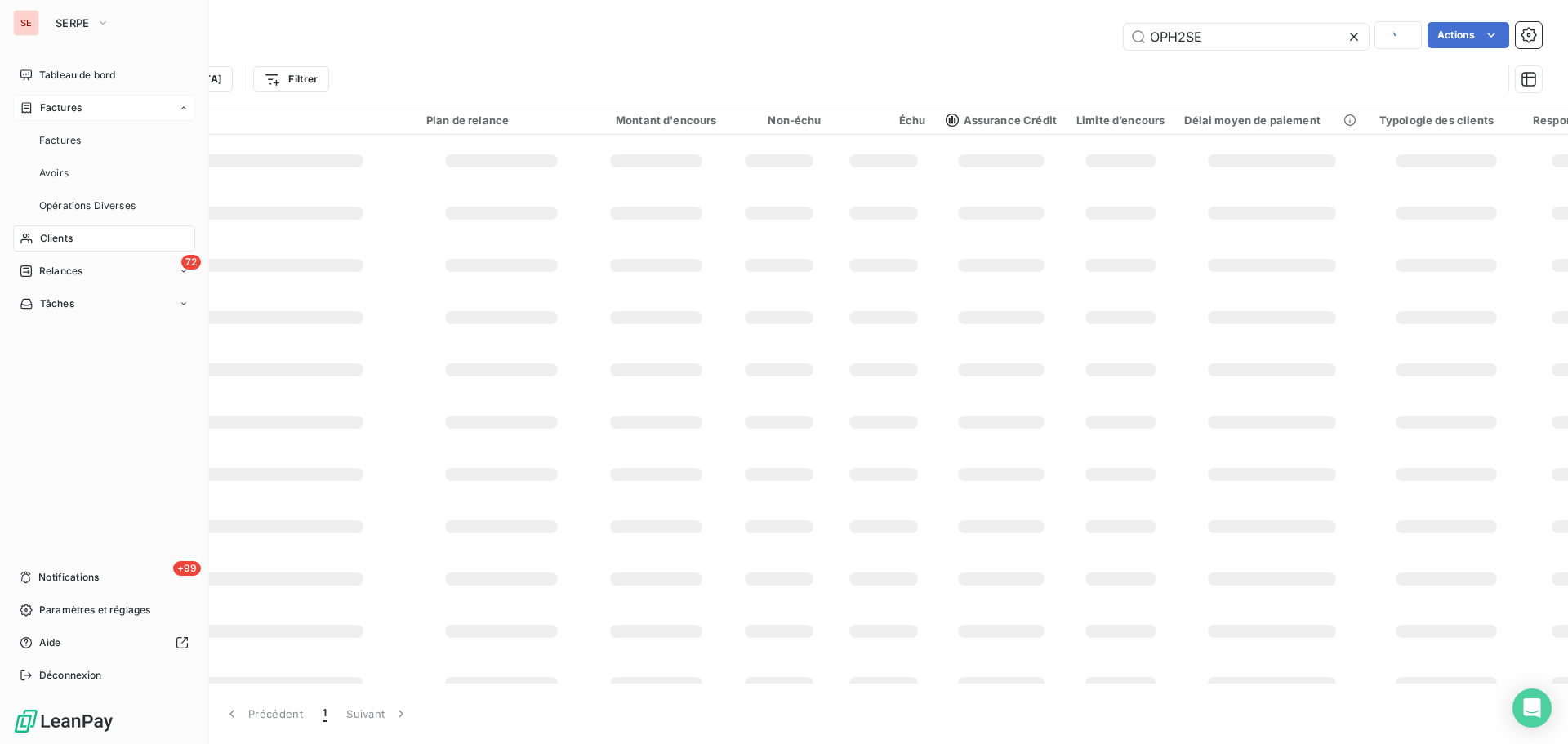
click at [104, 98] on div "Factures" at bounding box center [104, 108] width 182 height 26
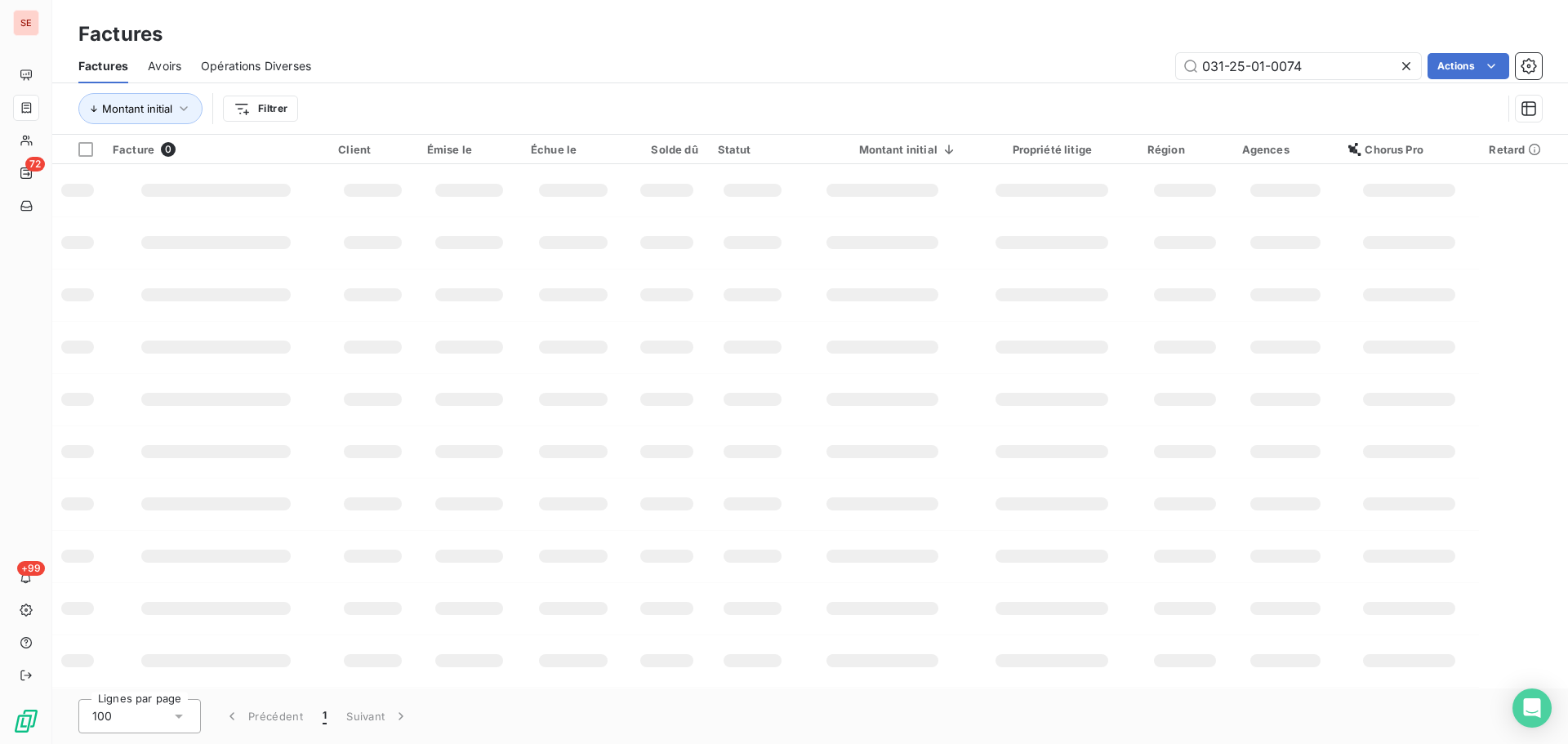
drag, startPoint x: 1312, startPoint y: 69, endPoint x: 1133, endPoint y: 66, distance: 179.0
click at [1130, 66] on div "031-25-01-0074 Actions" at bounding box center [937, 66] width 1212 height 26
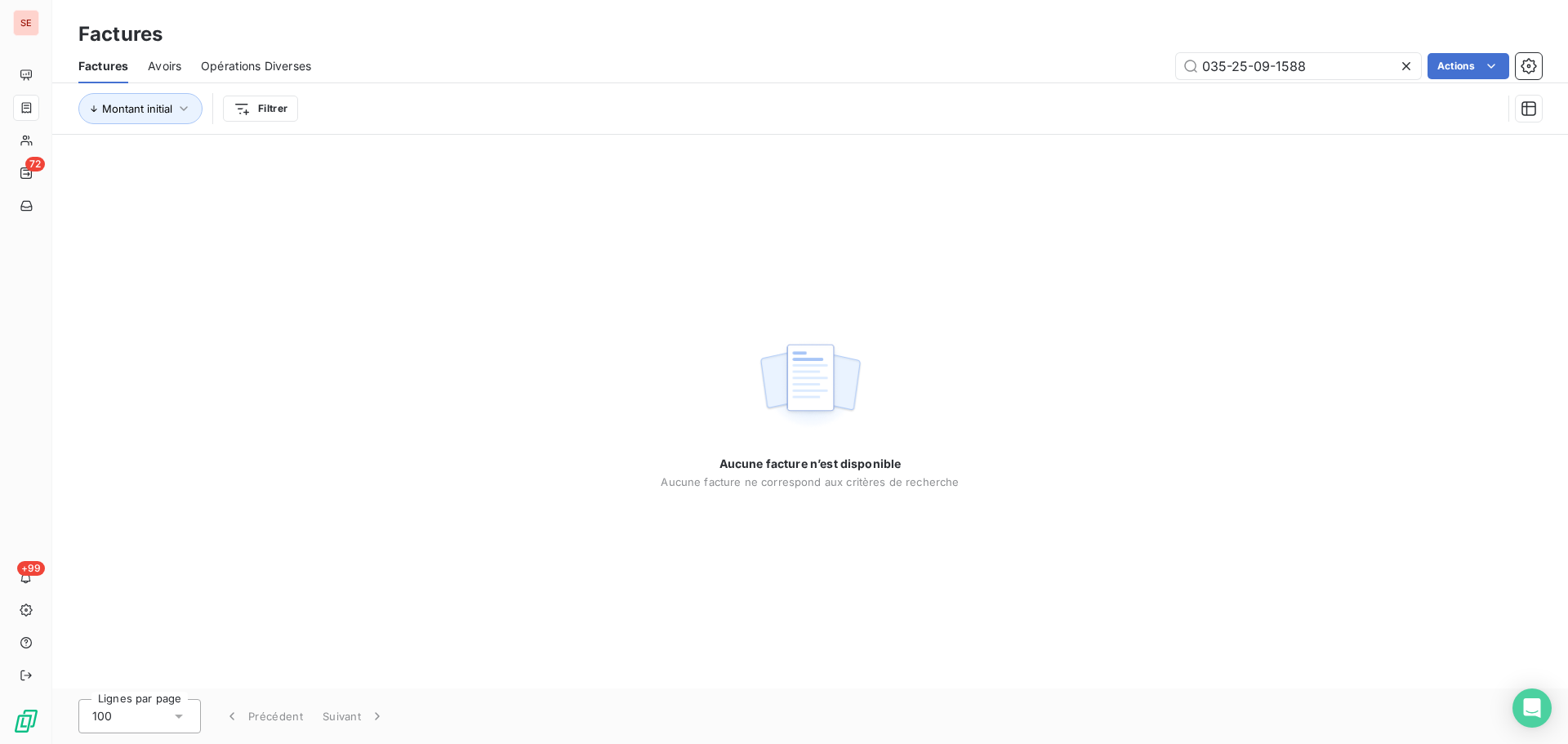
type input "035-25-09-1588"
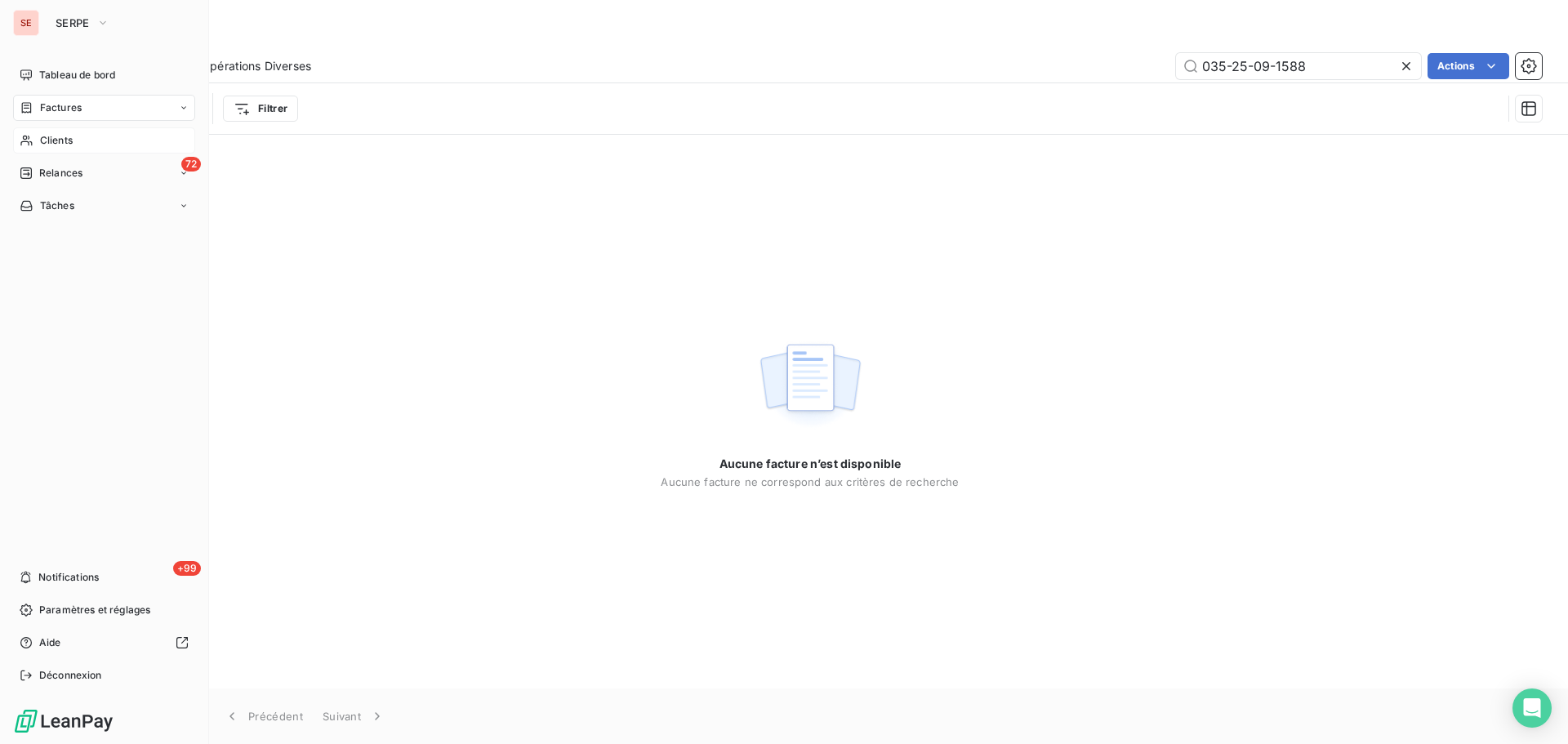
click at [56, 139] on span "Clients" at bounding box center [57, 140] width 32 height 14
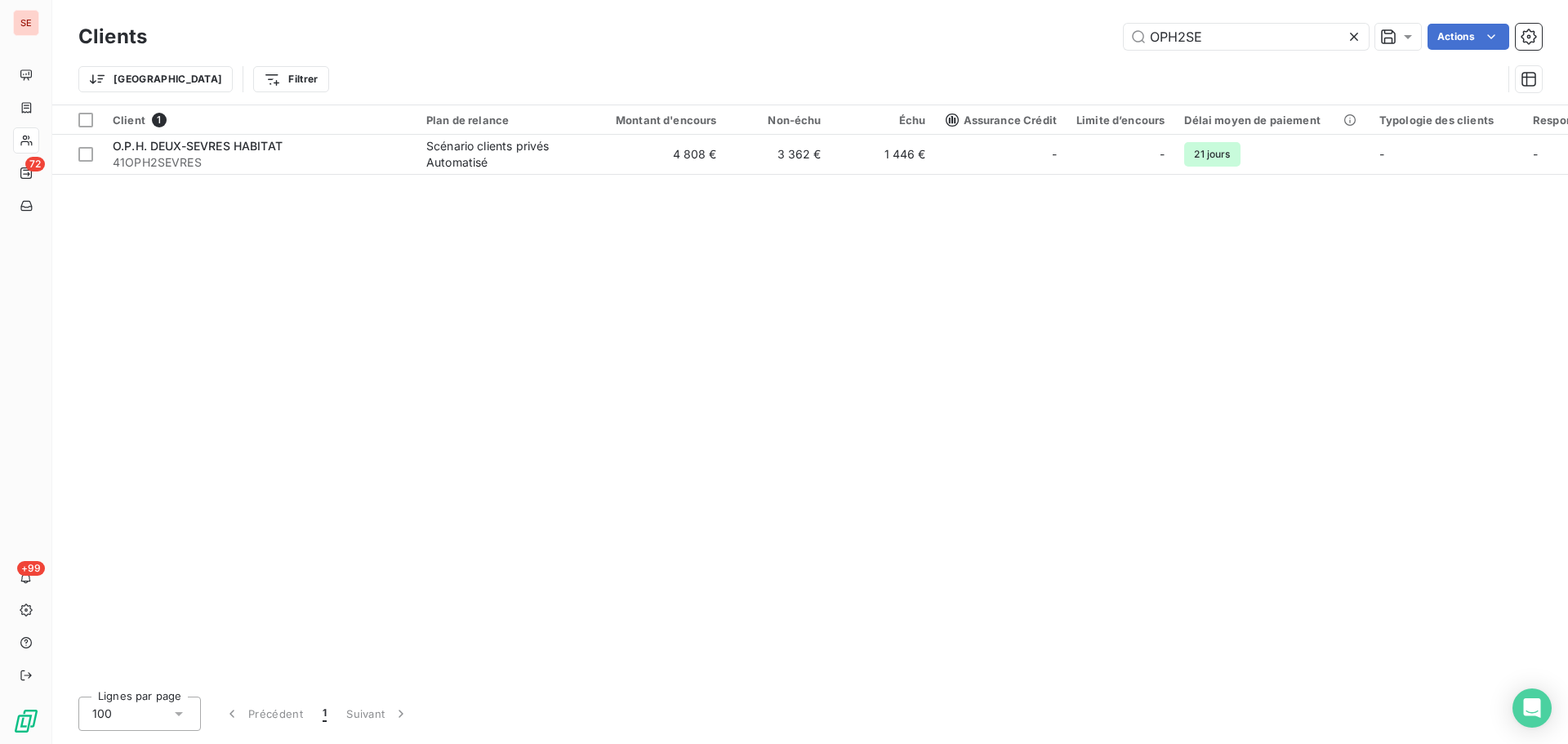
drag, startPoint x: 1266, startPoint y: 26, endPoint x: 953, endPoint y: 19, distance: 313.1
click at [953, 19] on div "Clients OPH2SE Actions Trier Filtrer" at bounding box center [810, 52] width 1516 height 104
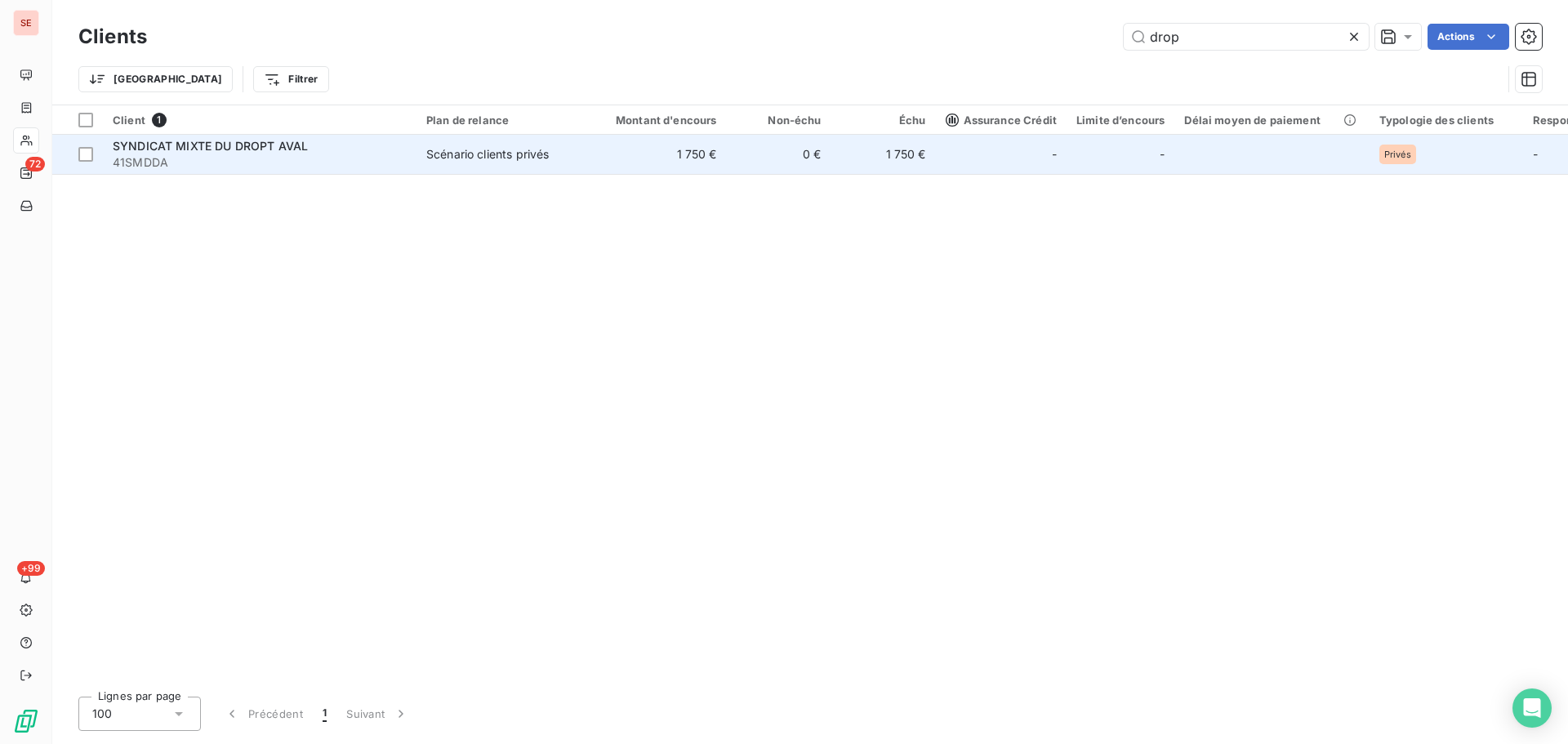
type input "drop"
click at [289, 149] on span "SYNDICAT MIXTE DU DROPT AVAL" at bounding box center [210, 145] width 195 height 13
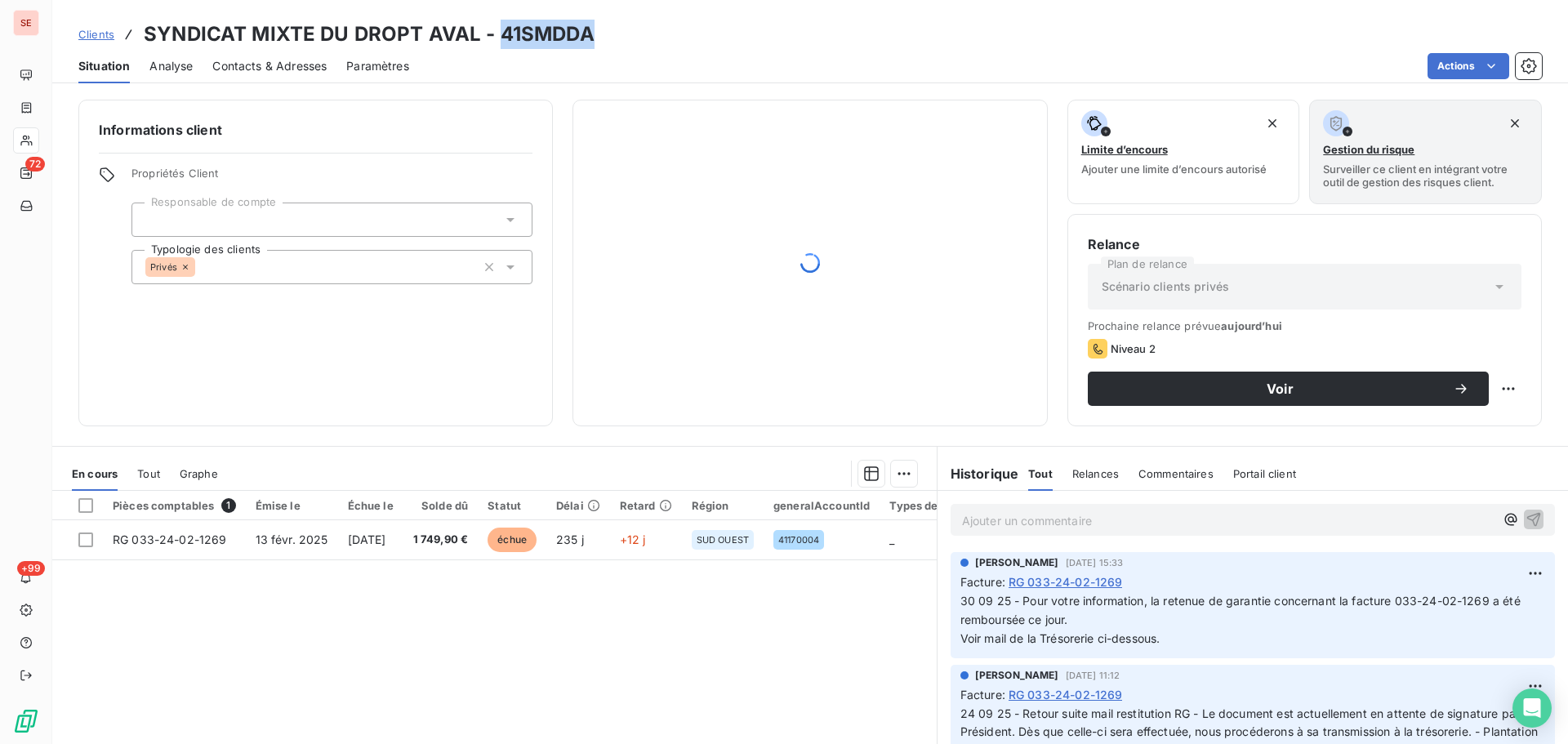
drag, startPoint x: 597, startPoint y: 31, endPoint x: 506, endPoint y: 30, distance: 91.0
click at [504, 28] on div "Clients SYNDICAT MIXTE DU DROPT AVAL - 41SMDDA" at bounding box center [810, 34] width 1516 height 30
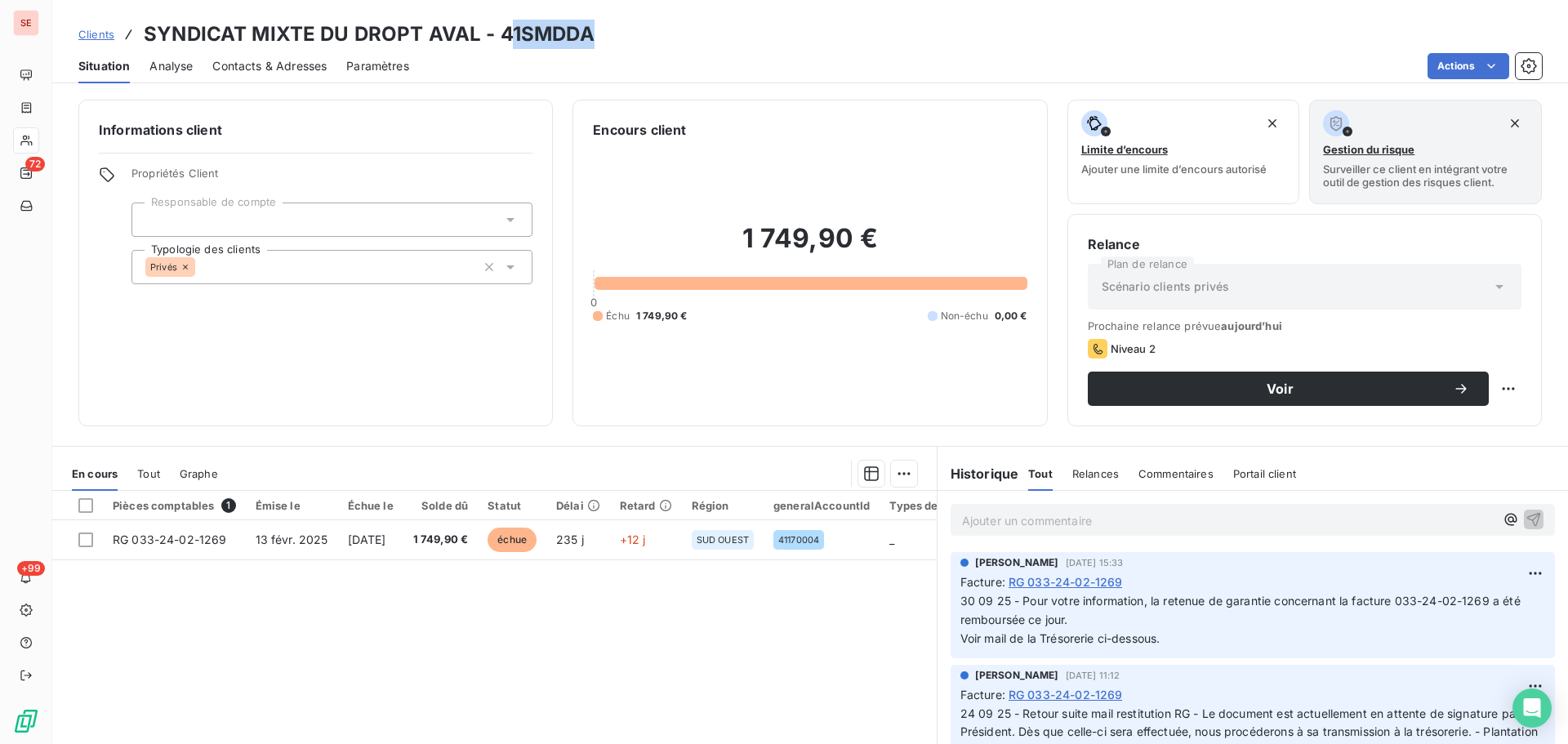
click at [549, 35] on h3 "SYNDICAT MIXTE DU DROPT AVAL - 41SMDDA" at bounding box center [369, 34] width 451 height 30
drag, startPoint x: 600, startPoint y: 39, endPoint x: 517, endPoint y: 31, distance: 83.4
click at [497, 24] on div "Clients SYNDICAT MIXTE DU DROPT AVAL - 41SMDDA" at bounding box center [810, 34] width 1516 height 30
copy h3 "41SMDDA"
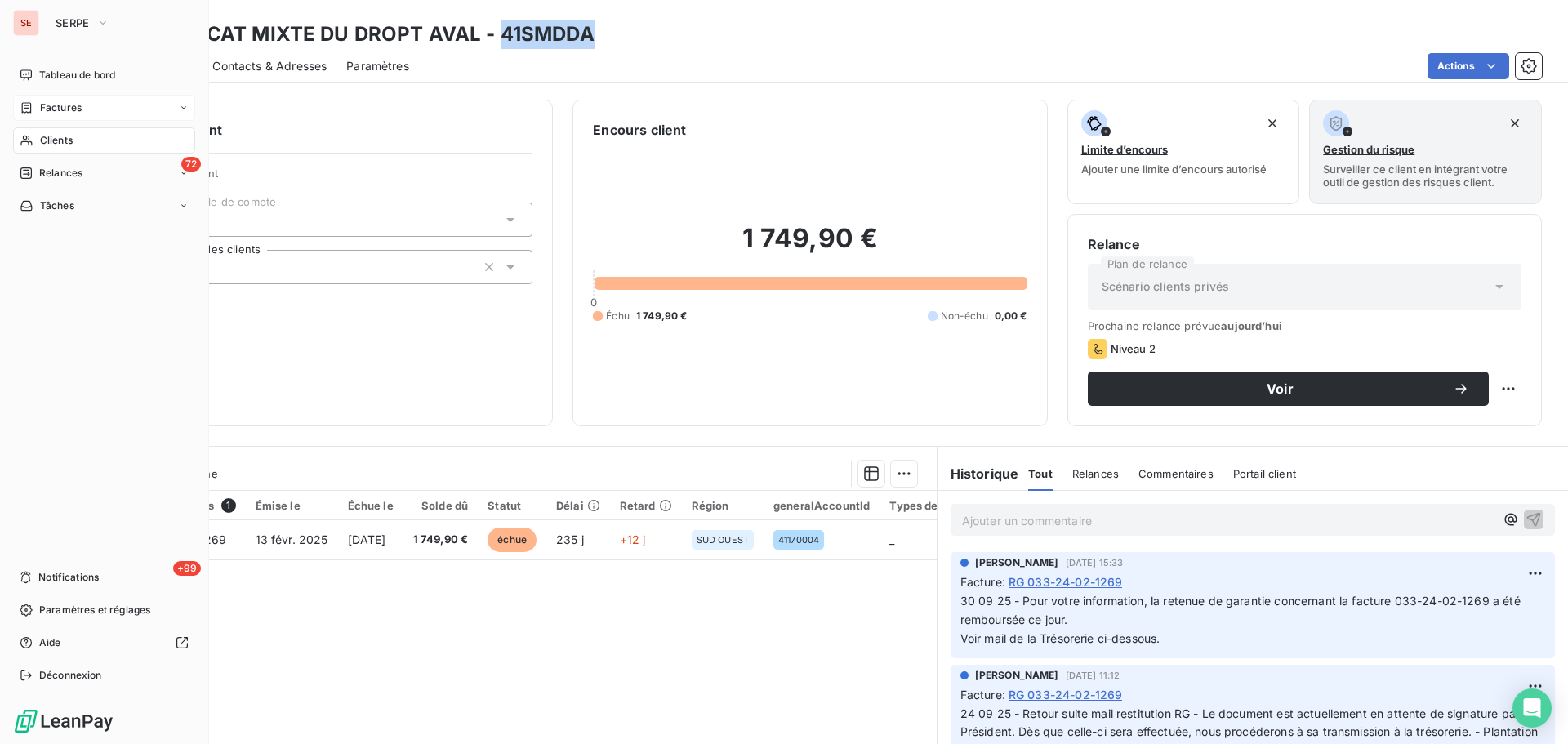
click at [53, 98] on div "Factures" at bounding box center [104, 108] width 182 height 26
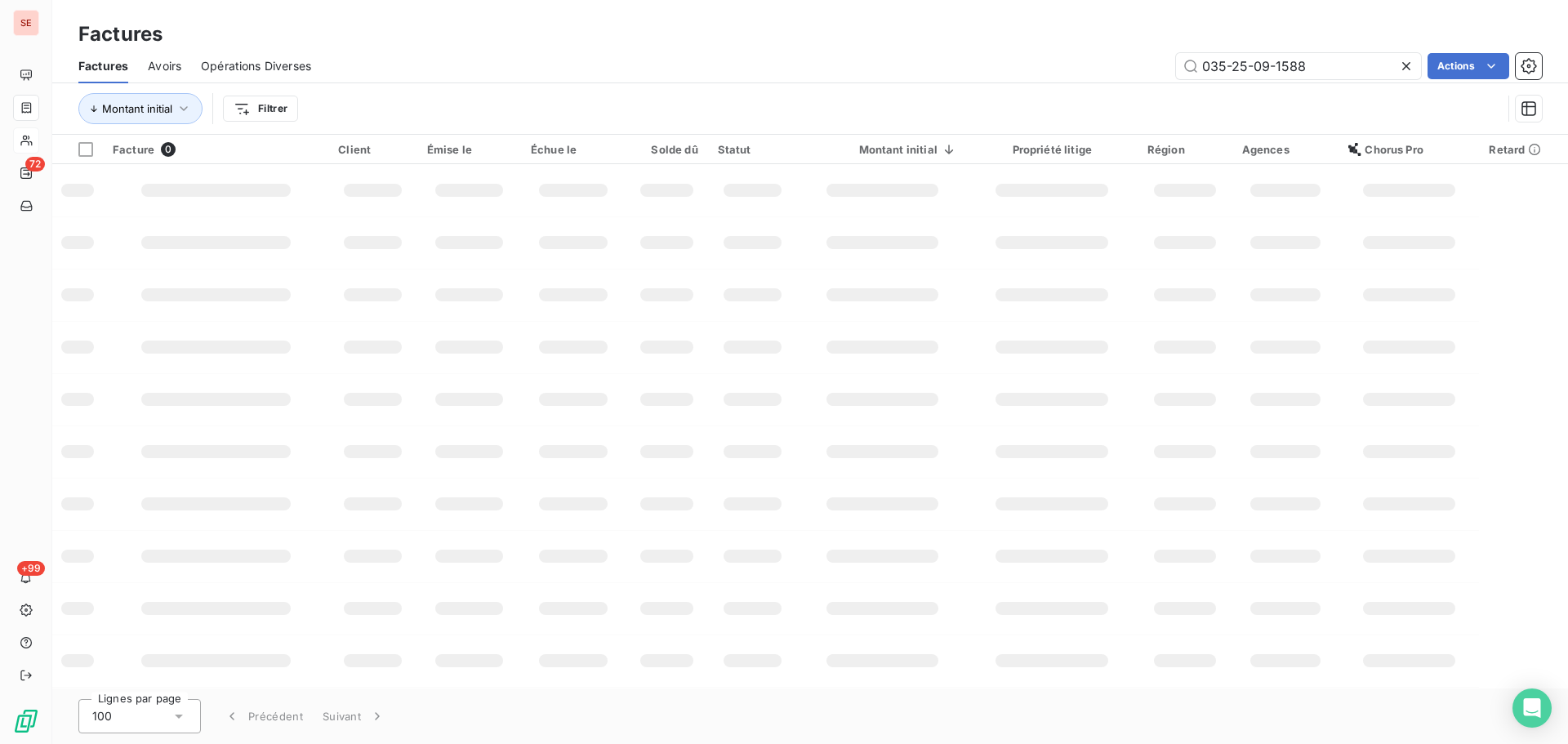
drag, startPoint x: 1336, startPoint y: 67, endPoint x: 1004, endPoint y: 70, distance: 332.0
click at [998, 70] on div "035-25-09-1588 Actions" at bounding box center [937, 66] width 1212 height 26
click at [1233, 66] on input "085 25 09 1543" at bounding box center [1298, 66] width 245 height 26
type input "085-25-09-1543"
click at [794, 64] on div "085-25-09-1543 Actions" at bounding box center [937, 66] width 1212 height 26
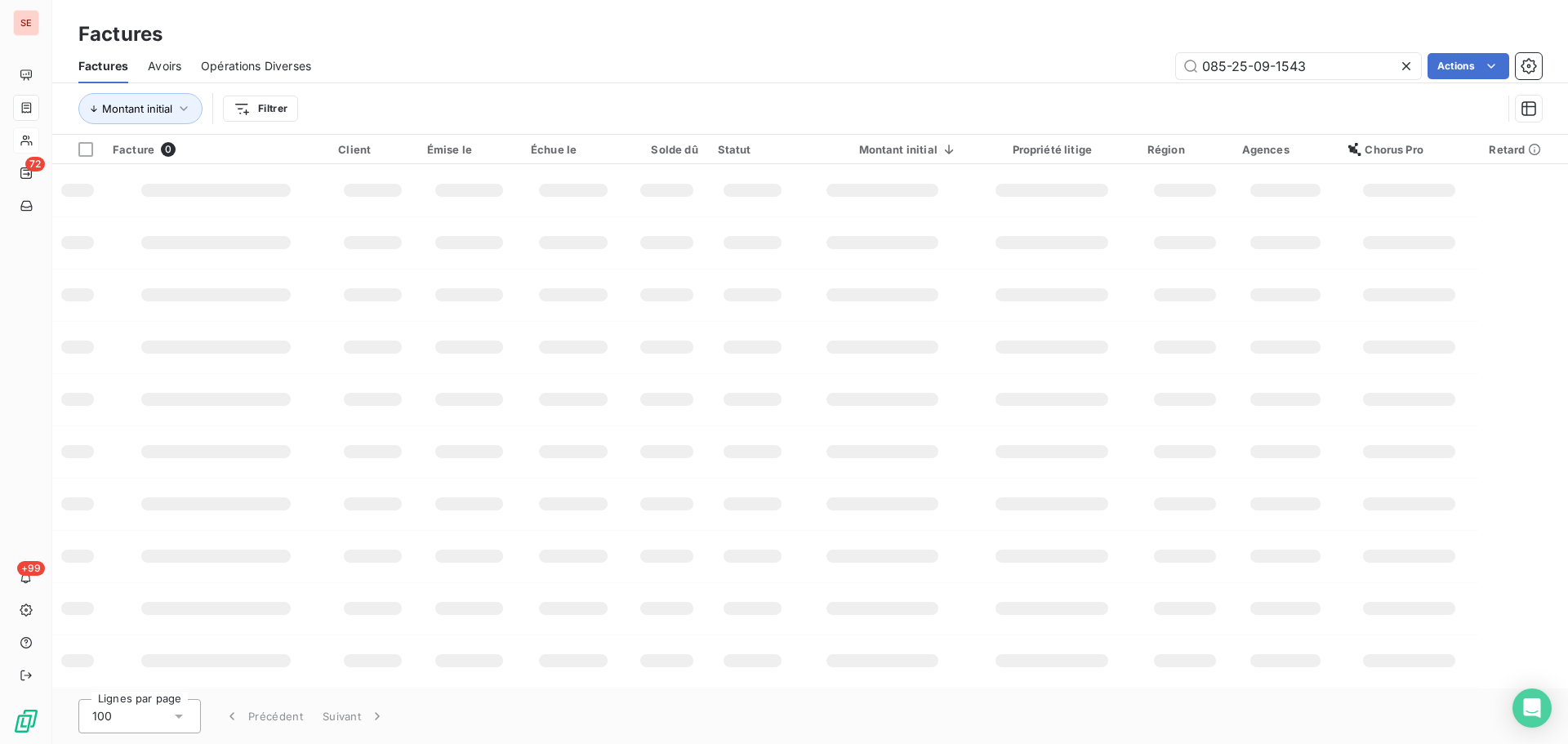
click at [794, 62] on div "085-25-09-1543 Actions" at bounding box center [937, 66] width 1212 height 26
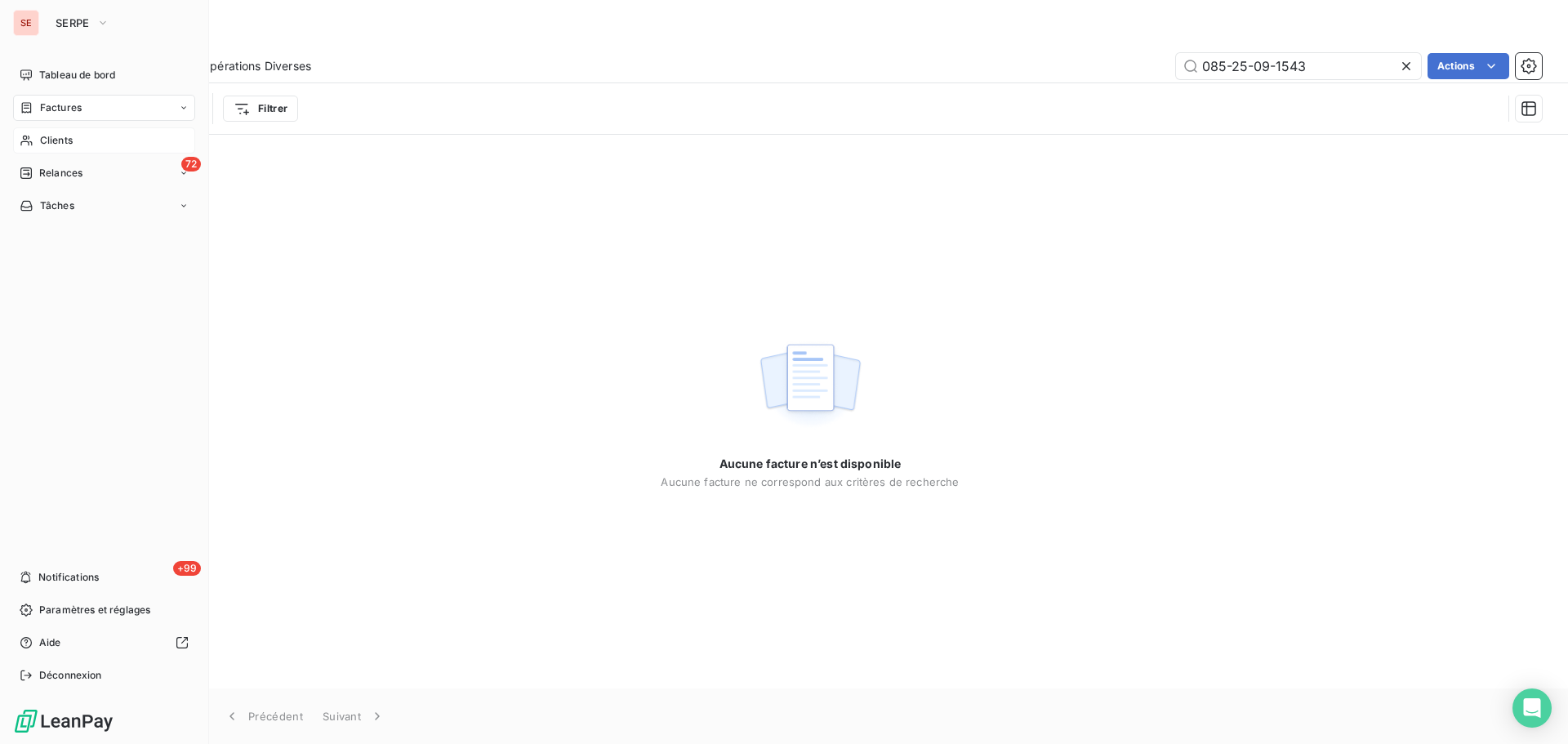
click at [79, 150] on div "Clients" at bounding box center [104, 140] width 182 height 26
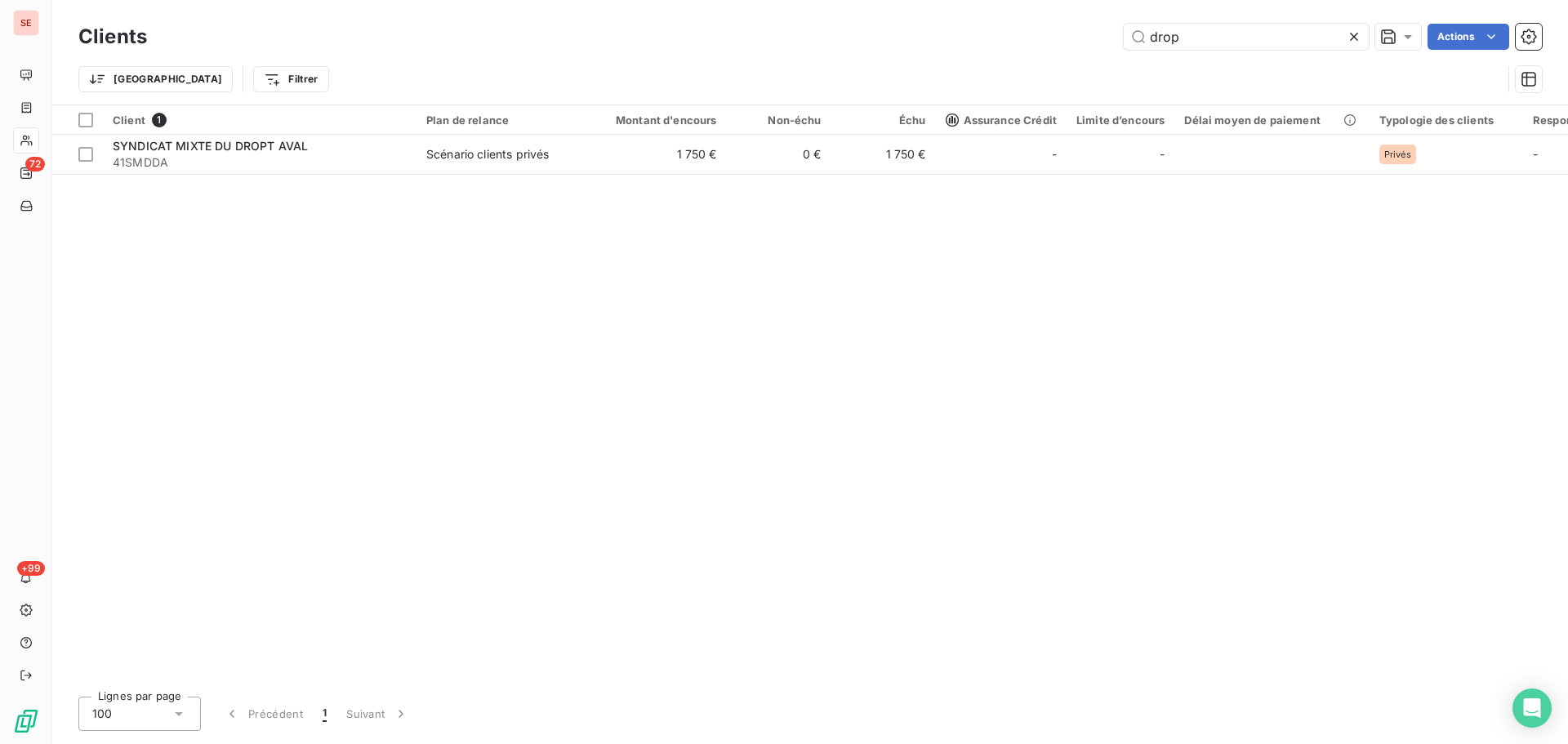
drag, startPoint x: 1243, startPoint y: 40, endPoint x: 947, endPoint y: 27, distance: 296.3
click at [947, 27] on div "drop Actions" at bounding box center [854, 36] width 1375 height 26
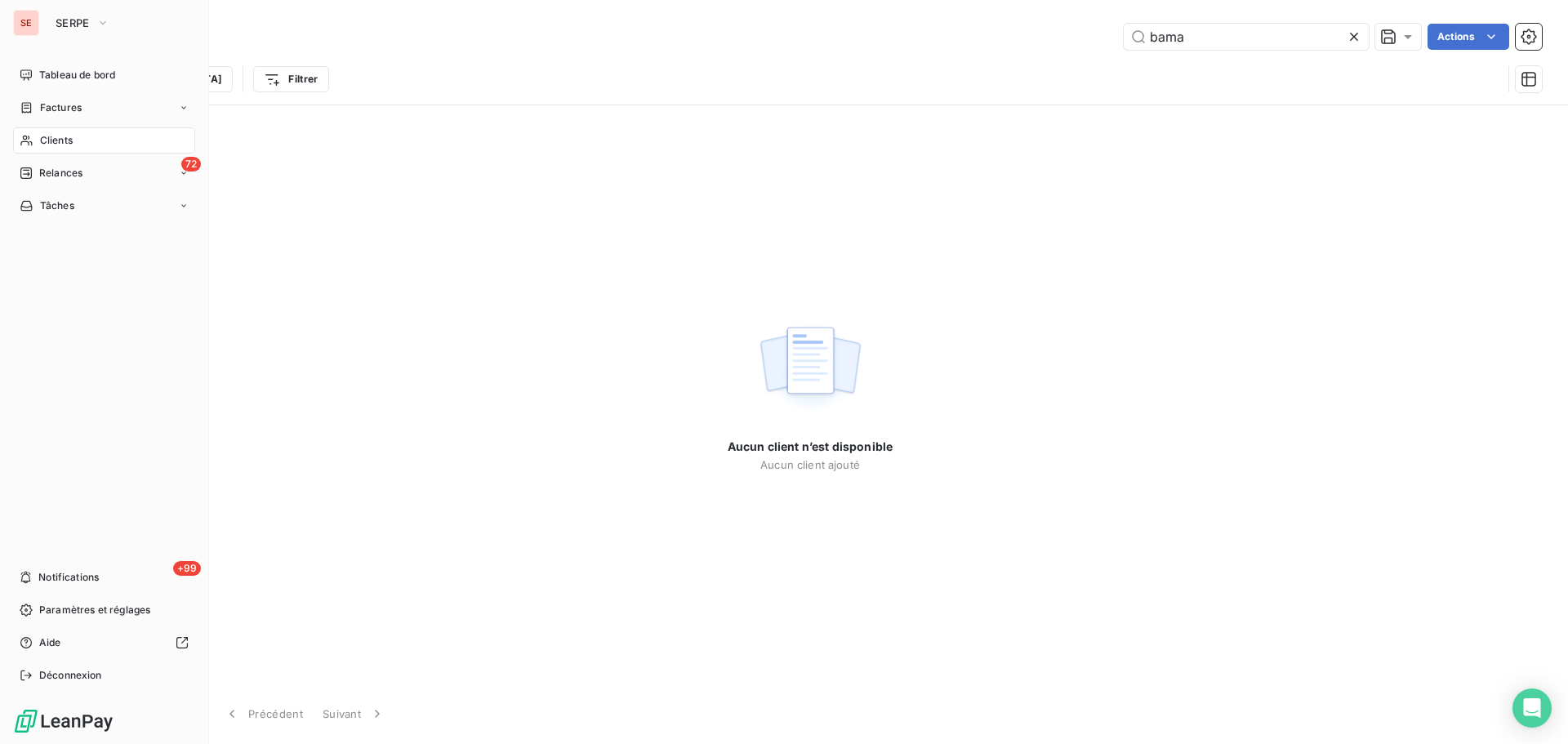
click at [47, 135] on span "Clients" at bounding box center [57, 140] width 32 height 14
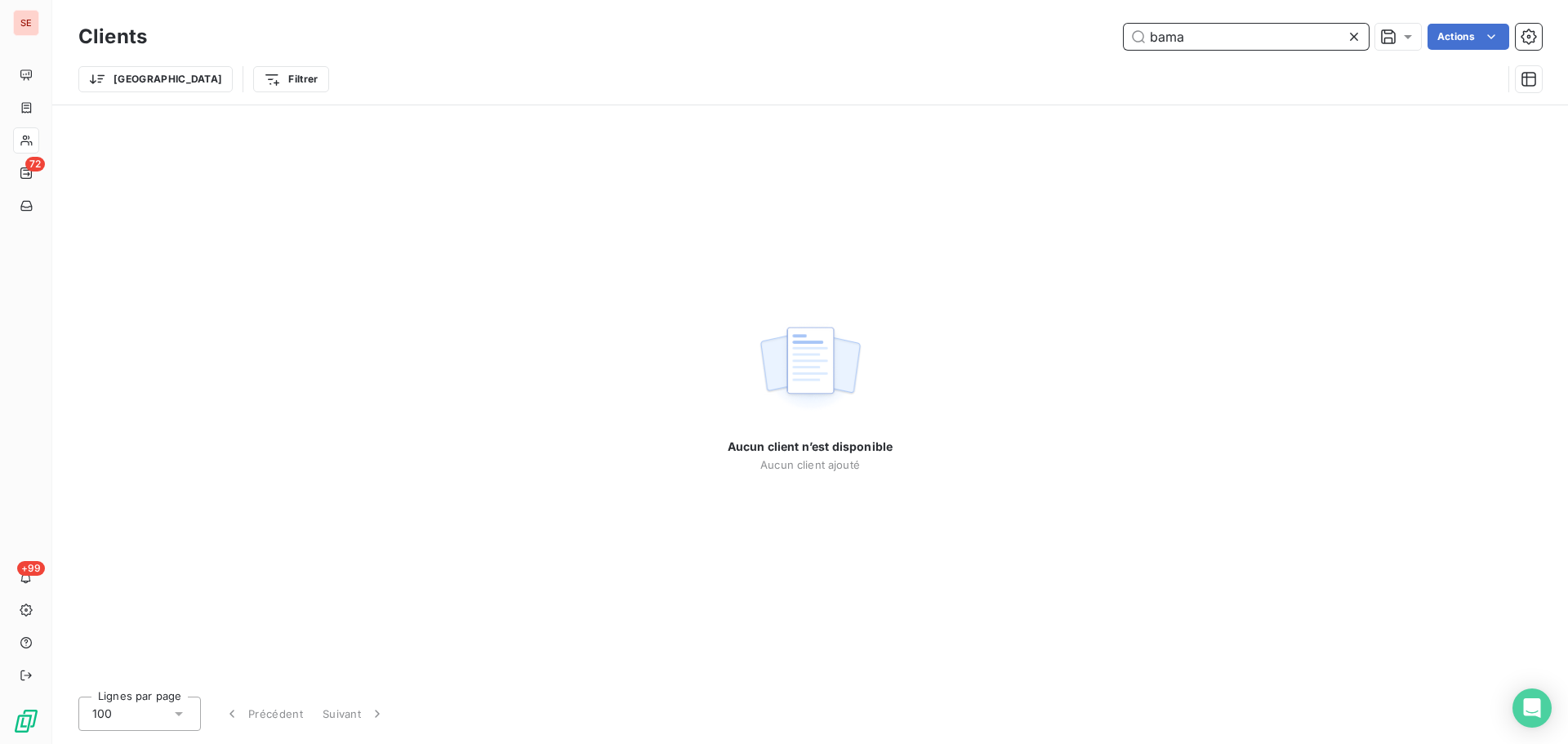
drag, startPoint x: 1212, startPoint y: 39, endPoint x: 1020, endPoint y: 39, distance: 192.0
click at [1028, 39] on div "bama Actions" at bounding box center [854, 36] width 1375 height 26
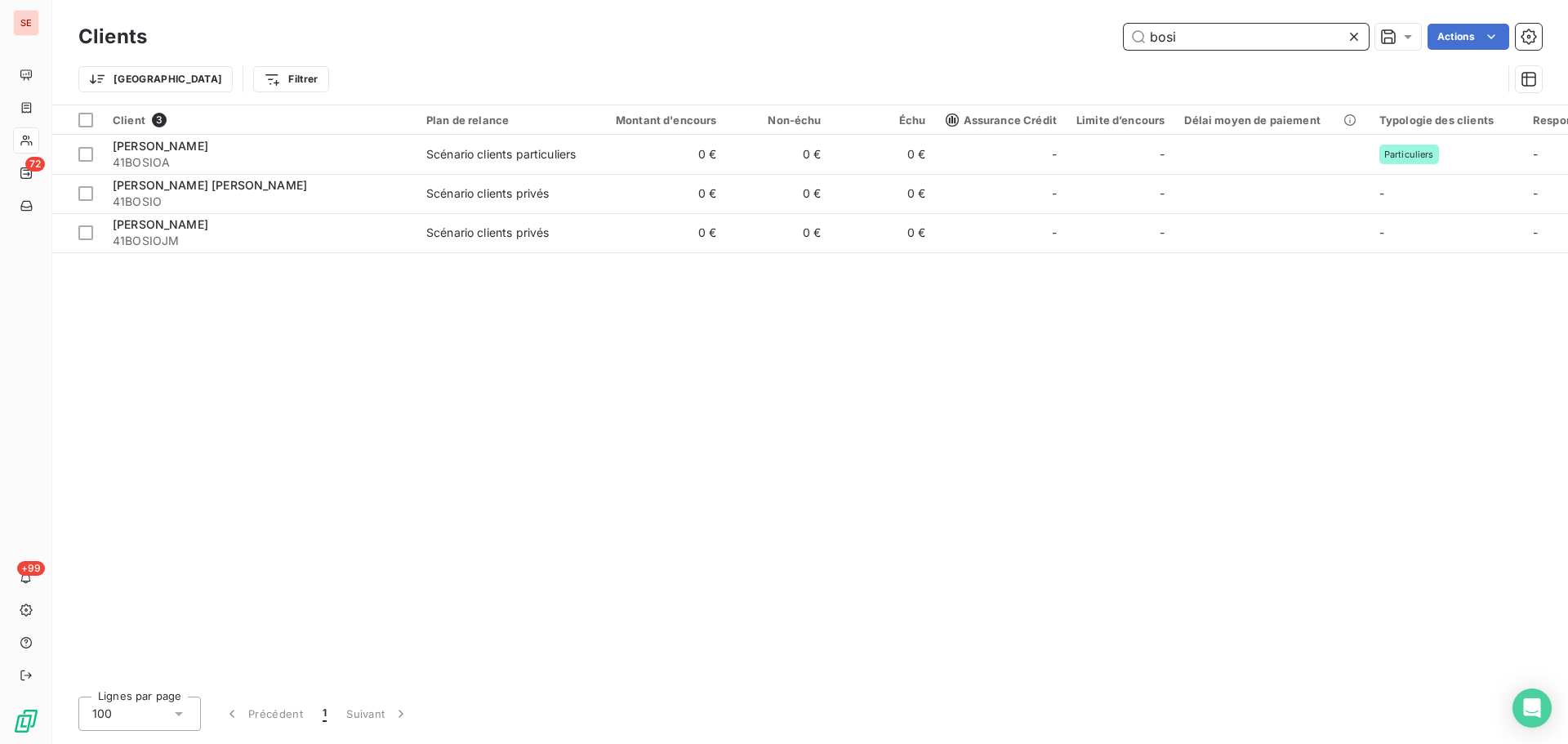
type input "bosi"
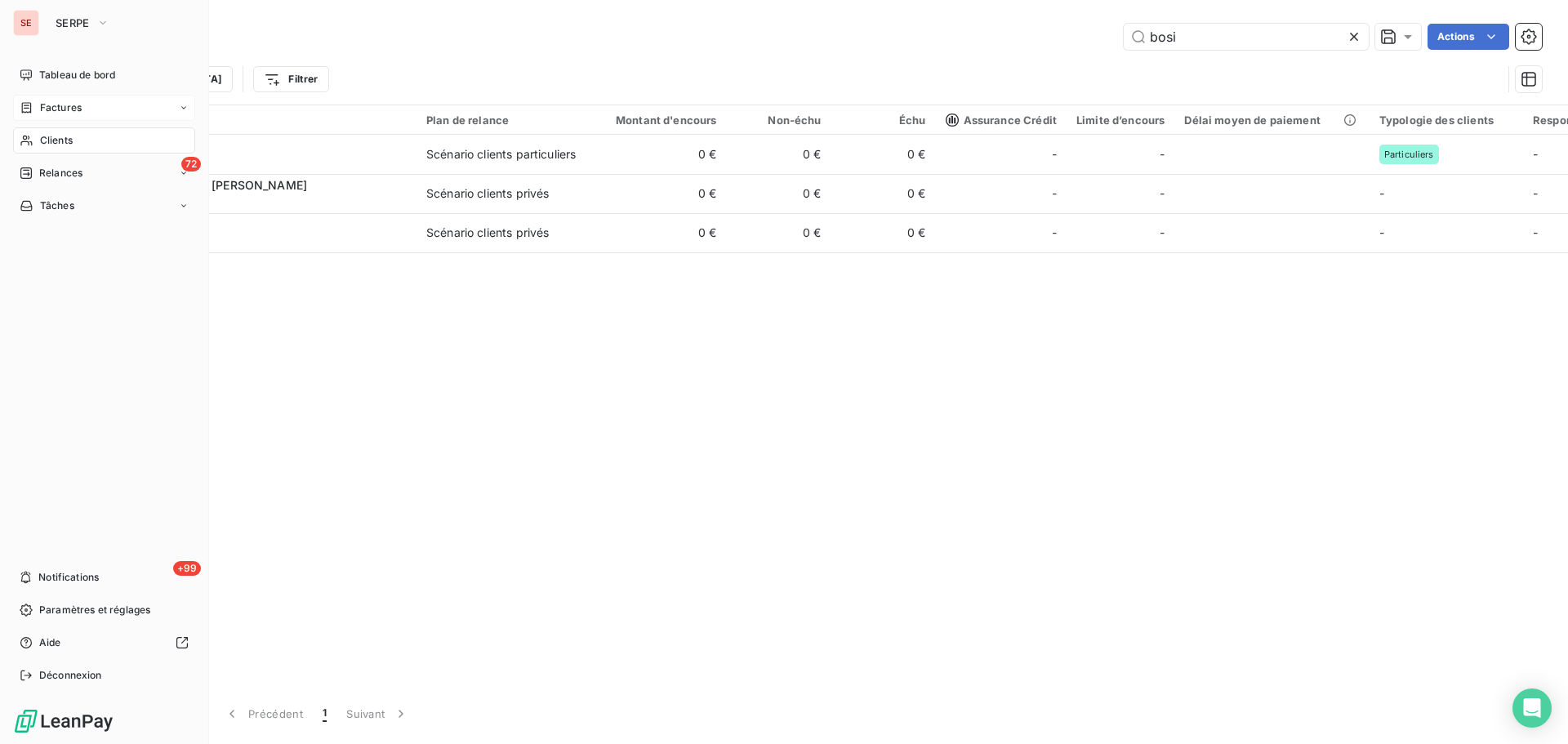
click at [50, 110] on span "Factures" at bounding box center [61, 108] width 41 height 14
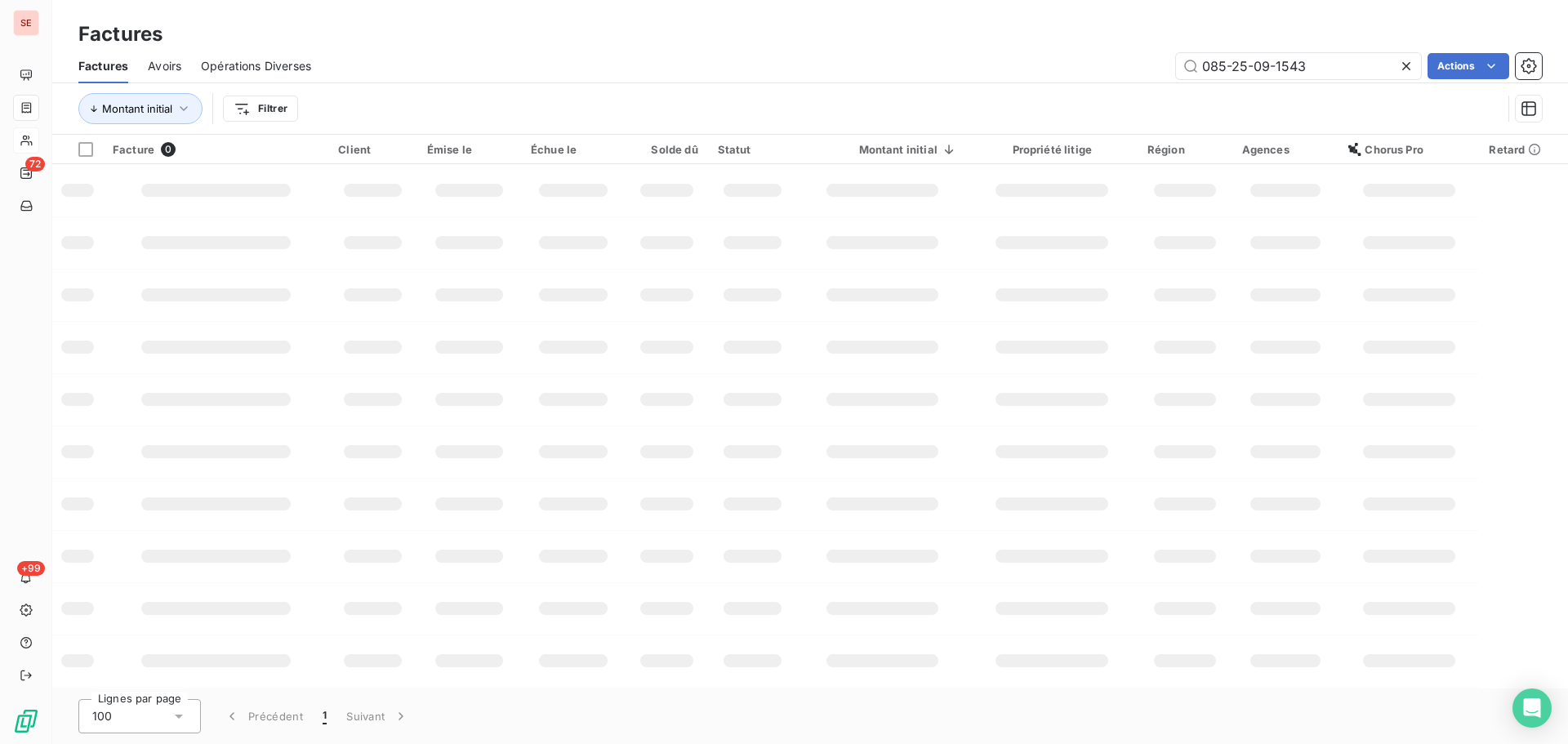
drag, startPoint x: 1310, startPoint y: 71, endPoint x: 1129, endPoint y: 66, distance: 181.1
click at [1130, 69] on div "085-25-09-1543 Actions" at bounding box center [937, 66] width 1212 height 26
click at [1198, 66] on input "1E-25-09-1022" at bounding box center [1298, 66] width 245 height 26
type input "11E-25-09-1022"
click at [885, 81] on div "Factures Avoirs Opérations Diverses 11E-25-09-1022 Actions" at bounding box center [810, 66] width 1516 height 34
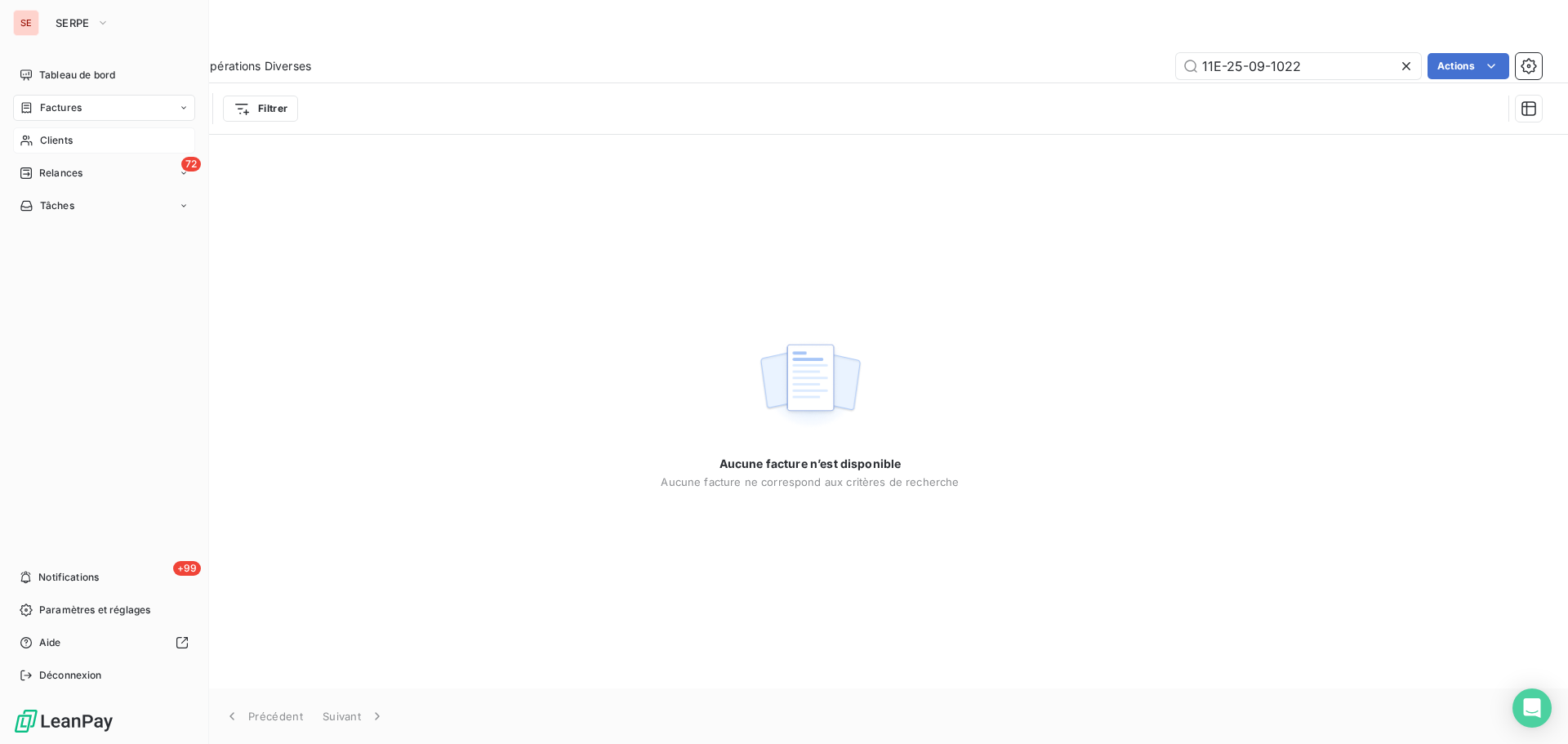
click at [41, 144] on span "Clients" at bounding box center [57, 140] width 32 height 14
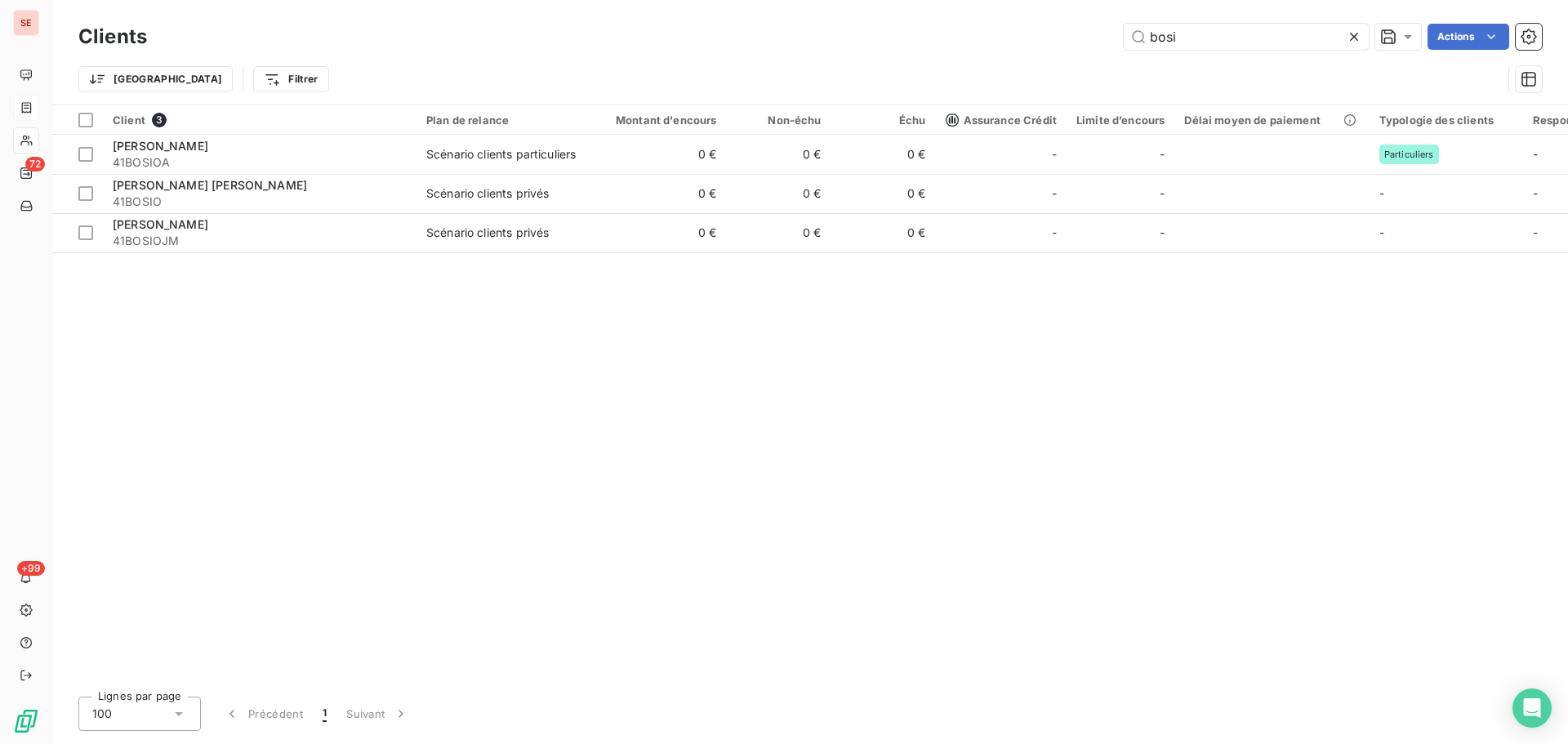
drag, startPoint x: 1212, startPoint y: 41, endPoint x: 1071, endPoint y: 39, distance: 141.0
click at [1071, 39] on div "bosi Actions" at bounding box center [854, 36] width 1375 height 26
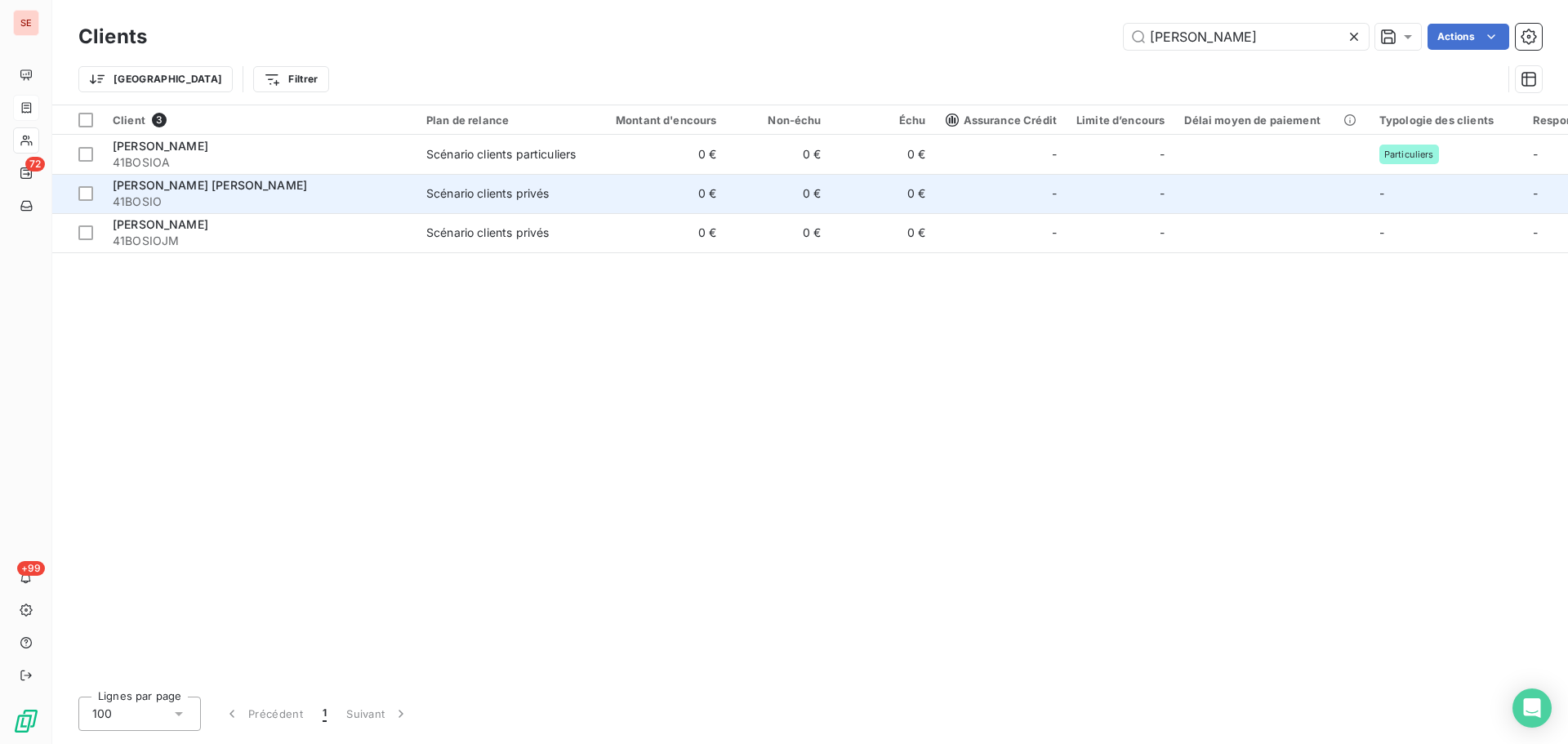
type input "[PERSON_NAME]"
click at [425, 196] on td "Scénario clients privés" at bounding box center [501, 194] width 170 height 39
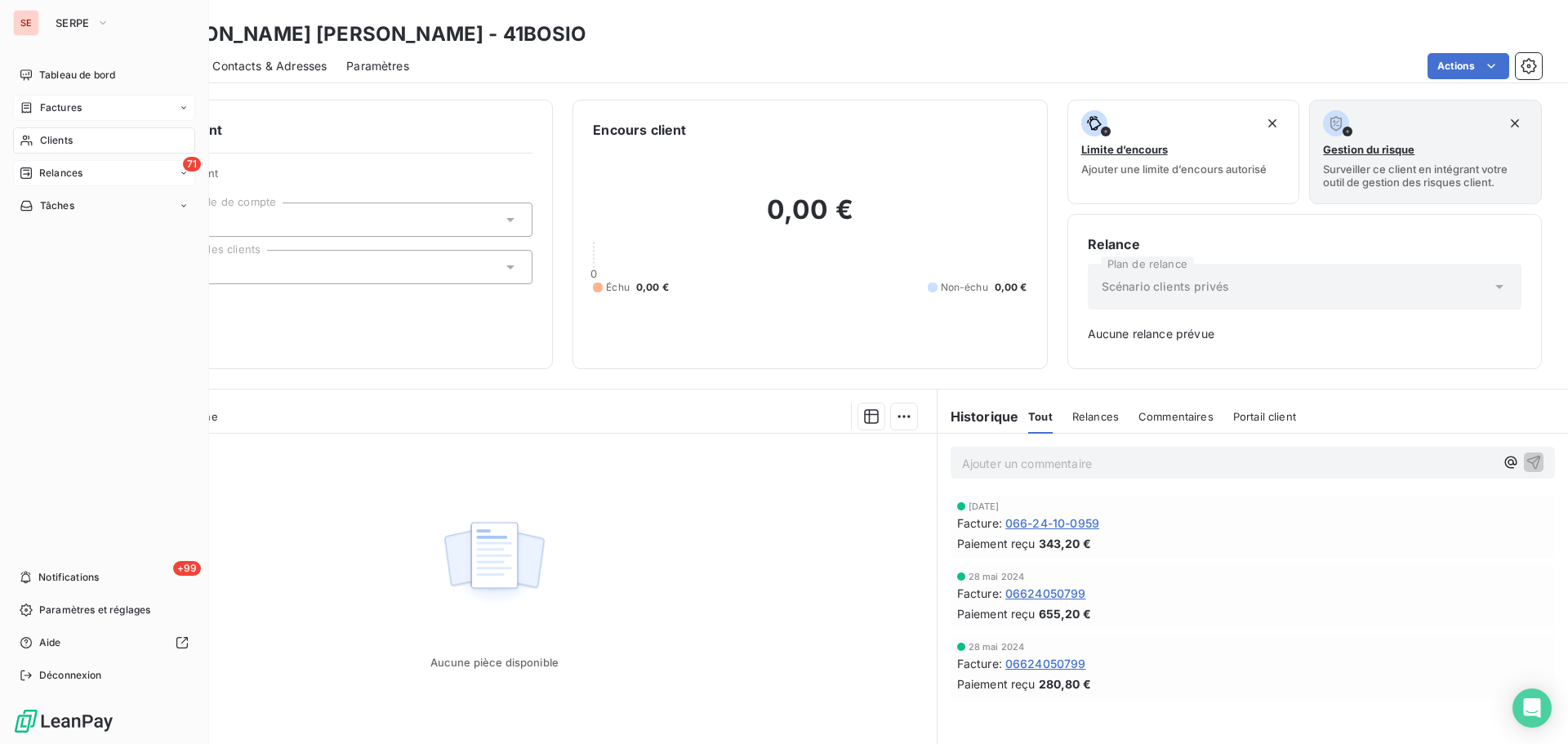
click at [75, 177] on span "Relances" at bounding box center [61, 173] width 43 height 14
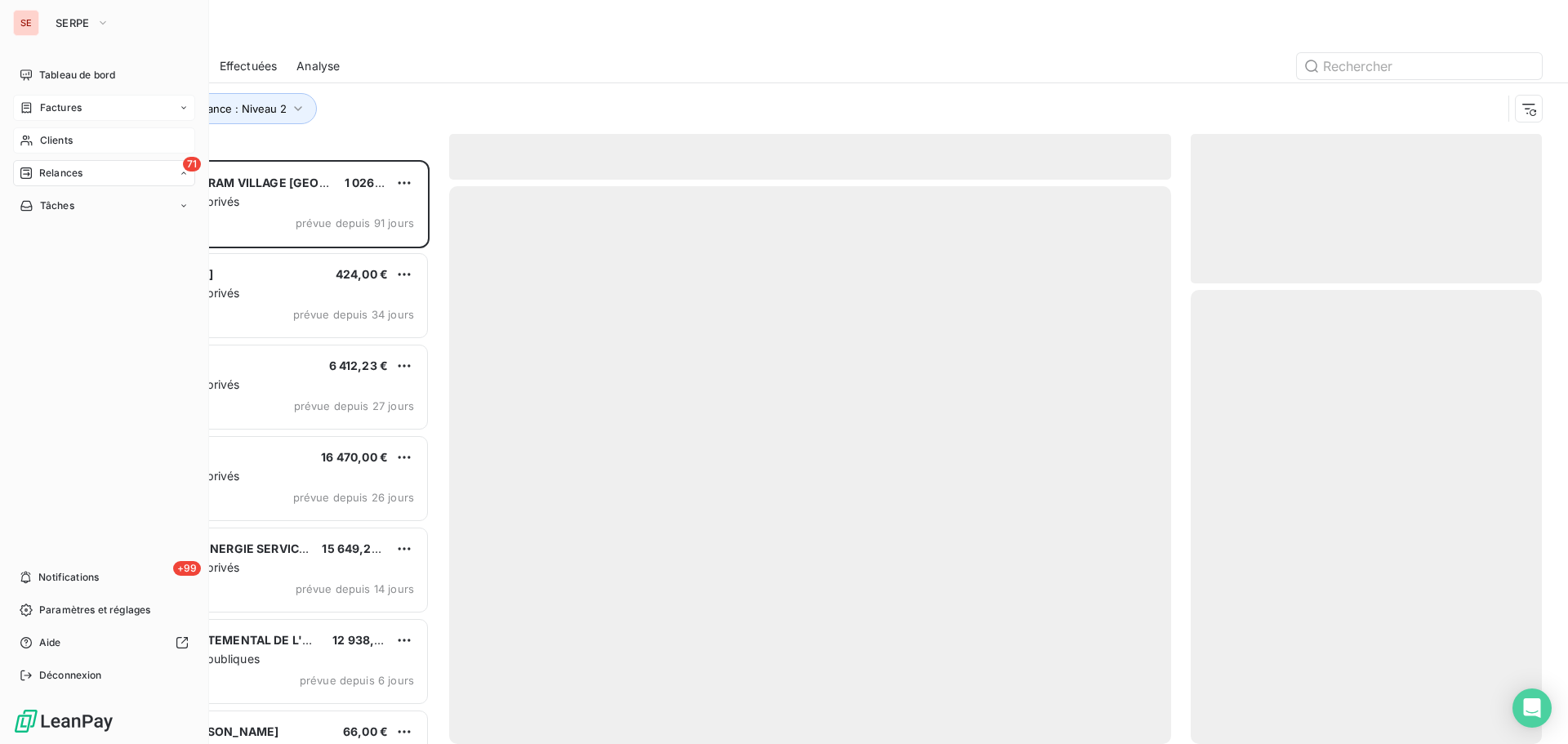
scroll to position [572, 339]
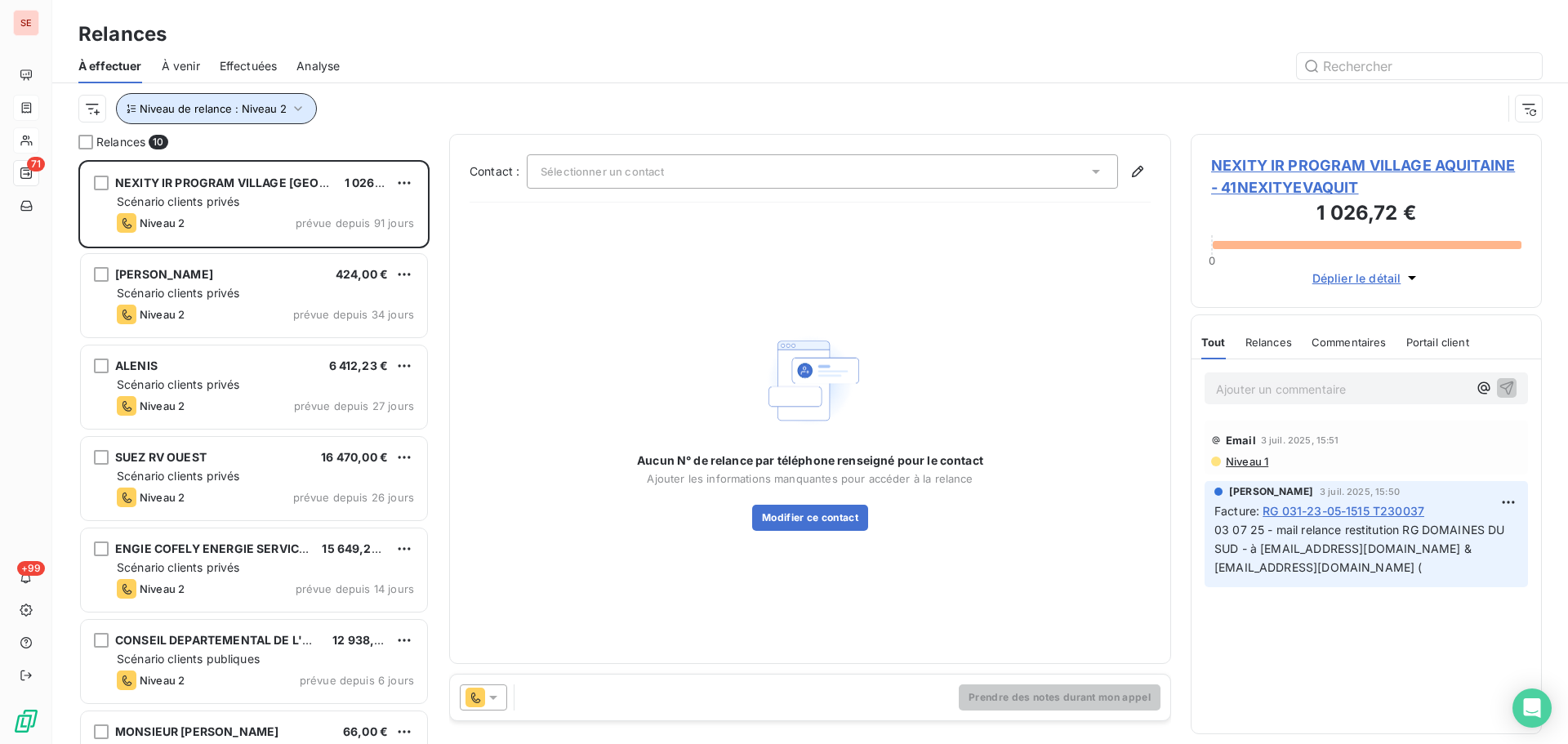
click at [251, 115] on button "Niveau de relance : Niveau 2" at bounding box center [216, 109] width 201 height 31
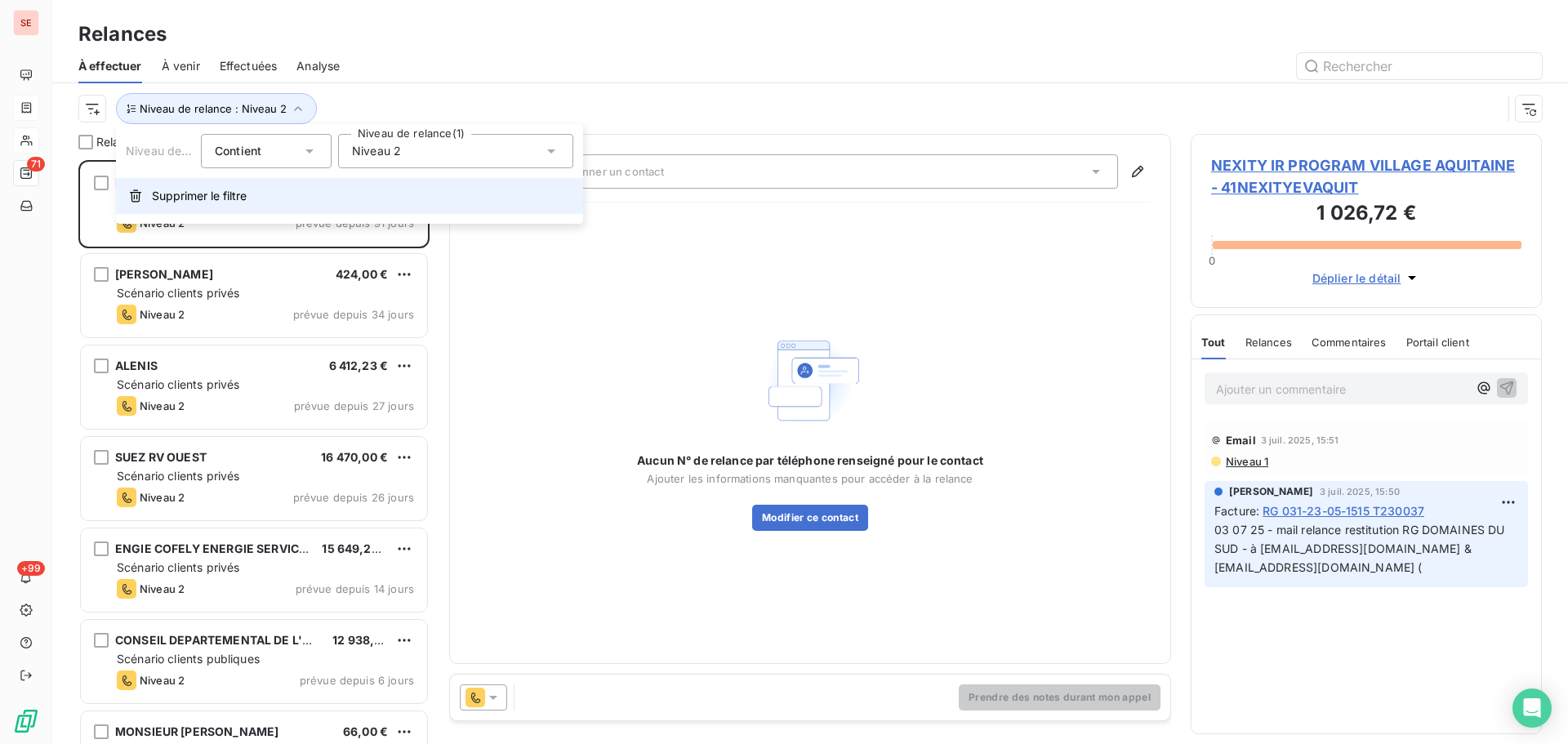
click at [257, 195] on button "Supprimer le filtre" at bounding box center [349, 196] width 468 height 36
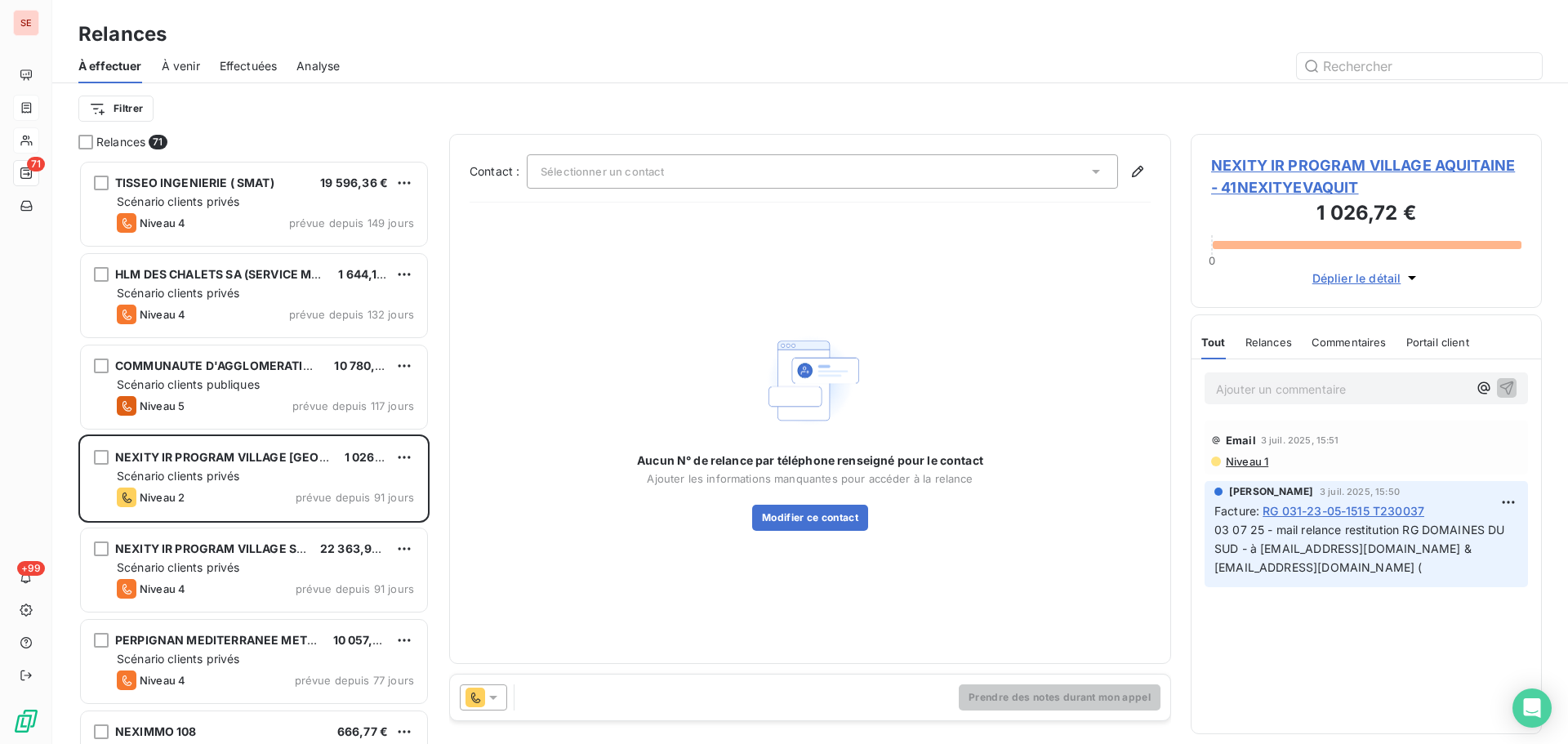
click at [486, 63] on div at bounding box center [950, 66] width 1183 height 26
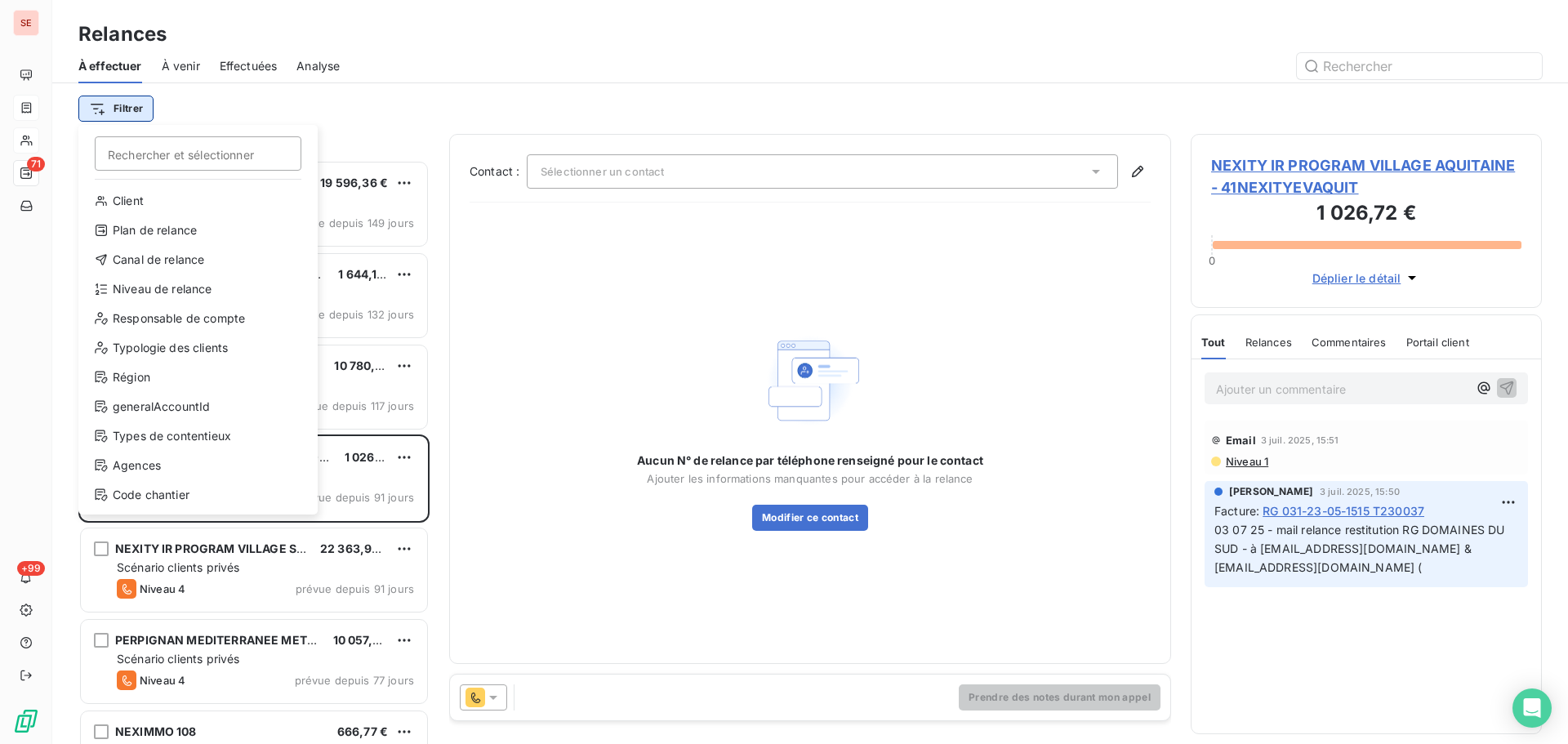
click at [114, 109] on html "SE 71 +99 Relances À effectuer À venir Effectuées Analyse Filtrer Rechercher et…" at bounding box center [784, 372] width 1568 height 744
click at [193, 302] on div "Niveau de relance" at bounding box center [198, 289] width 226 height 26
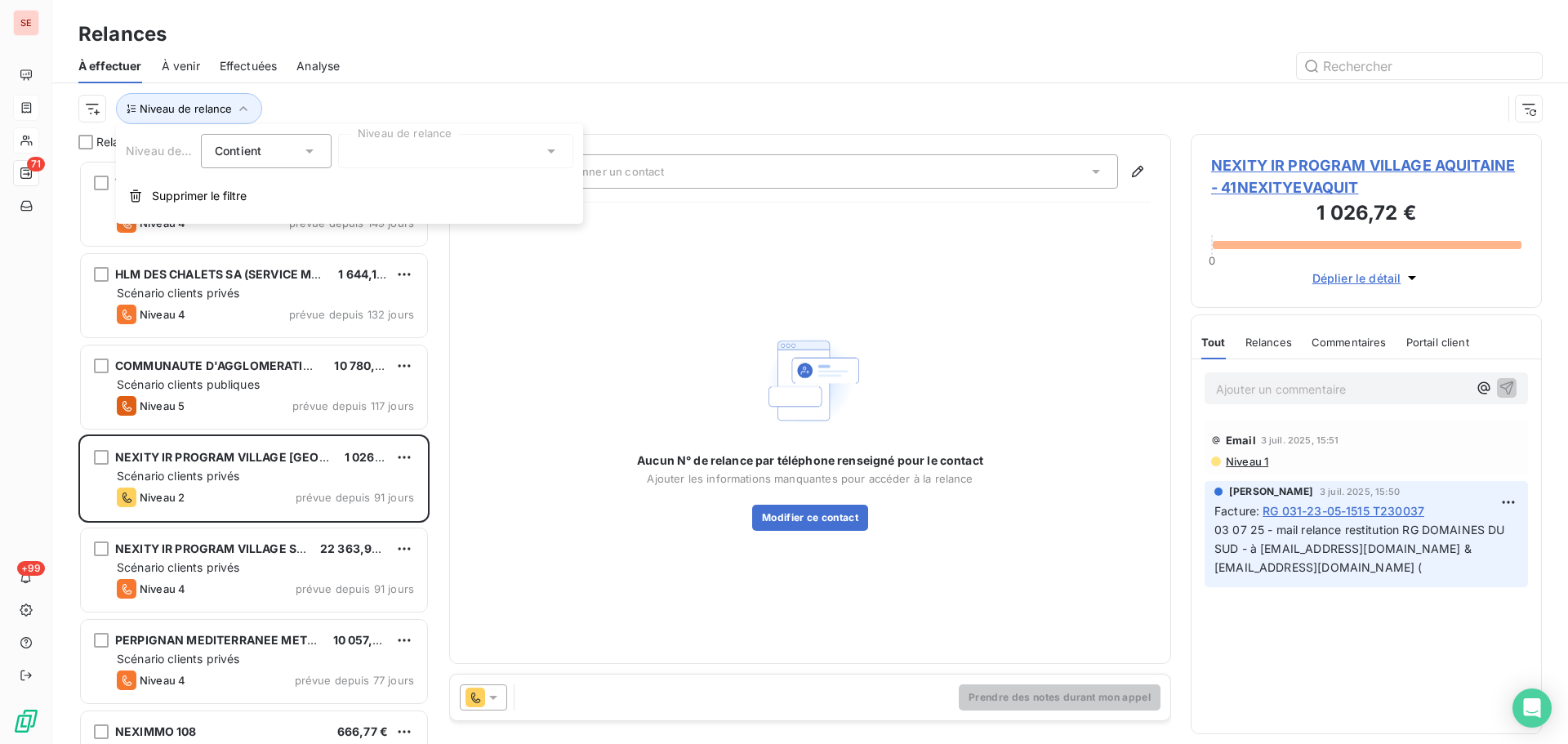
click at [459, 141] on div at bounding box center [456, 151] width 235 height 34
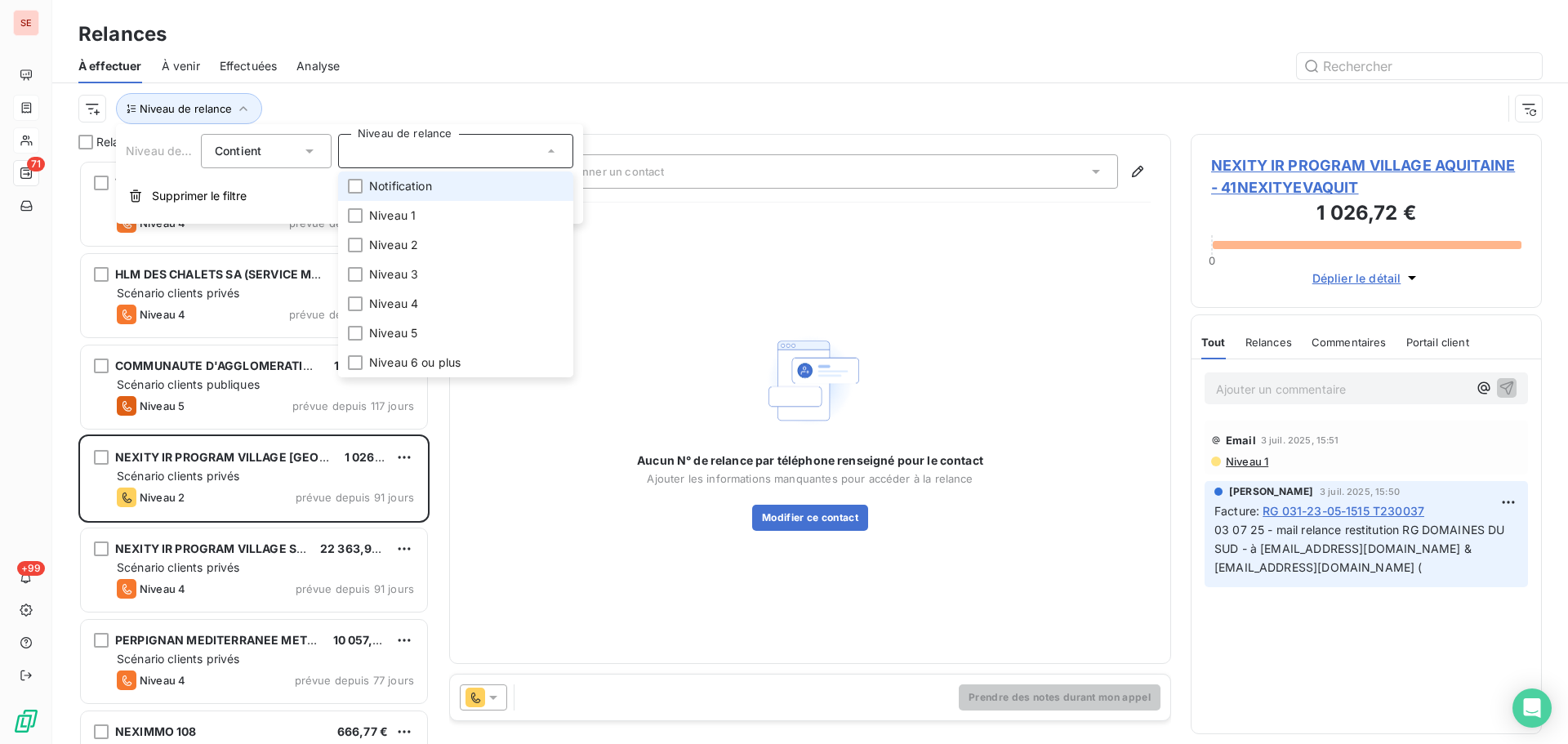
click at [416, 188] on span "Notification" at bounding box center [400, 186] width 63 height 16
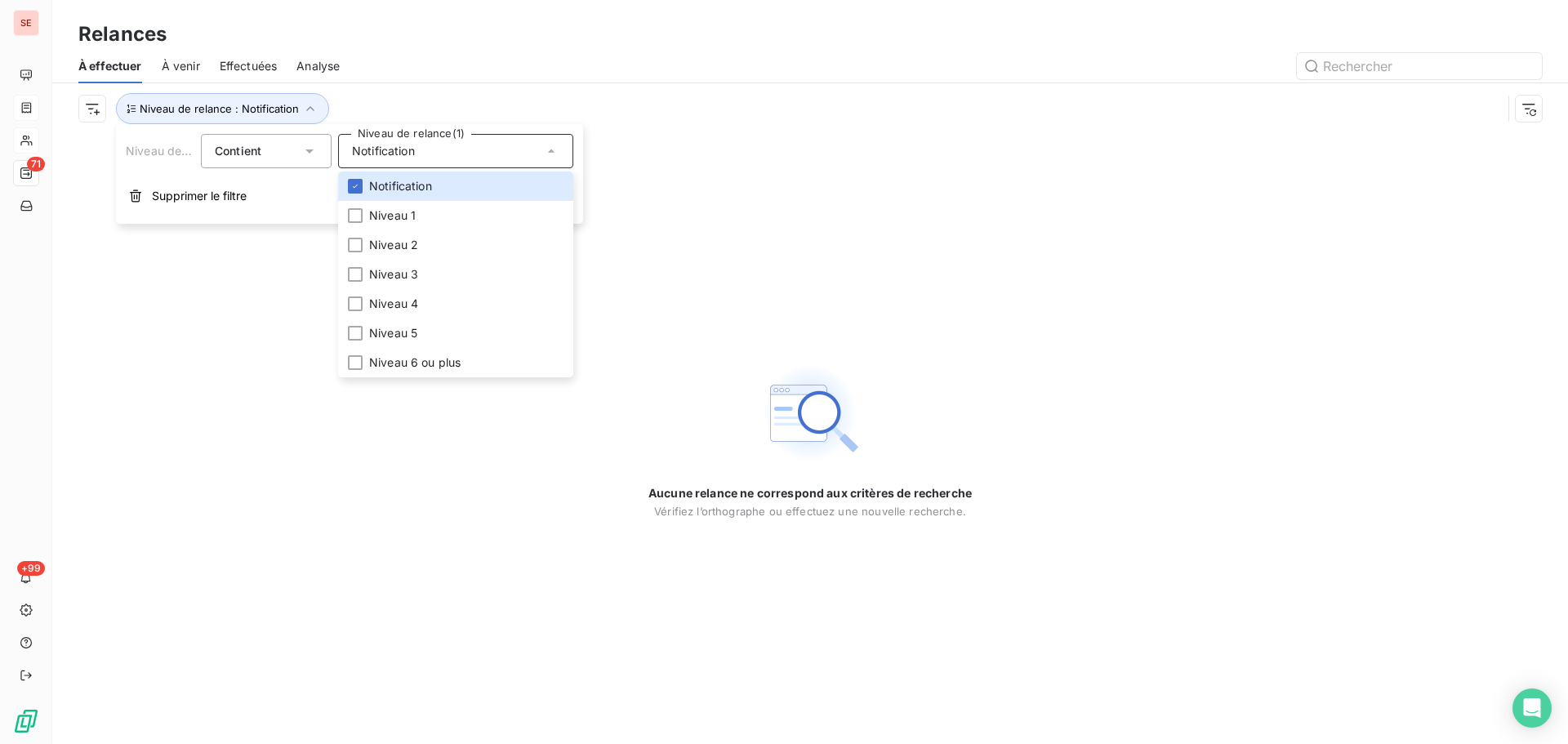
click at [602, 70] on div at bounding box center [950, 66] width 1183 height 26
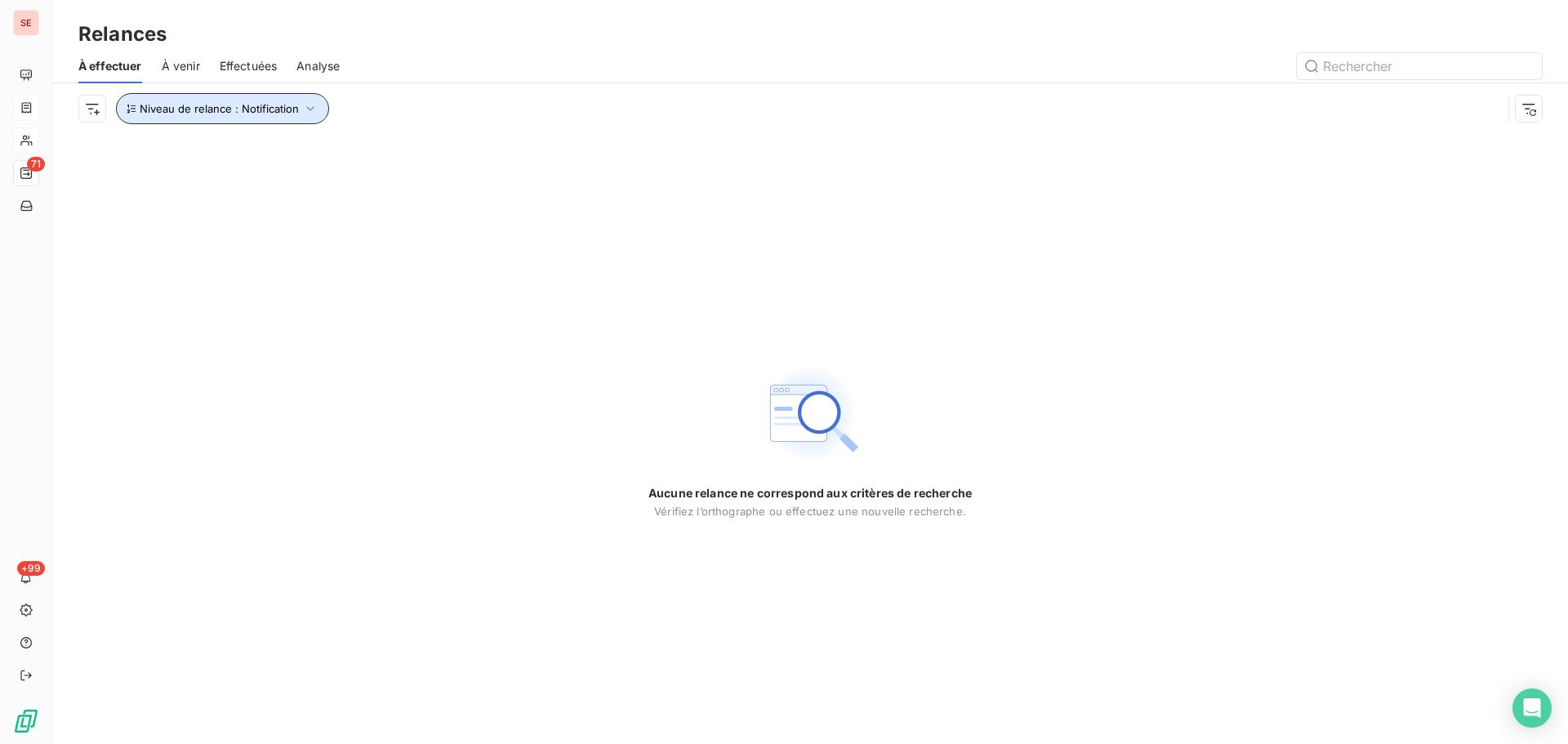
click at [232, 116] on button "Niveau de relance : Notification" at bounding box center [223, 109] width 214 height 31
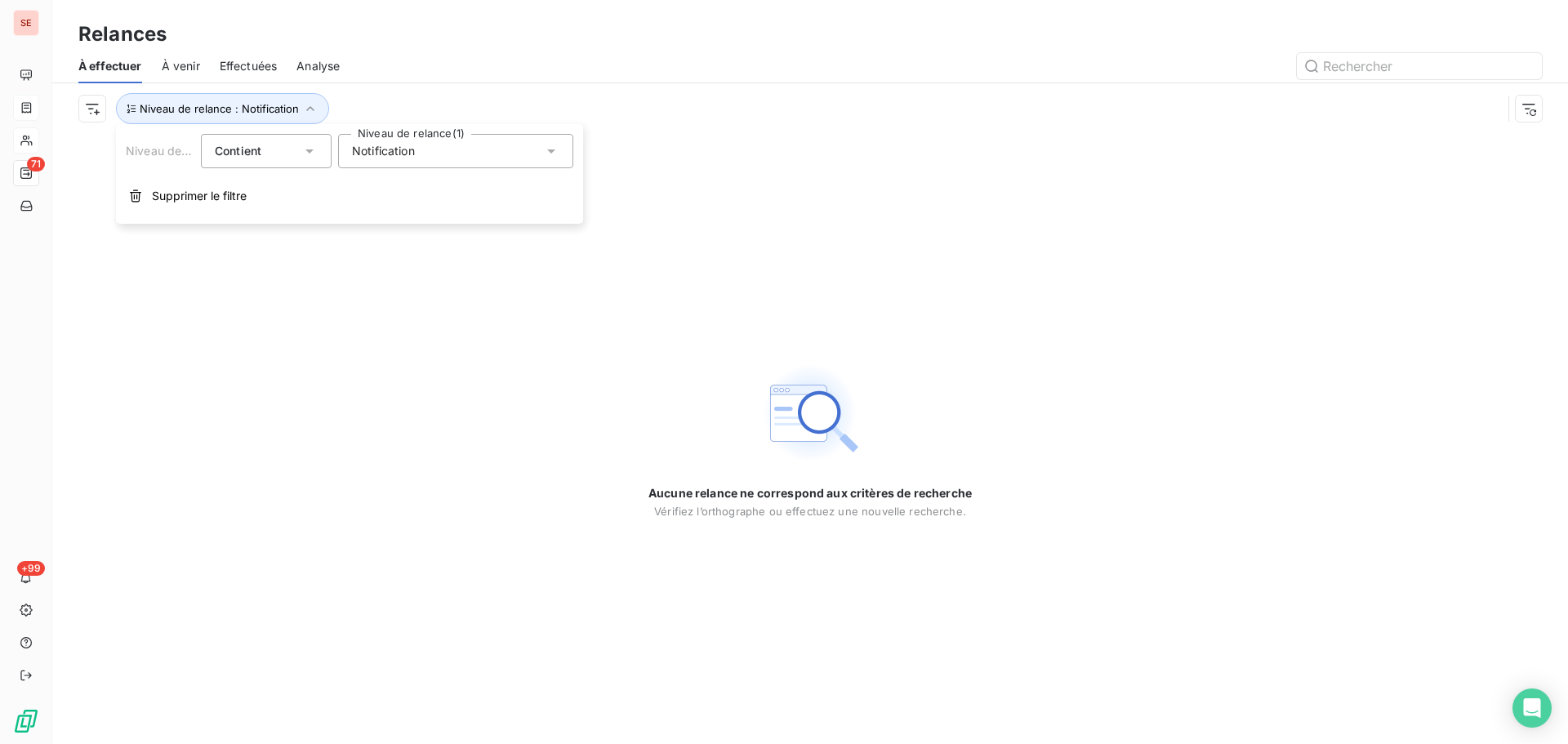
click at [403, 156] on span "Notification" at bounding box center [383, 151] width 63 height 16
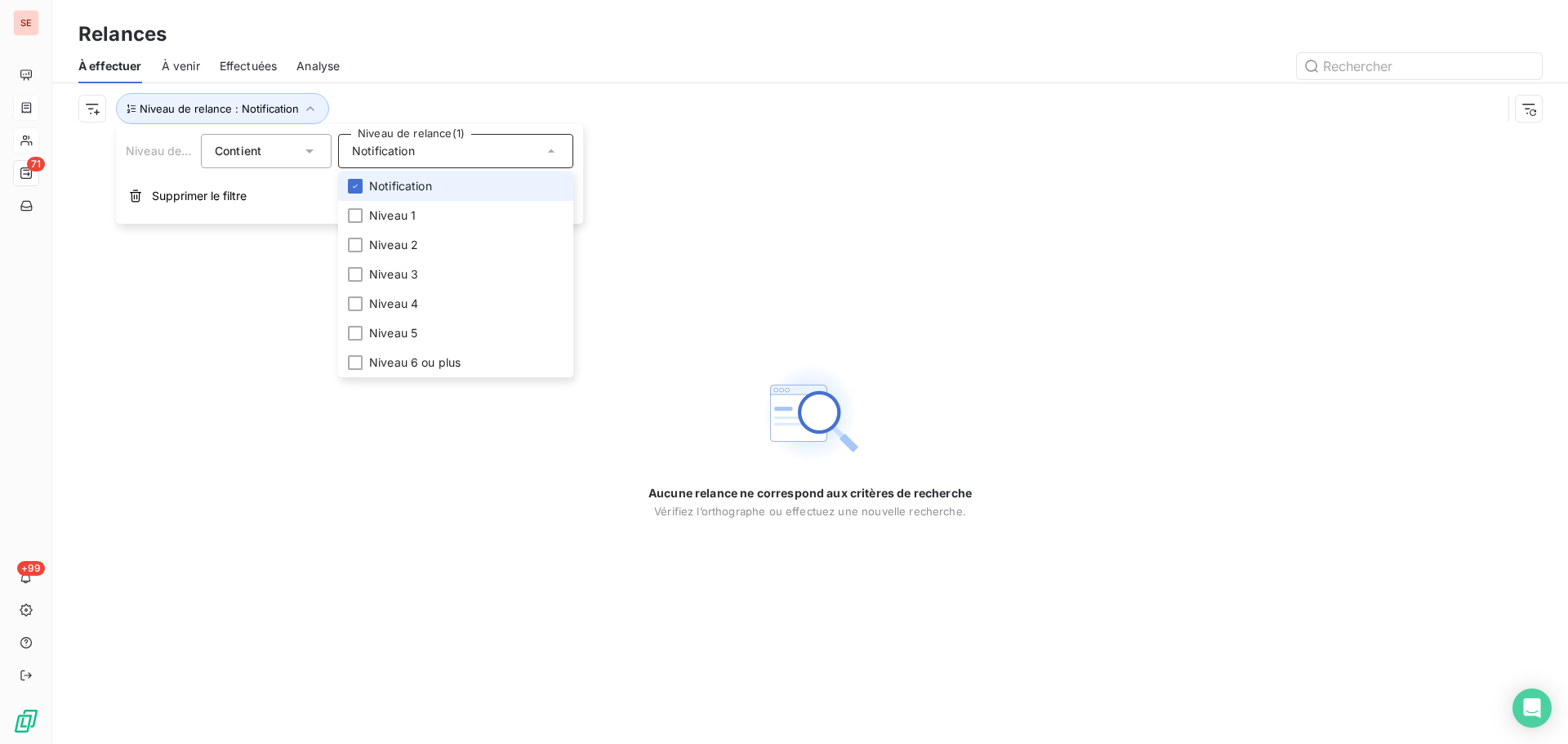
click at [400, 180] on span "Notification" at bounding box center [400, 186] width 63 height 16
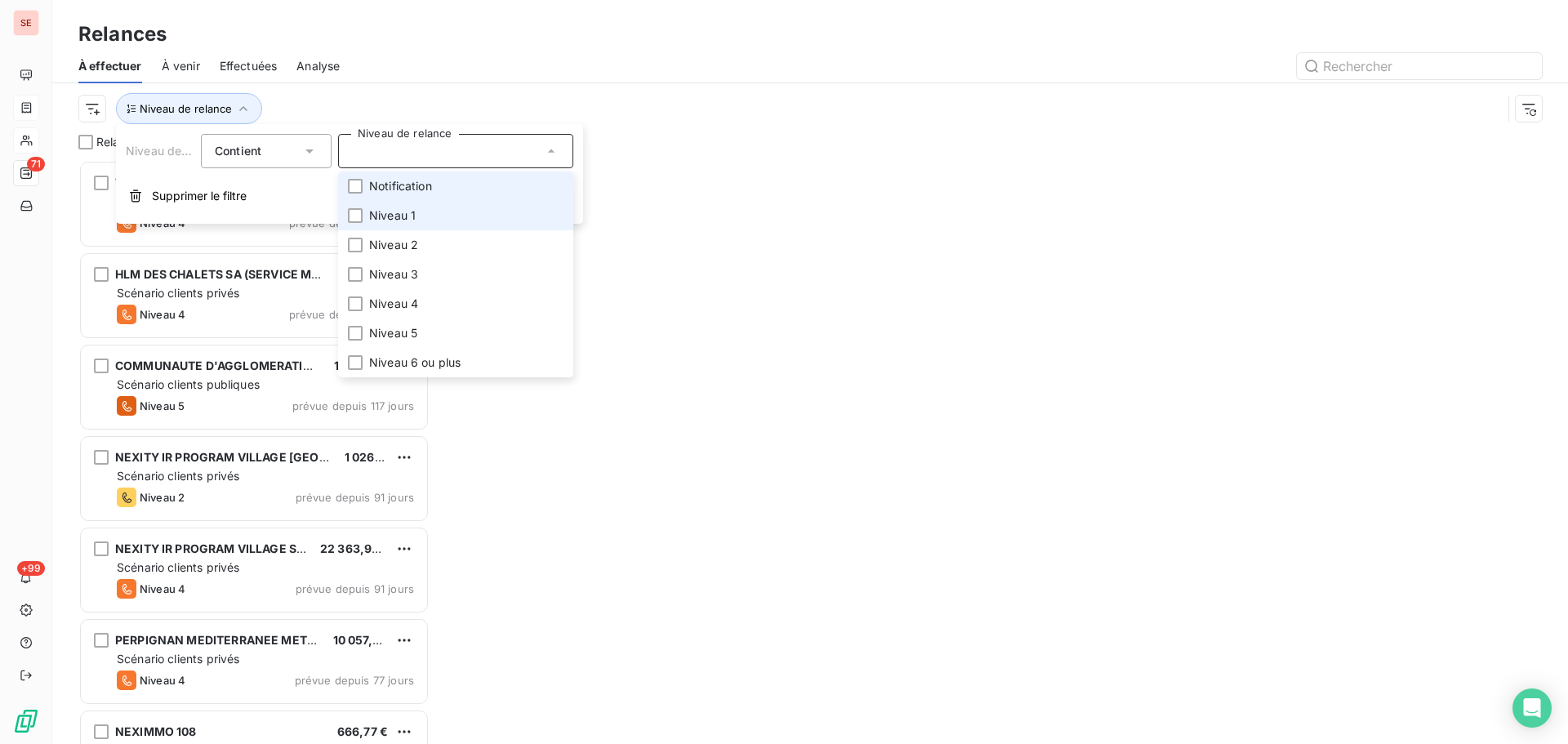
scroll to position [572, 339]
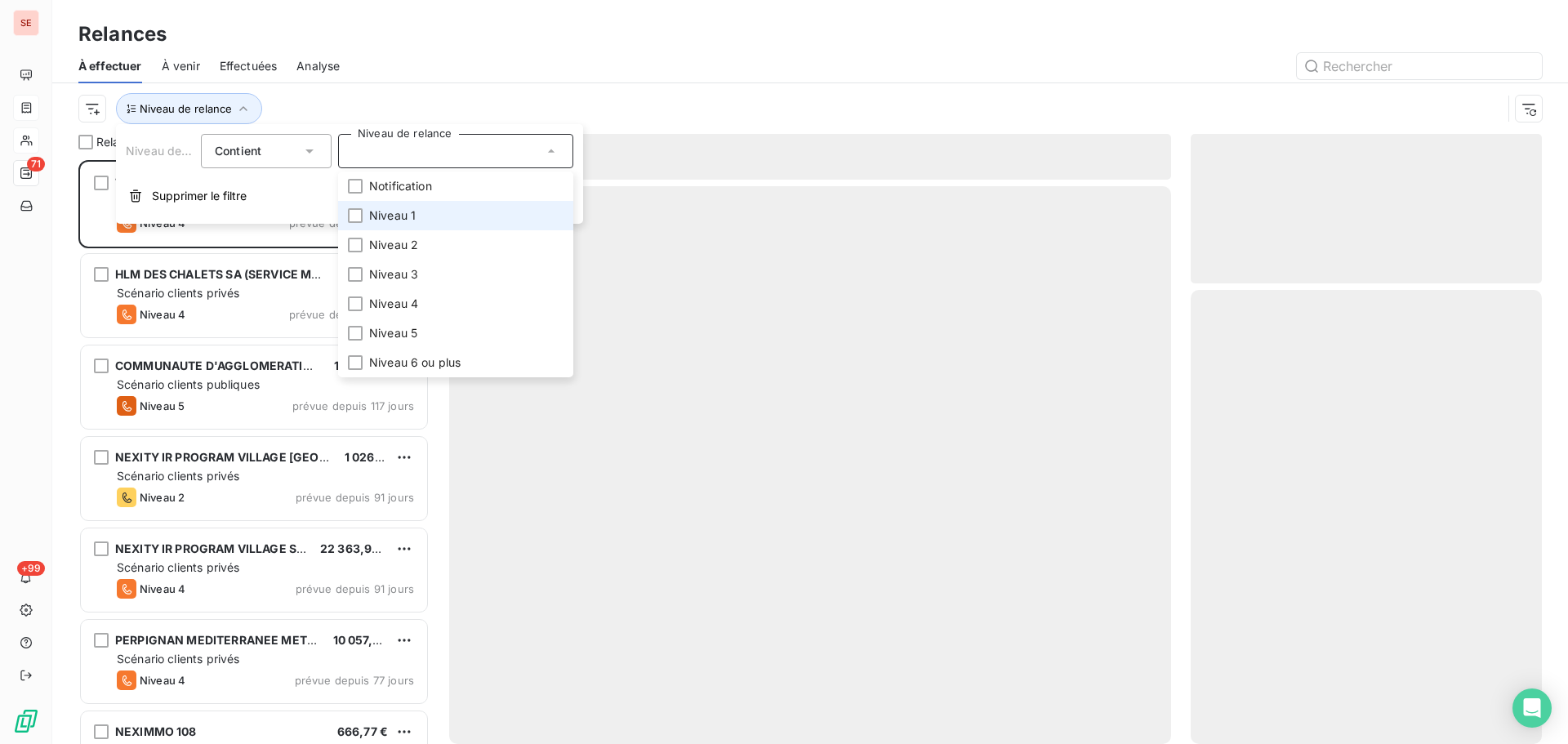
click at [410, 214] on span "Niveau 1" at bounding box center [392, 215] width 47 height 16
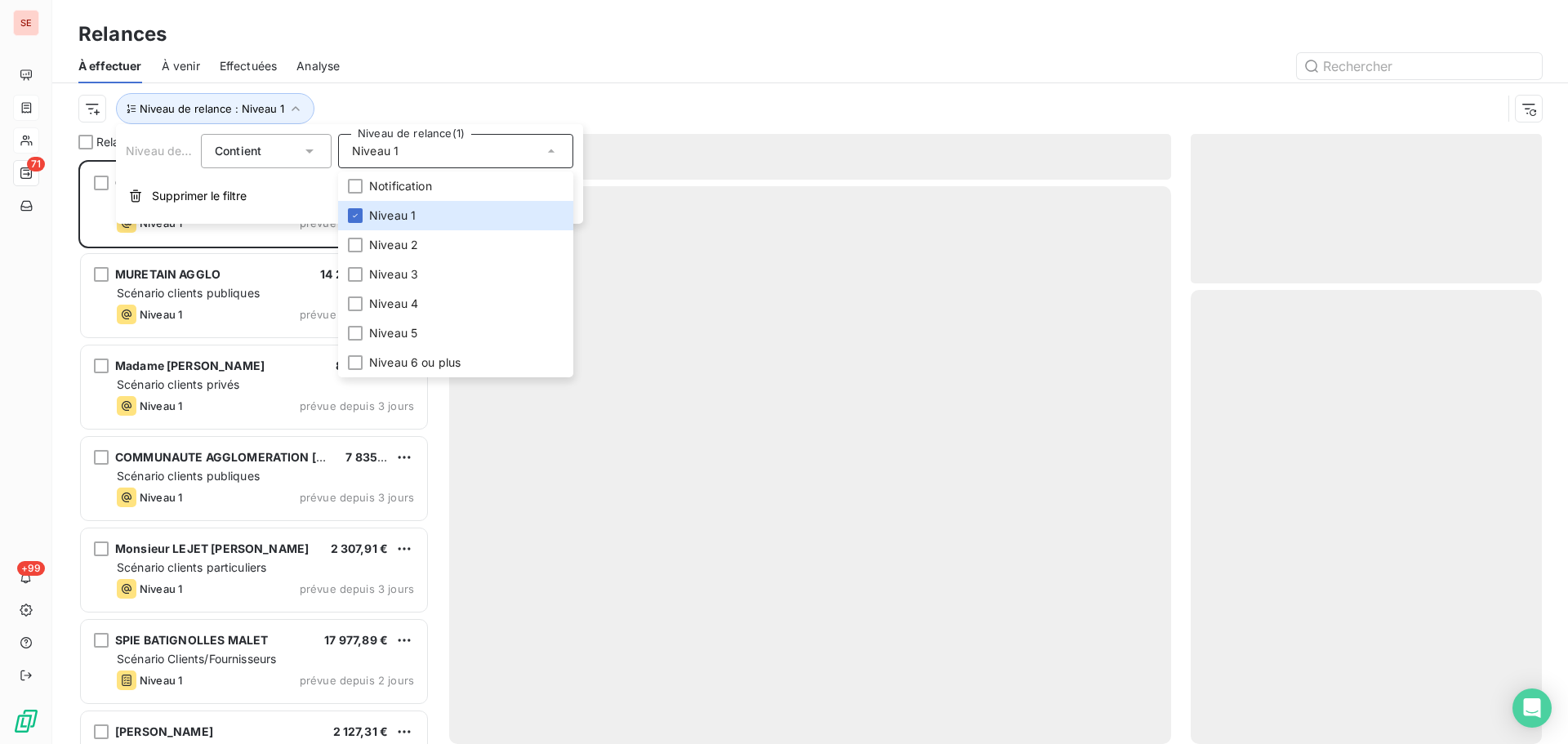
scroll to position [572, 339]
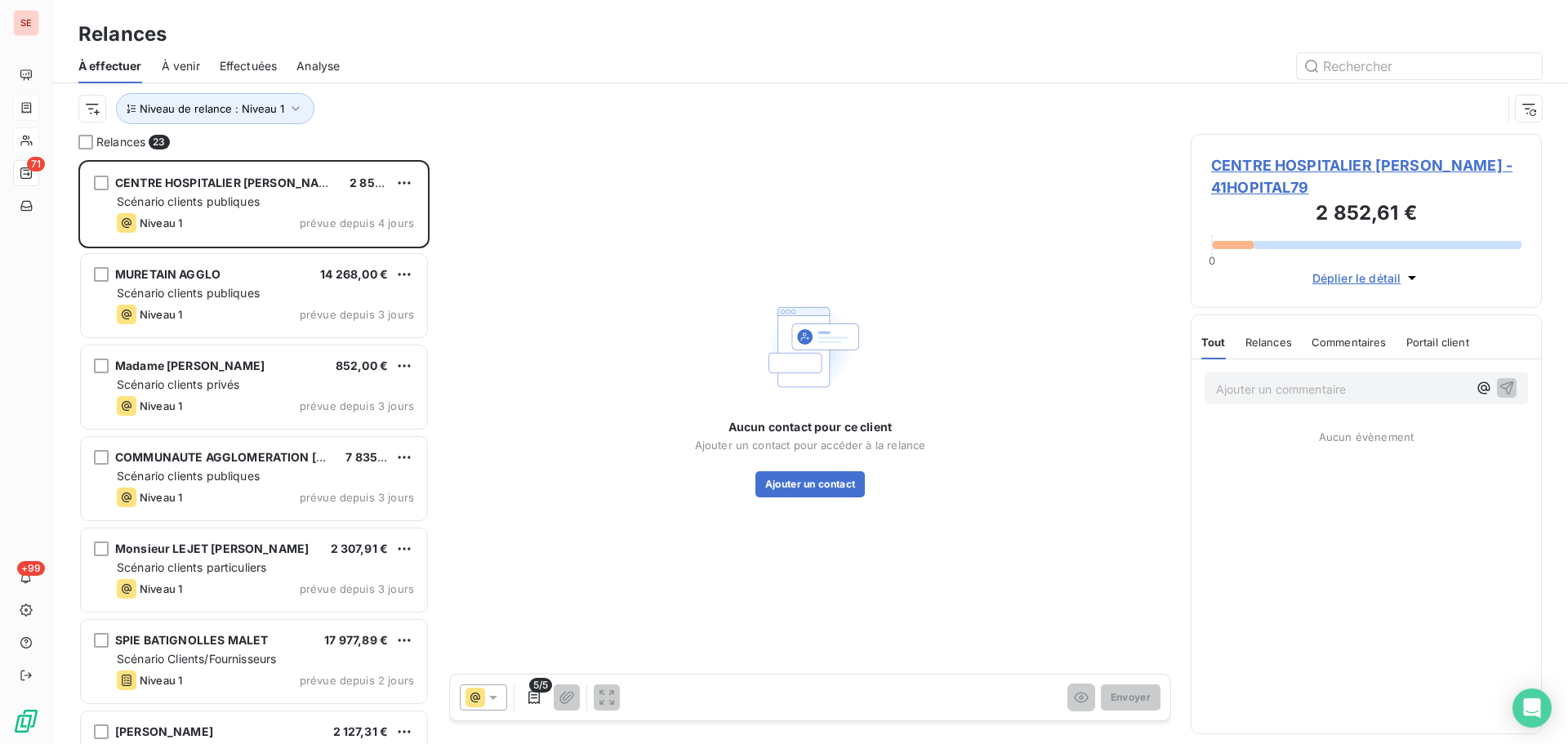
click at [503, 101] on div "Niveau de relance : Niveau 1" at bounding box center [790, 109] width 1423 height 31
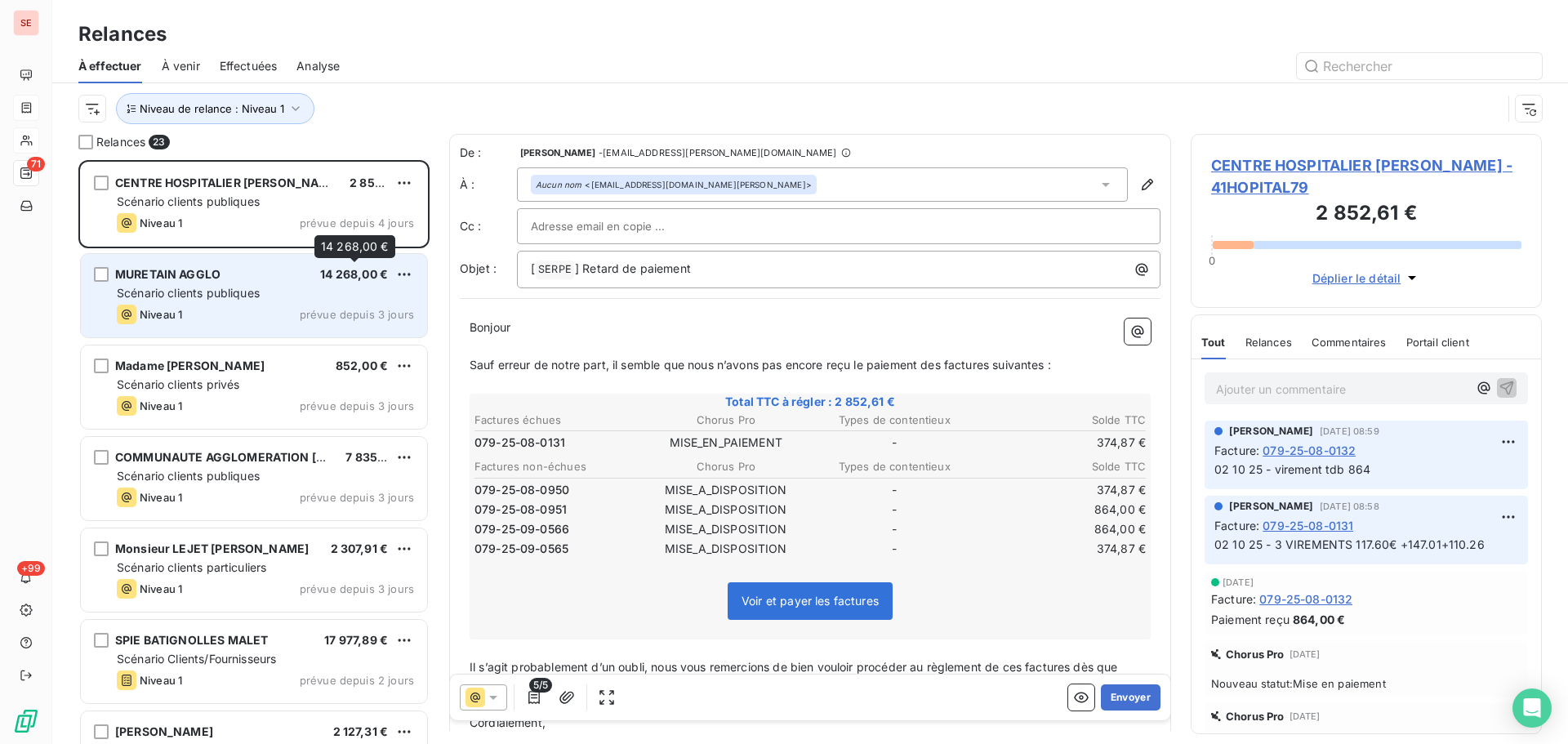
click at [311, 277] on div "MURETAIN AGGLO 14 268,00 €" at bounding box center [265, 275] width 297 height 14
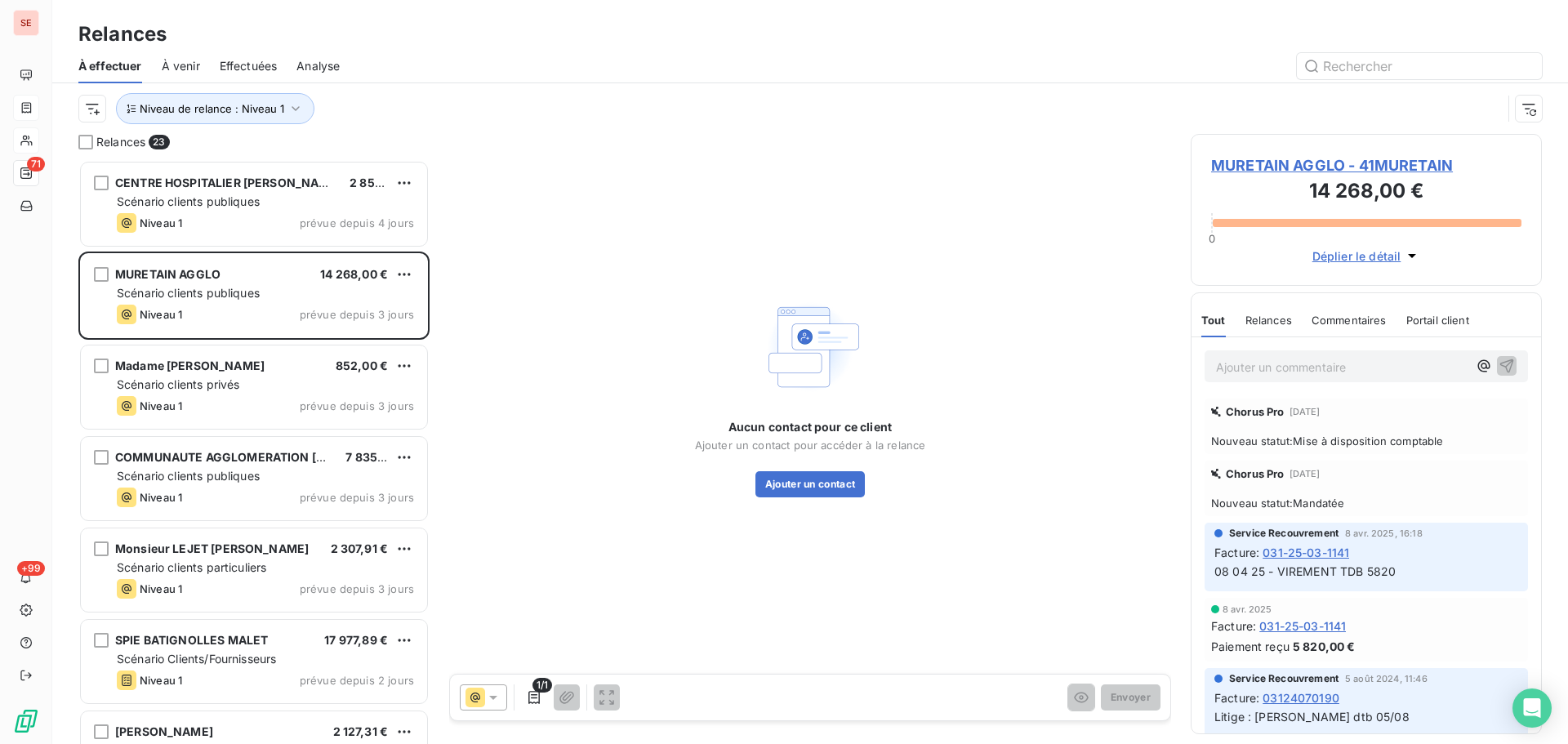
click at [1293, 174] on span "MURETAIN AGGLO - 41MURETAIN" at bounding box center [1367, 165] width 311 height 22
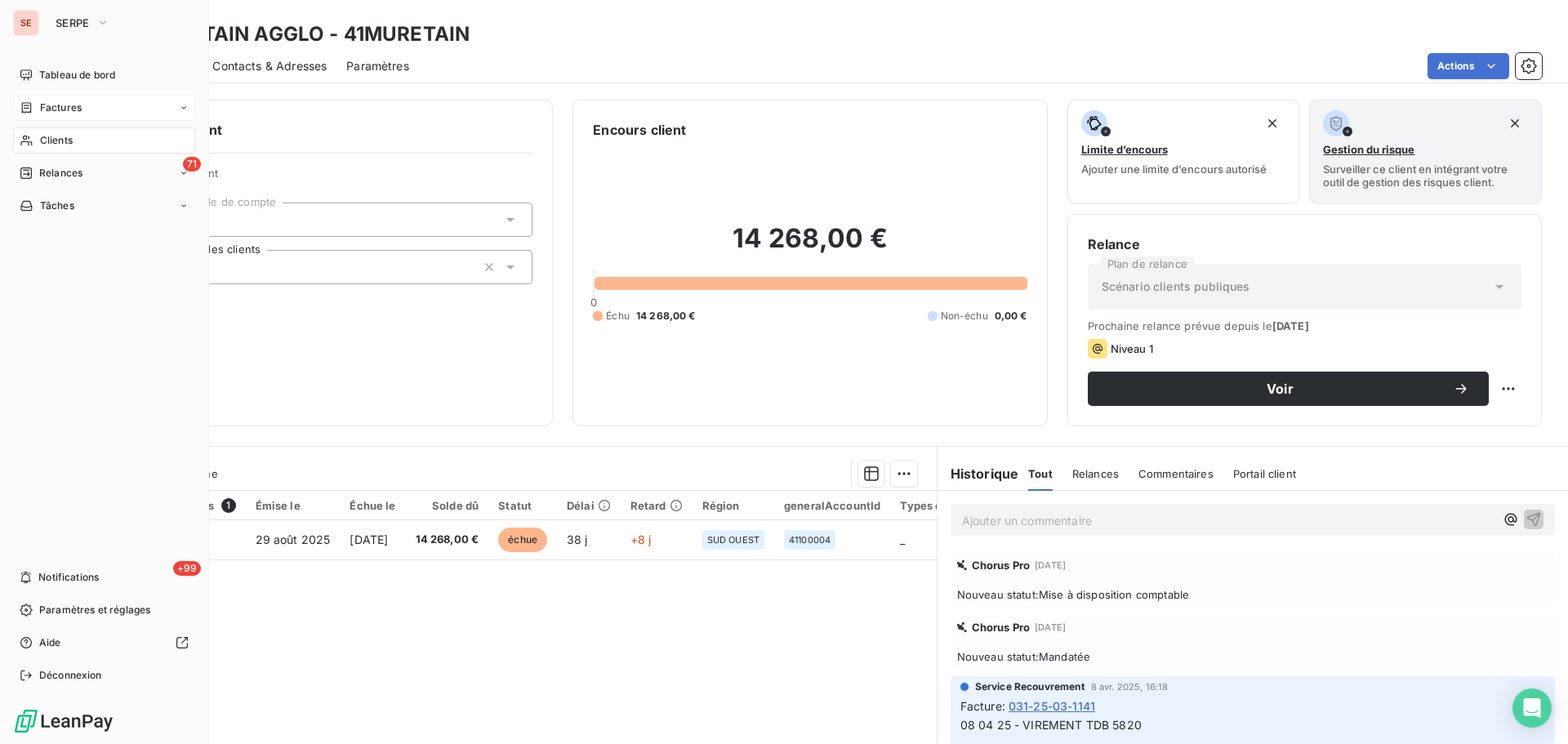
click at [50, 100] on div "Factures" at bounding box center [104, 108] width 182 height 26
